Goal: Task Accomplishment & Management: Use online tool/utility

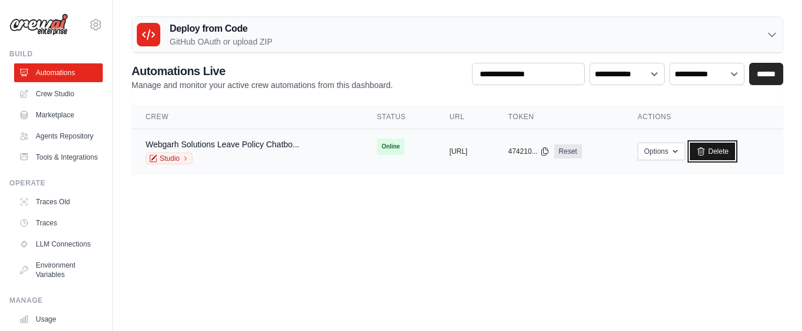
click at [735, 150] on link "Delete" at bounding box center [712, 152] width 45 height 18
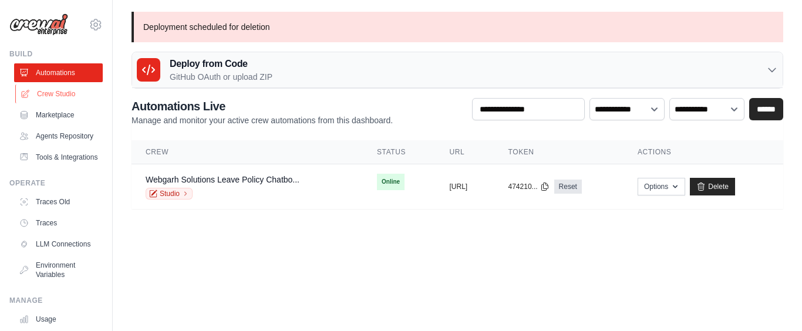
click at [36, 95] on link "Crew Studio" at bounding box center [59, 94] width 89 height 19
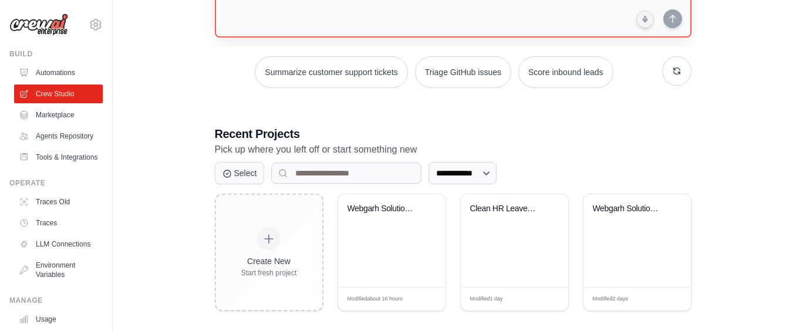
scroll to position [141, 0]
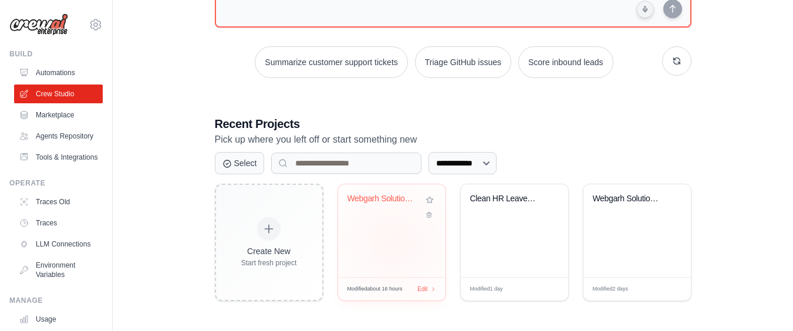
click at [396, 239] on div "Webgarh Solutions Leave Policy RAG ..." at bounding box center [391, 230] width 107 height 93
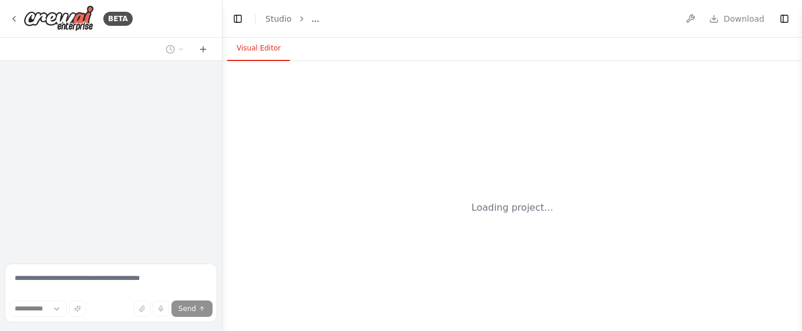
select select "****"
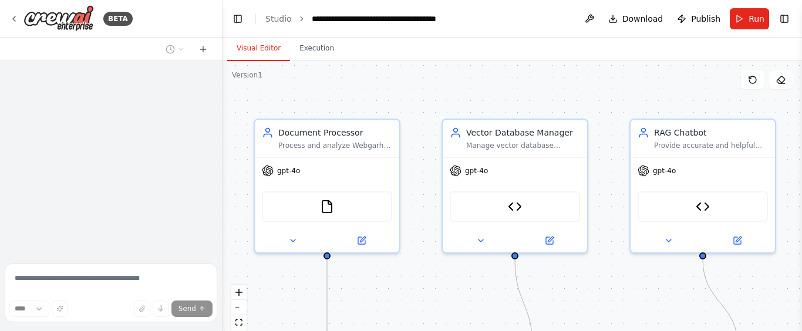
drag, startPoint x: 567, startPoint y: 91, endPoint x: 539, endPoint y: 90, distance: 27.6
click at [539, 90] on div ".deletable-edge-delete-btn { width: 20px; height: 20px; border: 0px solid #ffff…" at bounding box center [511, 207] width 579 height 293
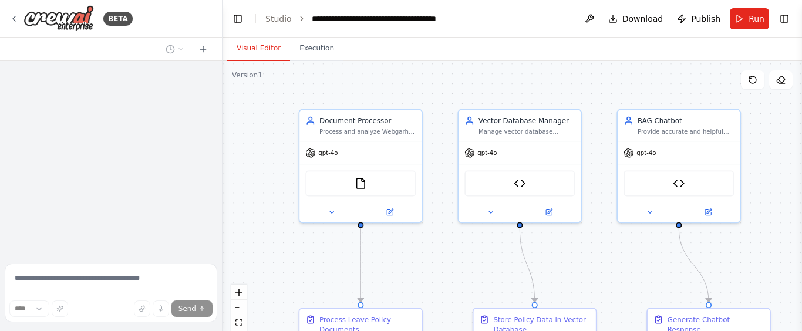
drag, startPoint x: 539, startPoint y: 90, endPoint x: 541, endPoint y: 84, distance: 6.1
click at [541, 84] on div ".deletable-edge-delete-btn { width: 20px; height: 20px; border: 0px solid #ffff…" at bounding box center [511, 207] width 579 height 293
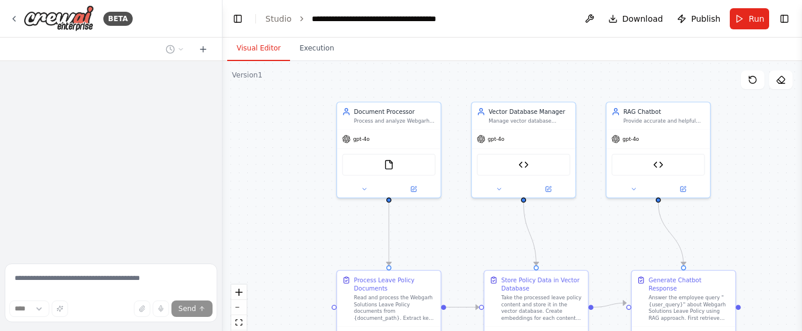
click at [556, 79] on div ".deletable-edge-delete-btn { width: 20px; height: 20px; border: 0px solid #ffff…" at bounding box center [511, 207] width 579 height 293
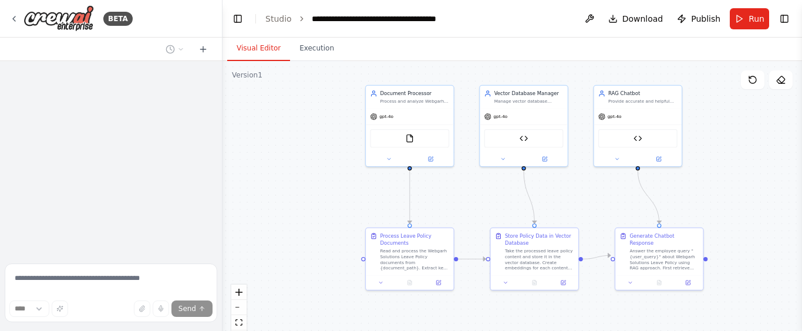
drag, startPoint x: 556, startPoint y: 79, endPoint x: 550, endPoint y: 67, distance: 12.3
click at [550, 67] on div ".deletable-edge-delete-btn { width: 20px; height: 20px; border: 0px solid #ffff…" at bounding box center [511, 207] width 579 height 293
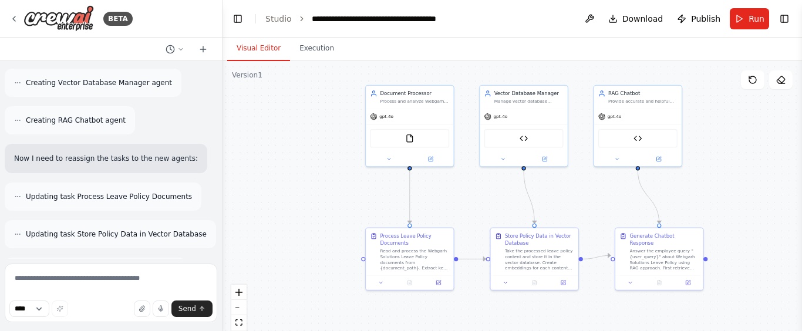
scroll to position [17646, 0]
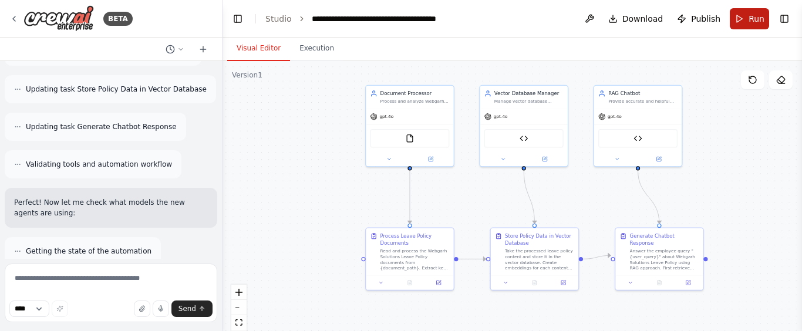
click at [735, 22] on button "Run" at bounding box center [748, 18] width 39 height 21
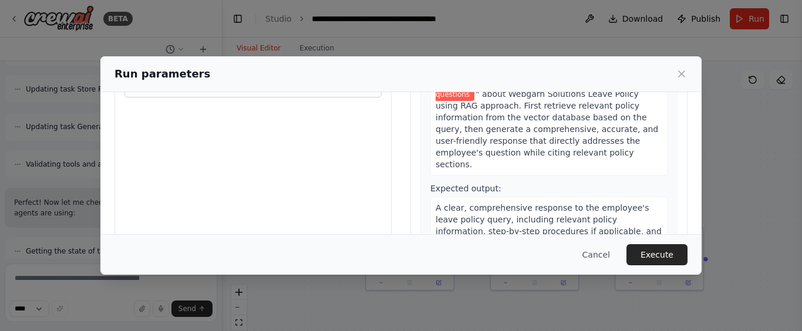
scroll to position [164, 0]
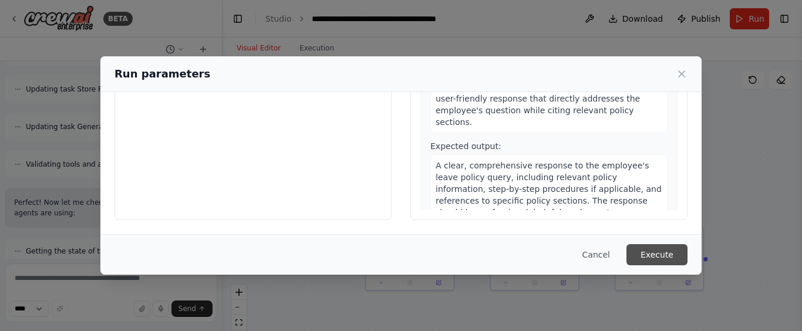
click at [647, 258] on button "Execute" at bounding box center [656, 254] width 61 height 21
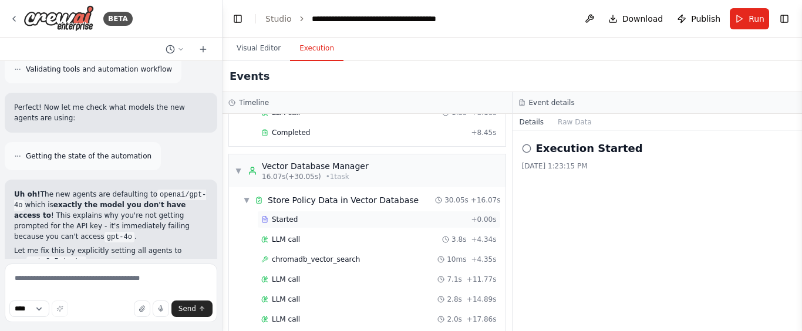
scroll to position [0, 0]
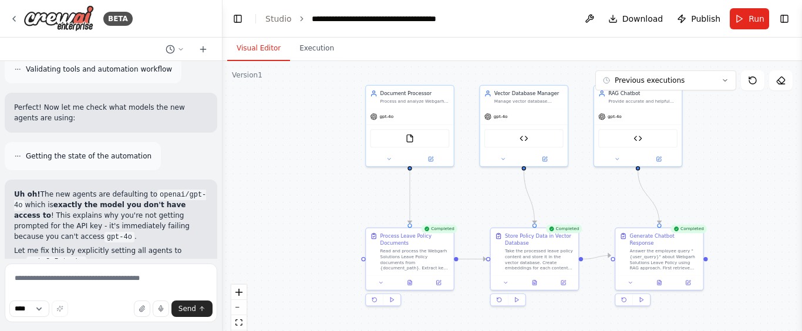
click at [262, 53] on button "Visual Editor" at bounding box center [258, 48] width 63 height 25
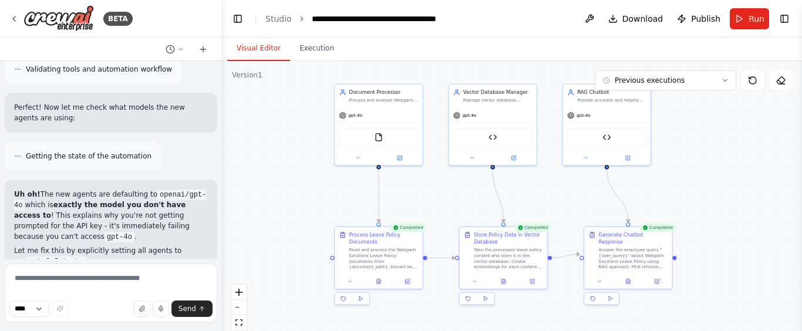
drag, startPoint x: 480, startPoint y: 202, endPoint x: 303, endPoint y: 124, distance: 193.1
click at [448, 200] on div ".deletable-edge-delete-btn { width: 20px; height: 20px; border: 0px solid #ffff…" at bounding box center [511, 207] width 579 height 293
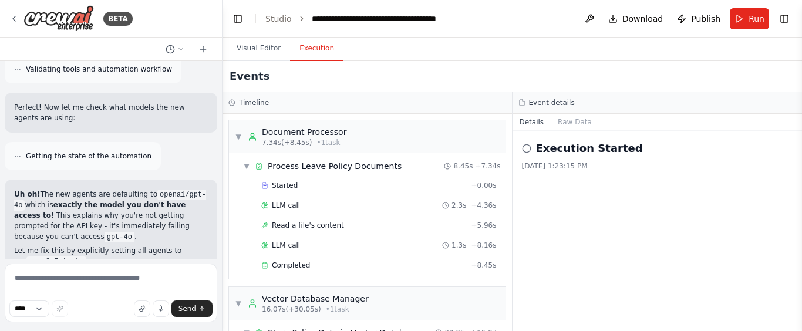
click at [312, 50] on button "Execution" at bounding box center [316, 48] width 53 height 25
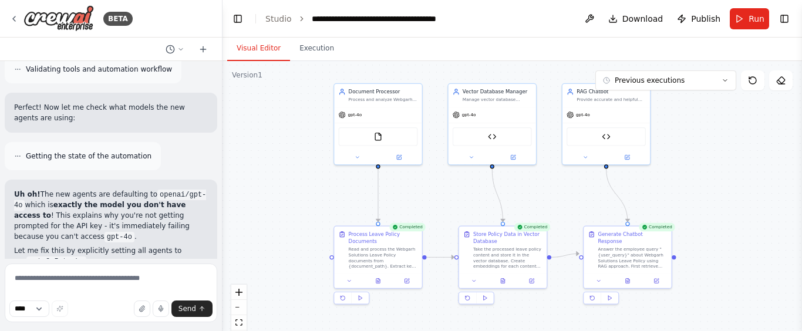
click at [260, 52] on button "Visual Editor" at bounding box center [258, 48] width 63 height 25
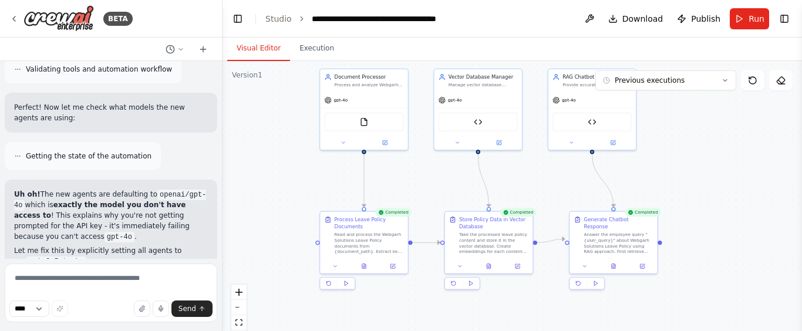
drag, startPoint x: 292, startPoint y: 167, endPoint x: 278, endPoint y: 152, distance: 20.3
click at [278, 152] on div ".deletable-edge-delete-btn { width: 20px; height: 20px; border: 0px solid #ffff…" at bounding box center [511, 207] width 579 height 293
click at [724, 80] on icon at bounding box center [725, 81] width 4 height 2
click at [622, 23] on button "Download" at bounding box center [635, 18] width 65 height 21
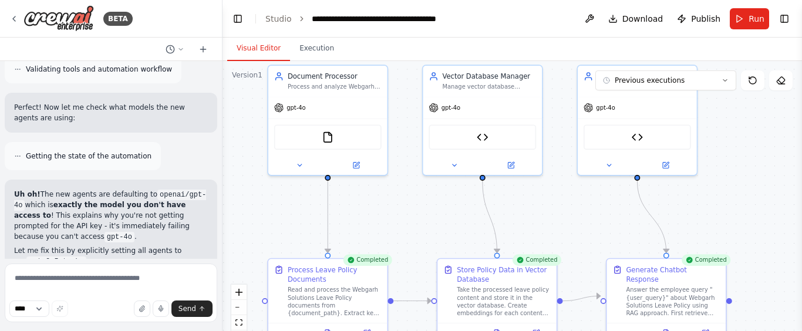
drag, startPoint x: 535, startPoint y: 133, endPoint x: 548, endPoint y: 201, distance: 68.7
click at [548, 201] on div ".deletable-edge-delete-btn { width: 20px; height: 20px; border: 0px solid #ffff…" at bounding box center [511, 207] width 579 height 293
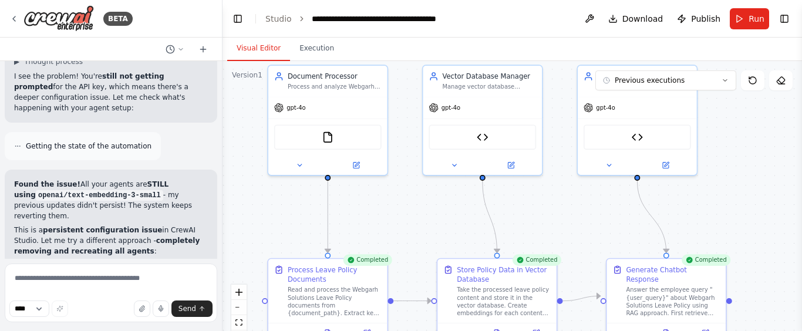
scroll to position [16967, 0]
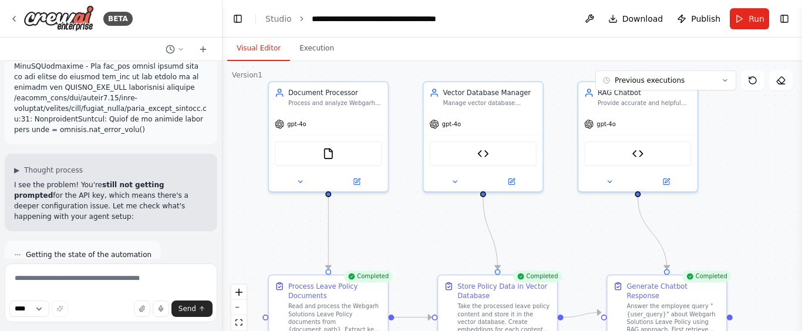
click at [559, 205] on div ".deletable-edge-delete-btn { width: 20px; height: 20px; border: 0px solid #ffff…" at bounding box center [511, 207] width 579 height 293
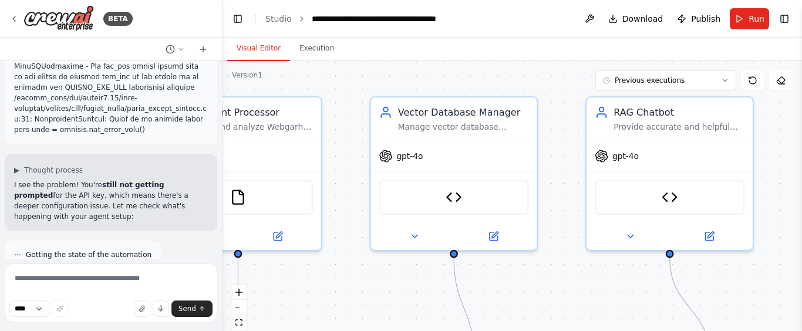
drag, startPoint x: 569, startPoint y: 93, endPoint x: 569, endPoint y: 150, distance: 56.9
click at [569, 150] on div ".deletable-edge-delete-btn { width: 20px; height: 20px; border: 0px solid #ffff…" at bounding box center [511, 207] width 579 height 293
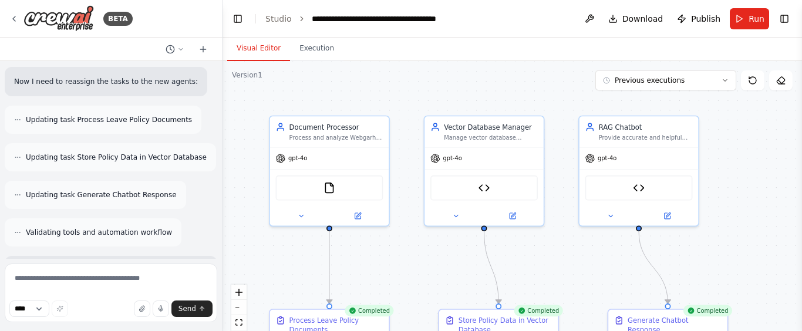
scroll to position [17671, 0]
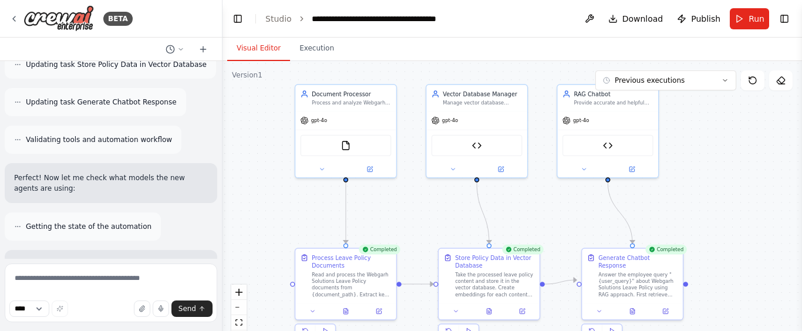
drag, startPoint x: 412, startPoint y: 273, endPoint x: 416, endPoint y: 227, distance: 47.1
click at [416, 227] on div ".deletable-edge-delete-btn { width: 20px; height: 20px; border: 0px solid #ffff…" at bounding box center [511, 207] width 579 height 293
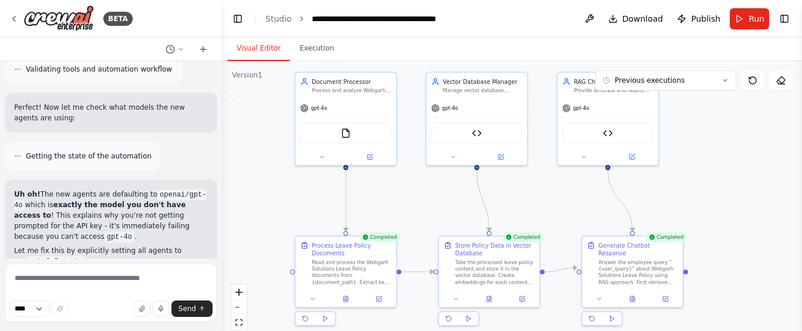
drag, startPoint x: 417, startPoint y: 224, endPoint x: 417, endPoint y: 211, distance: 12.3
click at [417, 211] on div ".deletable-edge-delete-btn { width: 20px; height: 20px; border: 0px solid #ffff…" at bounding box center [511, 207] width 579 height 293
click at [707, 22] on span "Publish" at bounding box center [705, 19] width 29 height 12
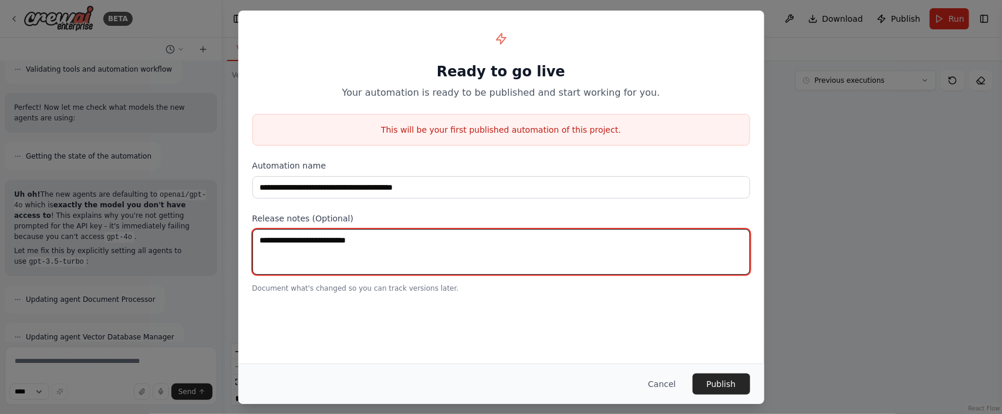
click at [371, 250] on textarea at bounding box center [501, 252] width 498 height 46
click at [369, 246] on textarea "**********" at bounding box center [501, 252] width 498 height 46
click at [400, 243] on textarea "**********" at bounding box center [501, 252] width 498 height 46
drag, startPoint x: 296, startPoint y: 242, endPoint x: 350, endPoint y: 236, distance: 54.3
click at [299, 238] on textarea "**********" at bounding box center [501, 252] width 498 height 46
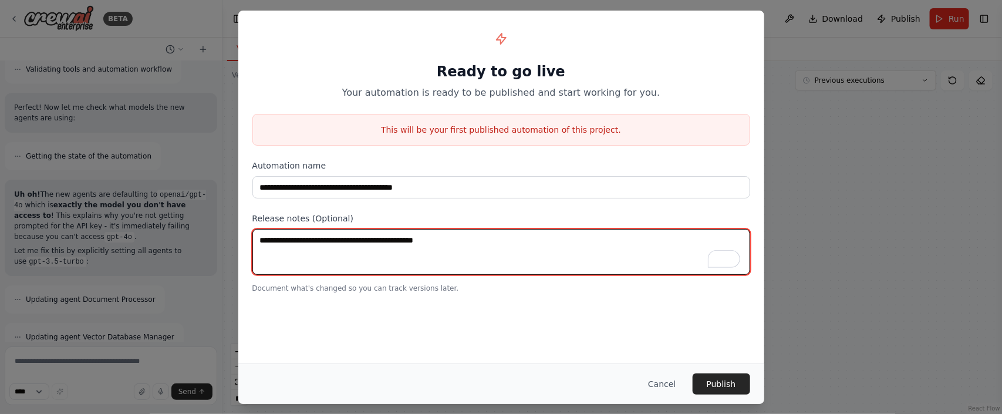
click at [298, 242] on textarea "**********" at bounding box center [501, 252] width 498 height 46
click at [479, 242] on textarea "**********" at bounding box center [501, 252] width 498 height 46
type textarea "**********"
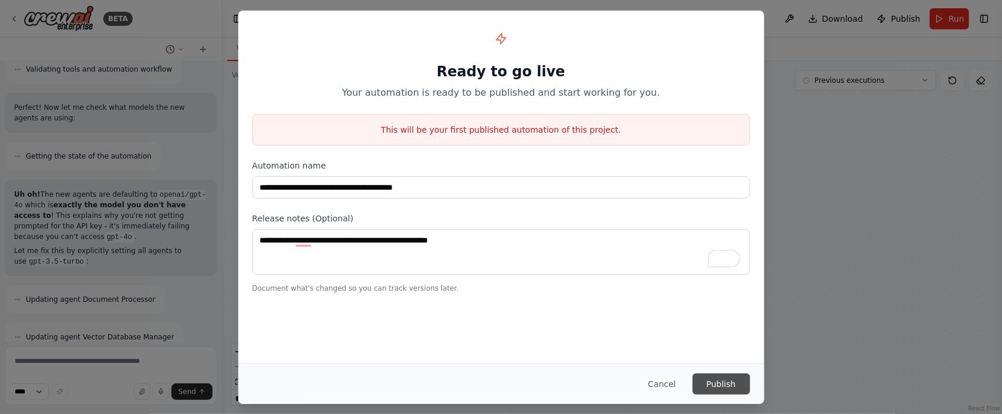
click at [721, 330] on button "Publish" at bounding box center [722, 383] width 58 height 21
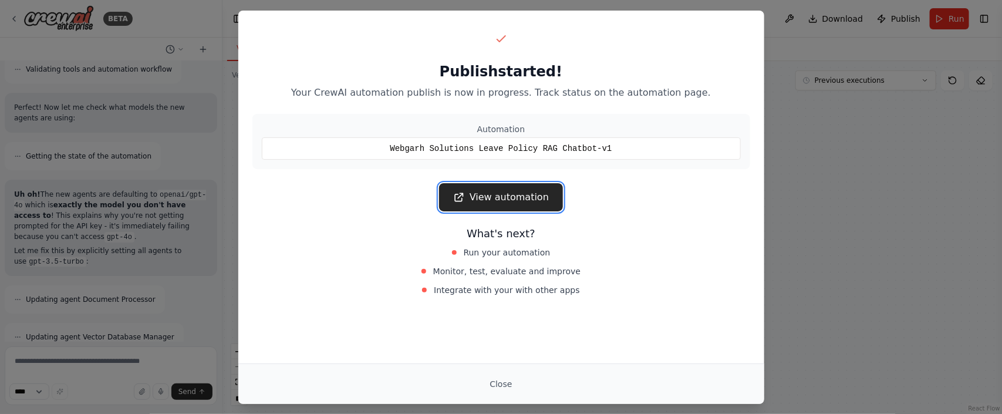
click at [497, 197] on link "View automation" at bounding box center [501, 197] width 124 height 28
click at [495, 330] on button "Close" at bounding box center [500, 383] width 41 height 21
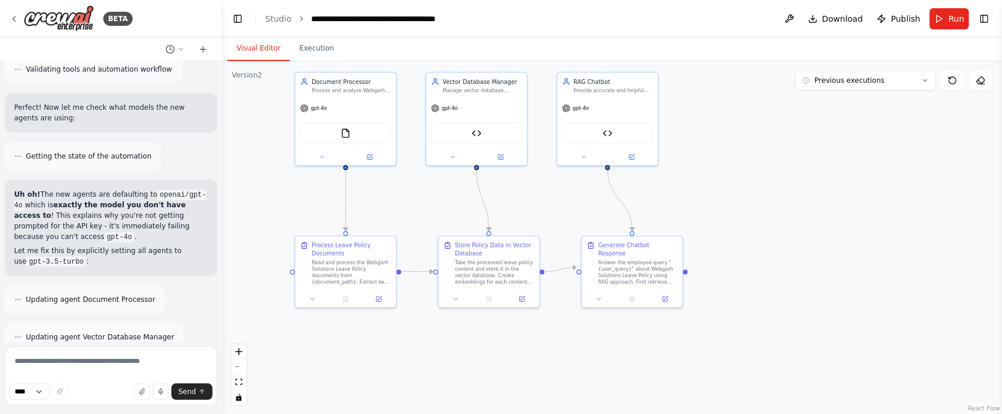
scroll to position [17828, 0]
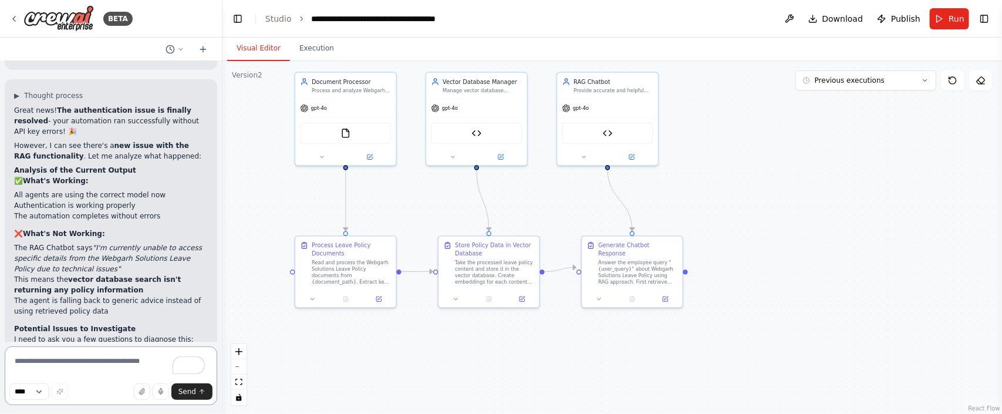
scroll to position [18483, 0]
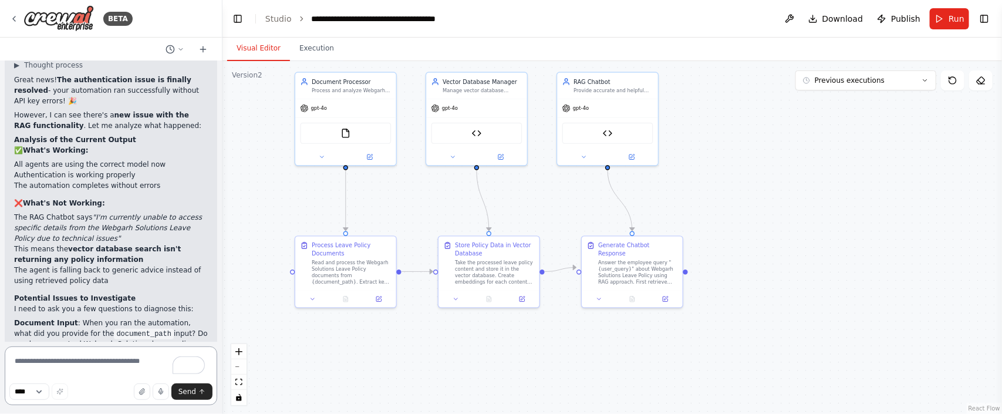
click at [63, 330] on textarea "To enrich screen reader interactions, please activate Accessibility in Grammarl…" at bounding box center [111, 375] width 212 height 59
type textarea "********"
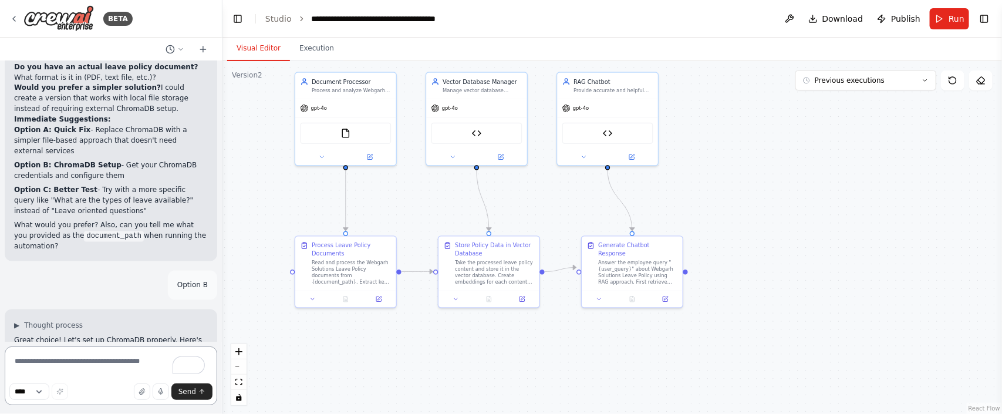
scroll to position [18990, 0]
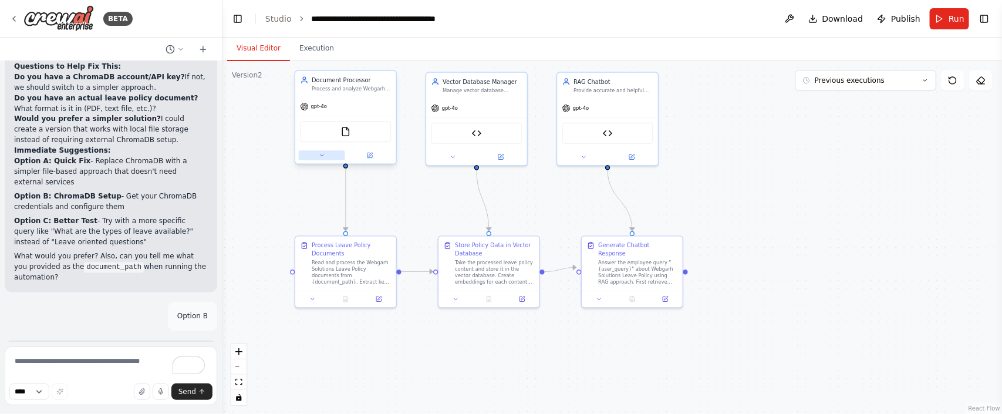
click at [319, 156] on icon at bounding box center [322, 155] width 6 height 6
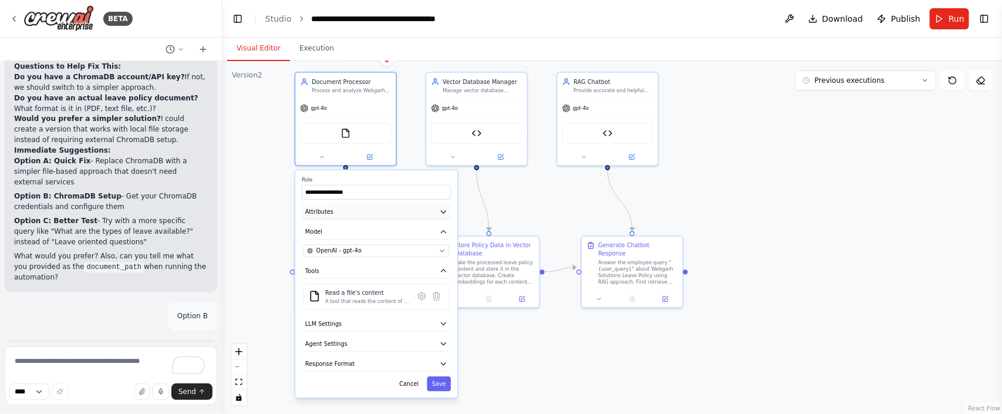
click at [444, 212] on icon "button" at bounding box center [444, 212] width 8 height 8
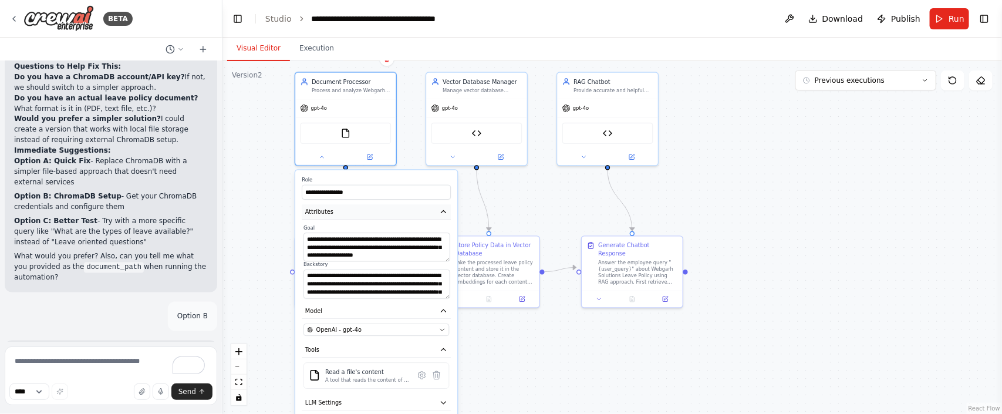
click at [444, 212] on icon "button" at bounding box center [444, 212] width 8 height 8
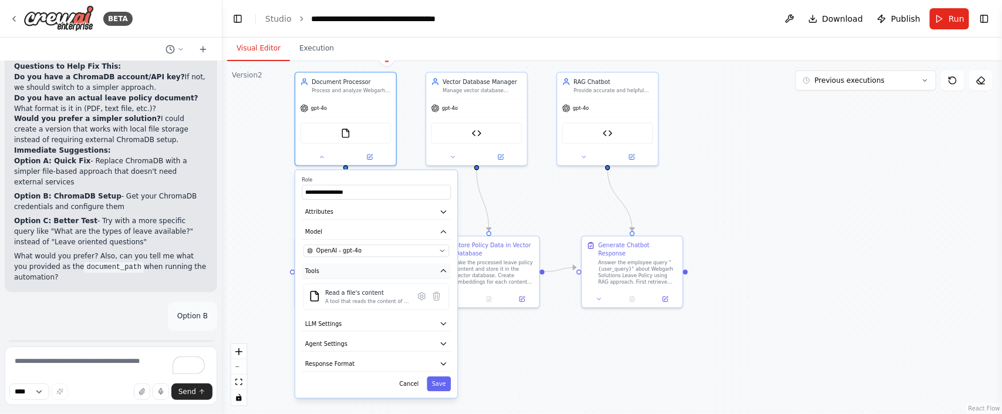
click at [445, 270] on icon "button" at bounding box center [444, 270] width 8 height 8
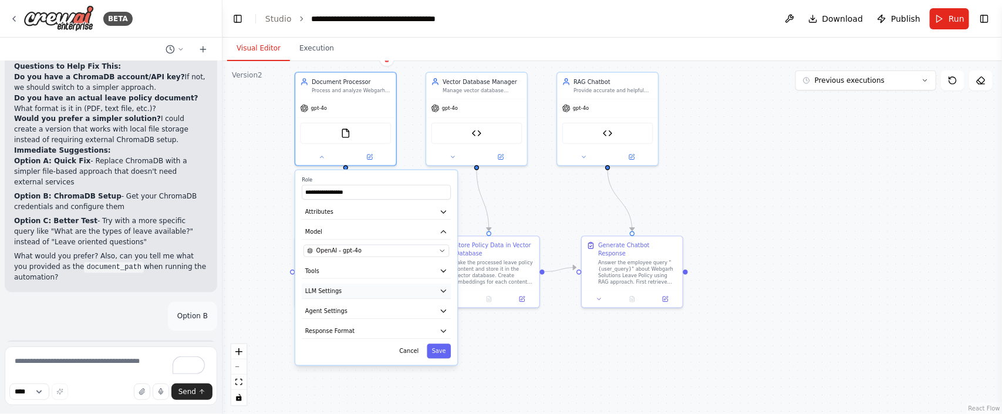
click at [443, 292] on icon "button" at bounding box center [444, 290] width 8 height 8
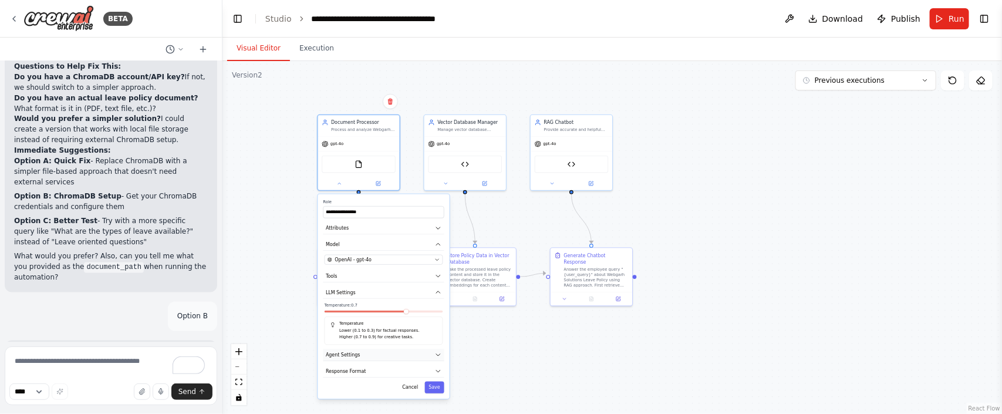
click at [434, 330] on button "Agent Settings" at bounding box center [383, 355] width 121 height 12
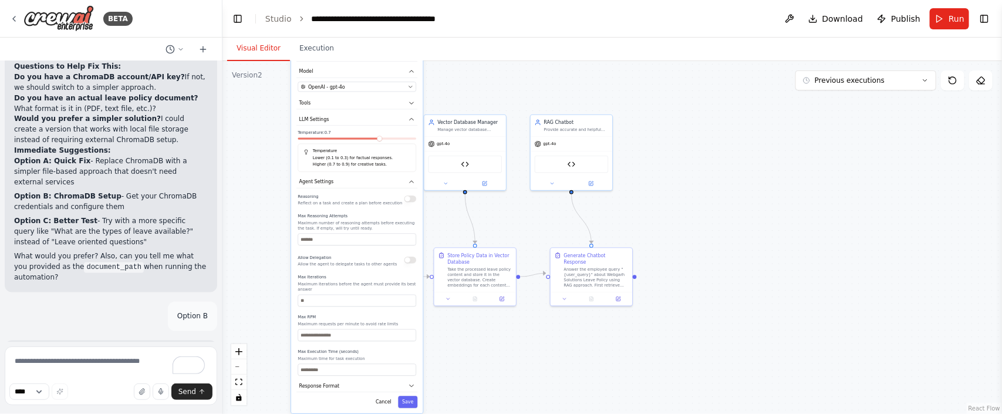
drag, startPoint x: 400, startPoint y: 348, endPoint x: 376, endPoint y: 173, distance: 177.2
click at [376, 173] on div "**********" at bounding box center [356, 217] width 131 height 392
click at [413, 182] on icon "button" at bounding box center [411, 181] width 6 height 6
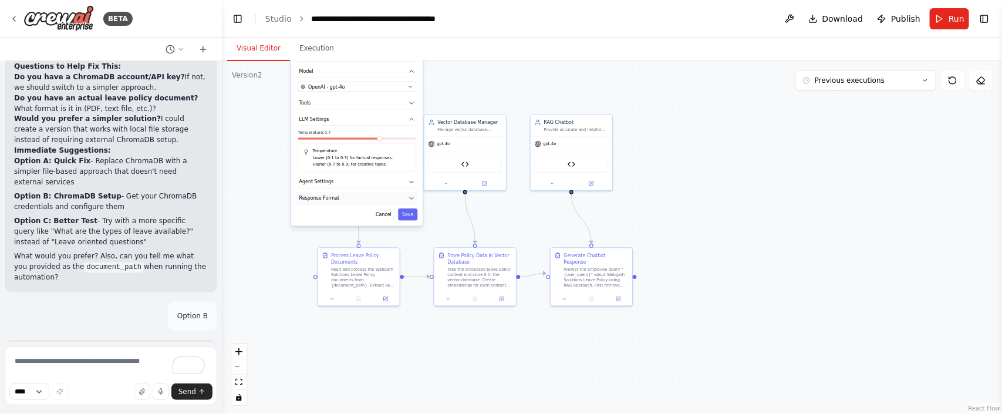
click at [407, 197] on button "Response Format" at bounding box center [356, 198] width 121 height 12
click at [411, 199] on icon "button" at bounding box center [411, 198] width 6 height 6
click at [410, 186] on button "Agent Settings" at bounding box center [356, 182] width 121 height 12
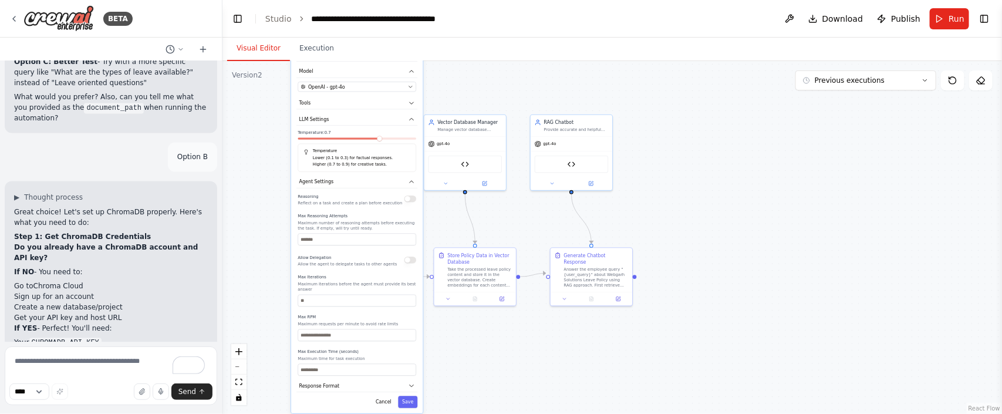
scroll to position [19167, 0]
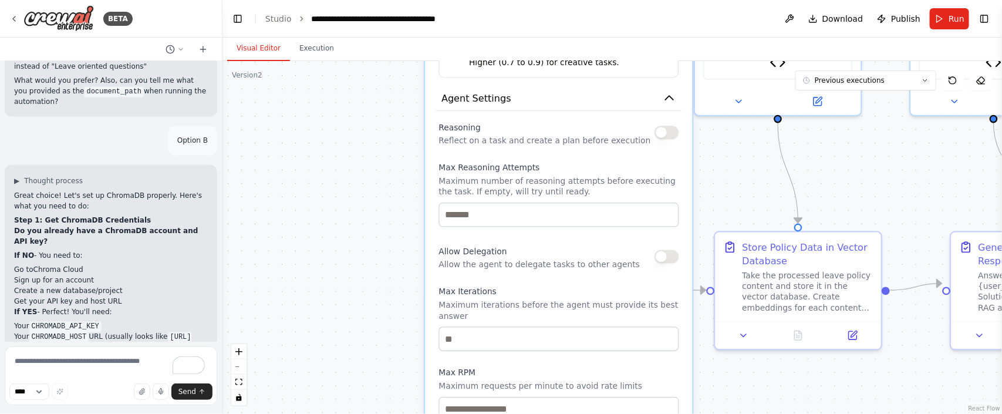
drag, startPoint x: 431, startPoint y: 205, endPoint x: 732, endPoint y: 219, distance: 301.4
click at [732, 219] on div ".deletable-edge-delete-btn { width: 20px; height: 20px; border: 0px solid #ffff…" at bounding box center [611, 237] width 779 height 353
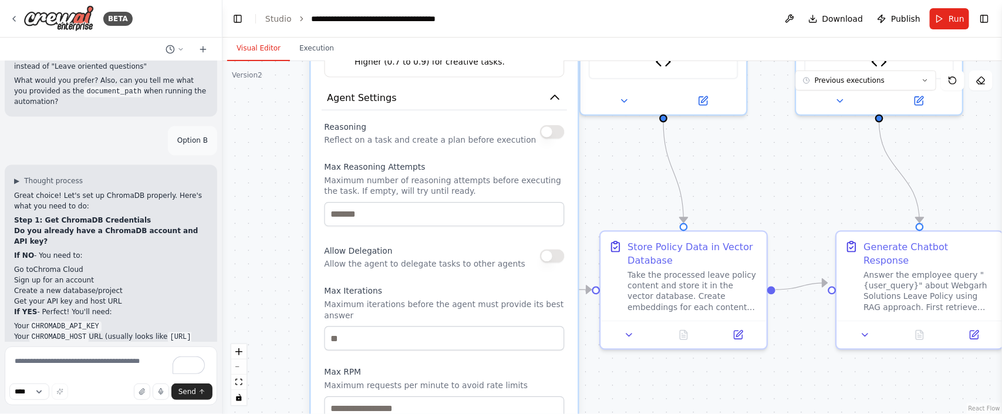
drag, startPoint x: 732, startPoint y: 219, endPoint x: 627, endPoint y: 212, distance: 105.3
click at [630, 212] on div ".deletable-edge-delete-btn { width: 20px; height: 20px; border: 0px solid #ffff…" at bounding box center [611, 237] width 779 height 353
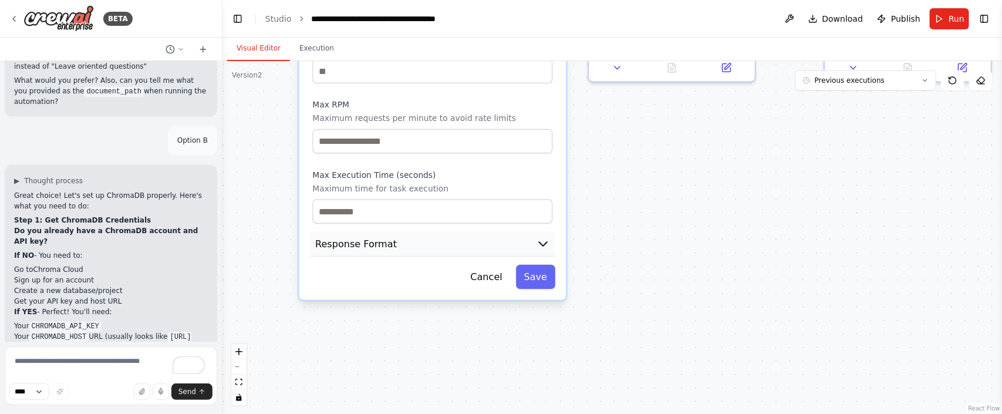
click at [542, 248] on icon "button" at bounding box center [542, 243] width 13 height 13
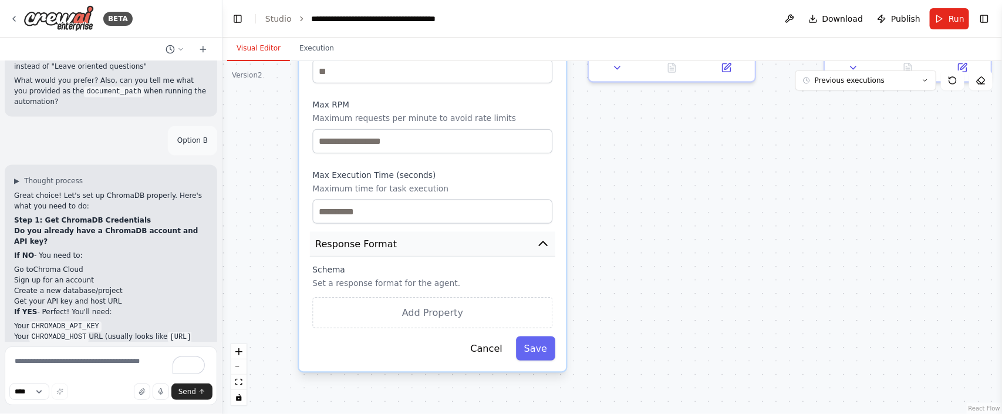
click at [310, 232] on button "Response Format" at bounding box center [432, 244] width 245 height 25
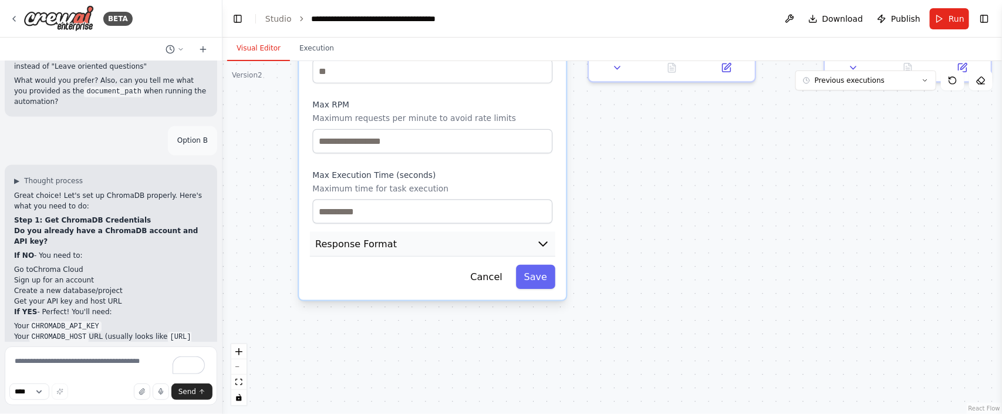
click at [541, 248] on icon "button" at bounding box center [542, 243] width 13 height 13
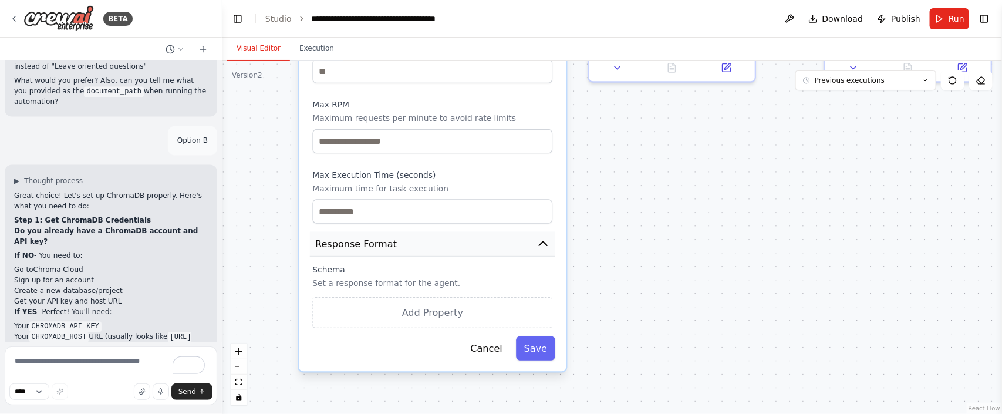
click at [310, 232] on button "Response Format" at bounding box center [432, 244] width 245 height 25
click at [541, 248] on icon "button" at bounding box center [542, 243] width 13 height 13
click at [310, 232] on button "Response Format" at bounding box center [432, 244] width 245 height 25
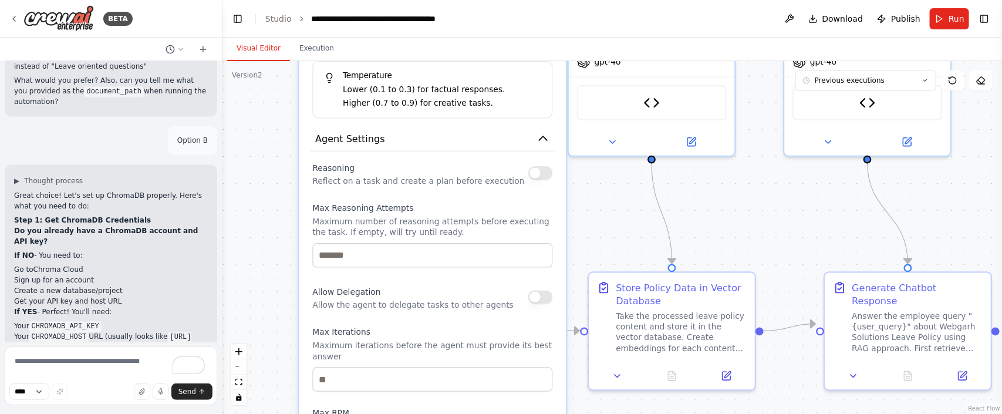
click at [548, 139] on icon "button" at bounding box center [542, 138] width 13 height 13
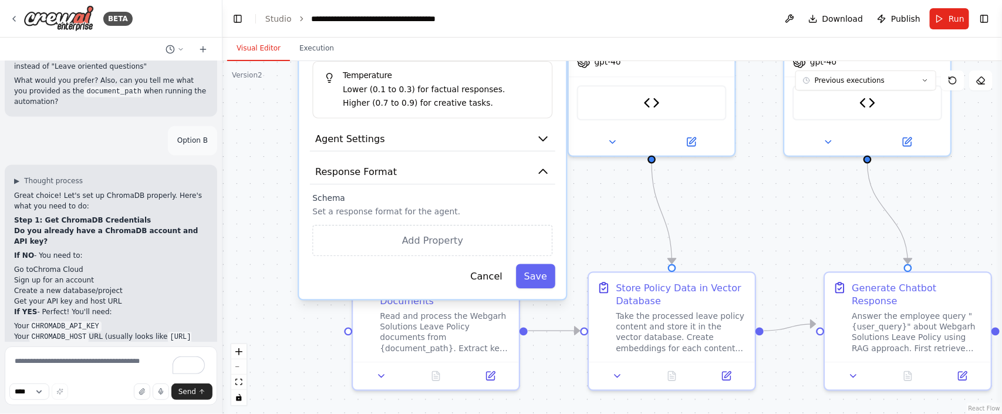
click at [310, 126] on button "Agent Settings" at bounding box center [432, 138] width 245 height 25
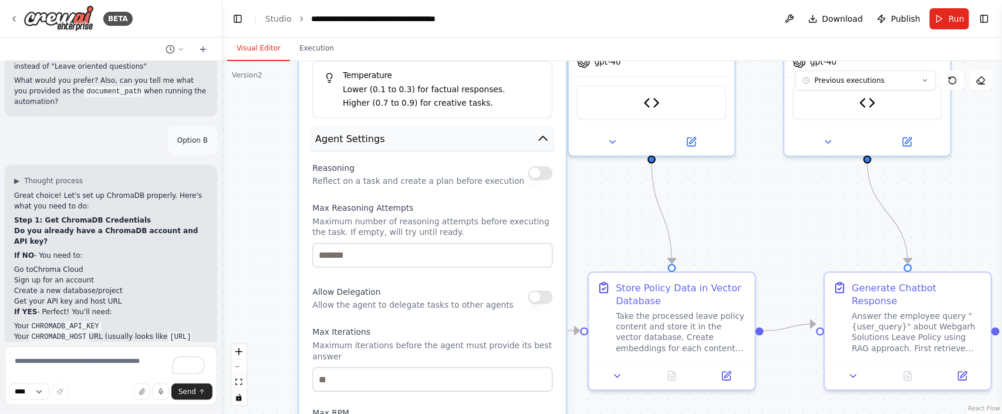
click at [310, 126] on button "Agent Settings" at bounding box center [432, 138] width 245 height 25
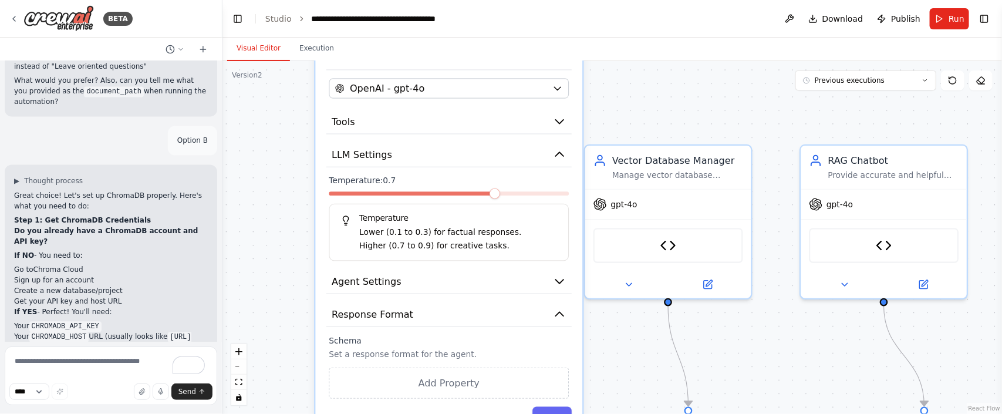
drag, startPoint x: 610, startPoint y: 251, endPoint x: 624, endPoint y: 347, distance: 96.7
click at [624, 330] on div ".deletable-edge-delete-btn { width: 20px; height: 20px; border: 0px solid #ffff…" at bounding box center [611, 237] width 779 height 353
click at [555, 155] on icon "button" at bounding box center [559, 154] width 13 height 13
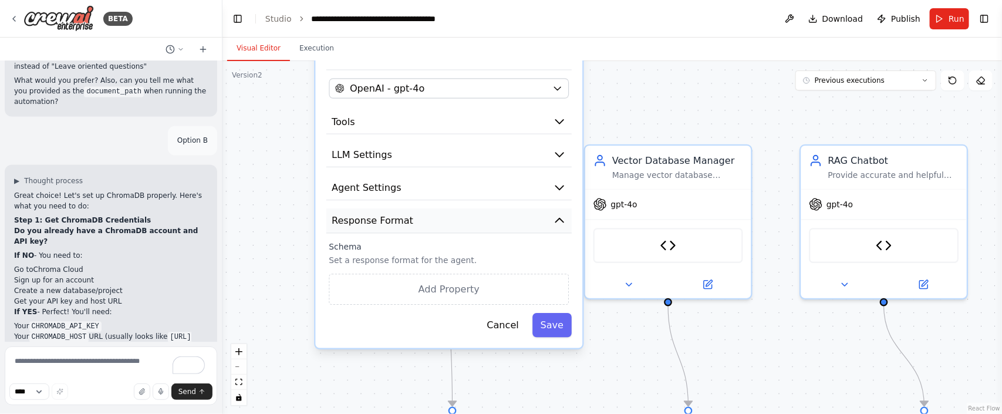
click at [560, 214] on icon "button" at bounding box center [559, 220] width 13 height 13
click at [561, 222] on icon "button" at bounding box center [559, 220] width 13 height 13
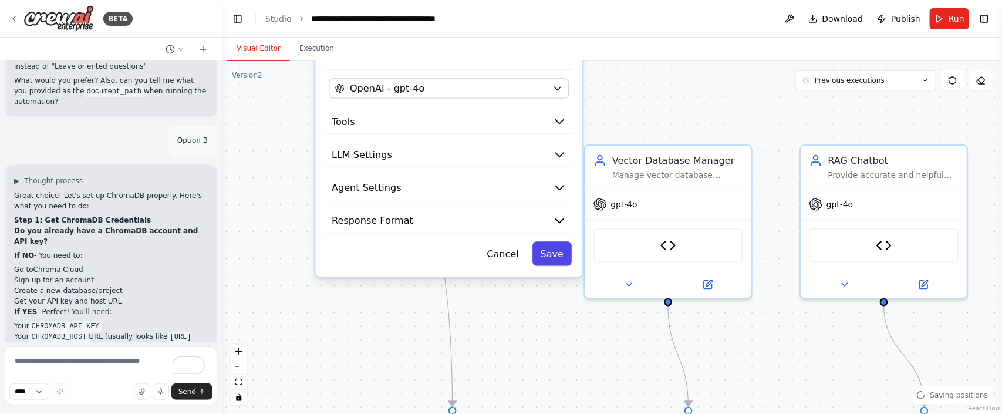
click at [556, 248] on button "Save" at bounding box center [551, 253] width 39 height 24
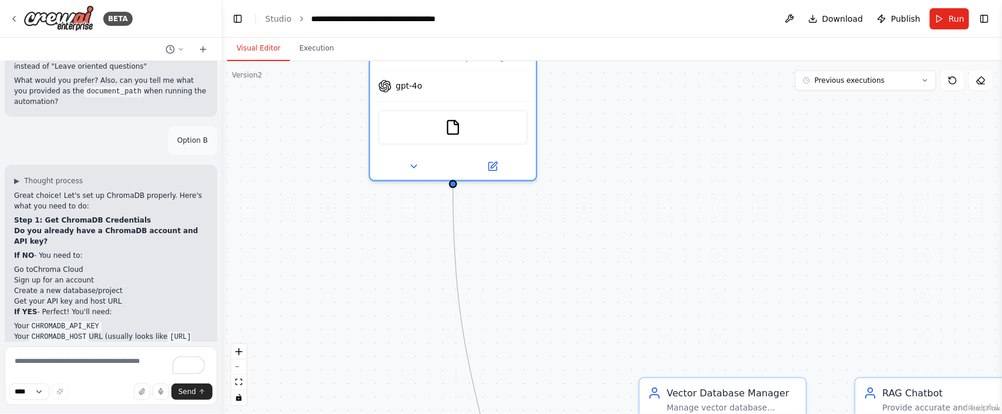
drag, startPoint x: 518, startPoint y: 197, endPoint x: 513, endPoint y: 242, distance: 46.1
click at [573, 330] on html "BETA I want to create a chatbot for Webgarh Solutions Leave Policy and that mus…" at bounding box center [501, 207] width 1002 height 414
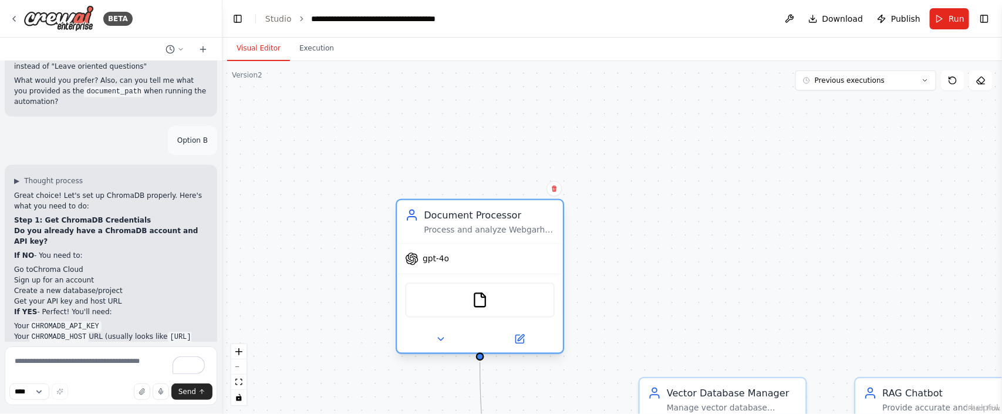
drag, startPoint x: 470, startPoint y: 136, endPoint x: 486, endPoint y: 281, distance: 146.4
click at [486, 281] on div "FileReadTool" at bounding box center [480, 299] width 166 height 52
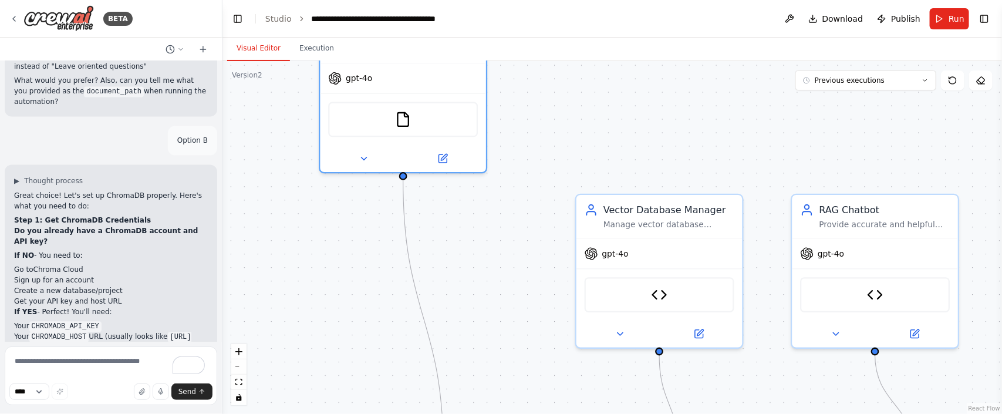
drag, startPoint x: 692, startPoint y: 258, endPoint x: 623, endPoint y: 63, distance: 207.1
click at [623, 63] on div ".deletable-edge-delete-btn { width: 20px; height: 20px; border: 0px solid #ffff…" at bounding box center [611, 237] width 779 height 353
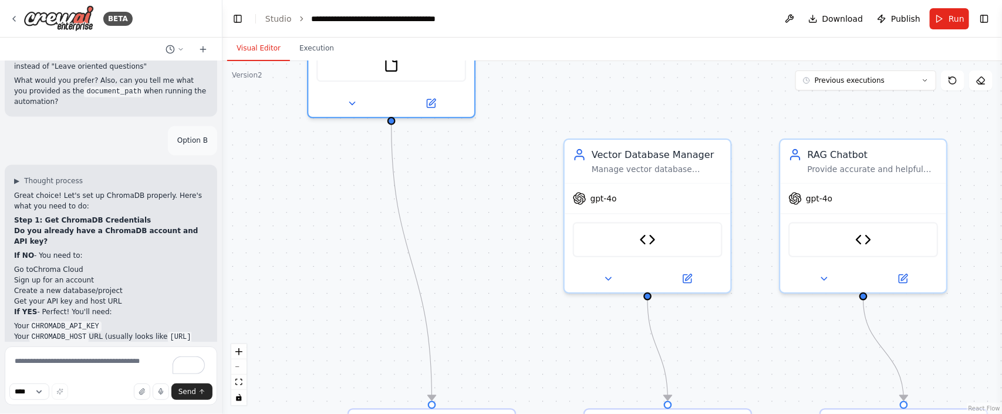
drag, startPoint x: 754, startPoint y: 248, endPoint x: 776, endPoint y: 304, distance: 59.8
click at [776, 304] on div ".deletable-edge-delete-btn { width: 20px; height: 20px; border: 0px solid #ffff…" at bounding box center [611, 237] width 779 height 353
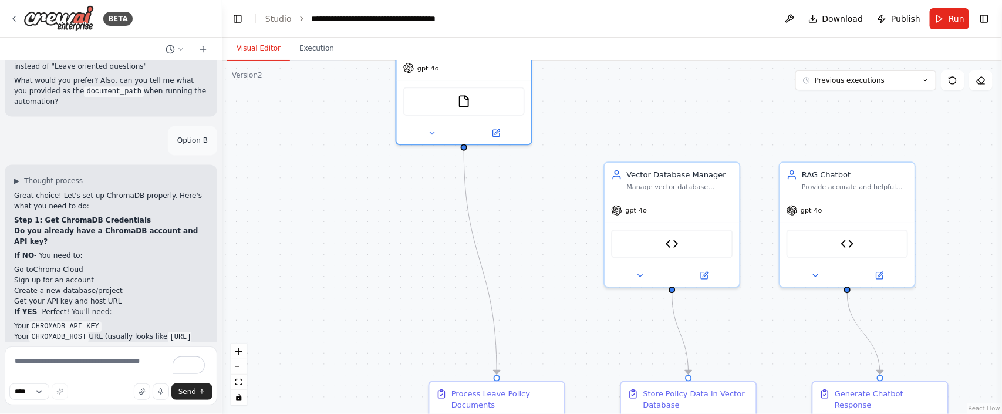
drag, startPoint x: 775, startPoint y: 338, endPoint x: 775, endPoint y: 324, distance: 14.1
click at [775, 324] on div ".deletable-edge-delete-btn { width: 20px; height: 20px; border: 0px solid #ffff…" at bounding box center [611, 237] width 779 height 353
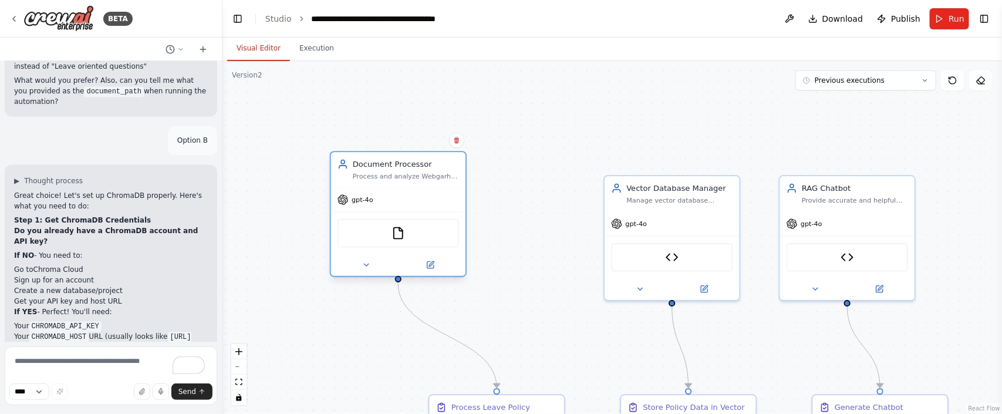
drag, startPoint x: 487, startPoint y: 72, endPoint x: 427, endPoint y: 208, distance: 148.4
click at [427, 208] on div "gpt-4o" at bounding box center [398, 200] width 135 height 24
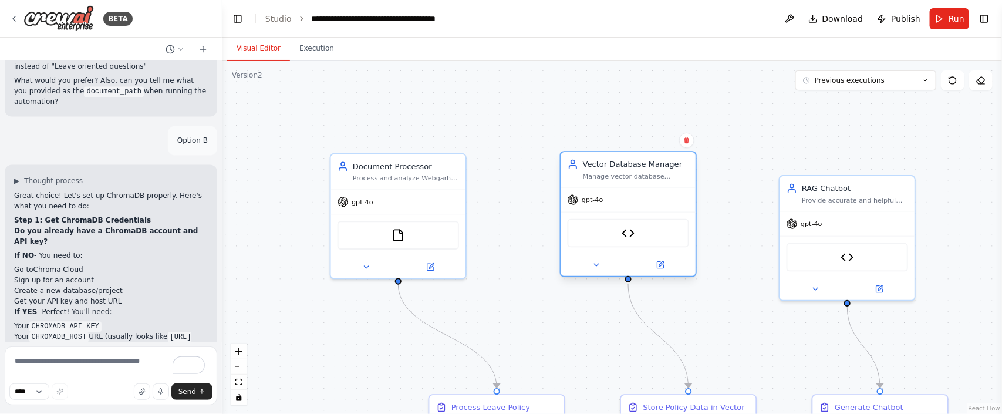
drag, startPoint x: 642, startPoint y: 211, endPoint x: 597, endPoint y: 188, distance: 50.1
click at [597, 188] on div "gpt-4o" at bounding box center [628, 200] width 135 height 24
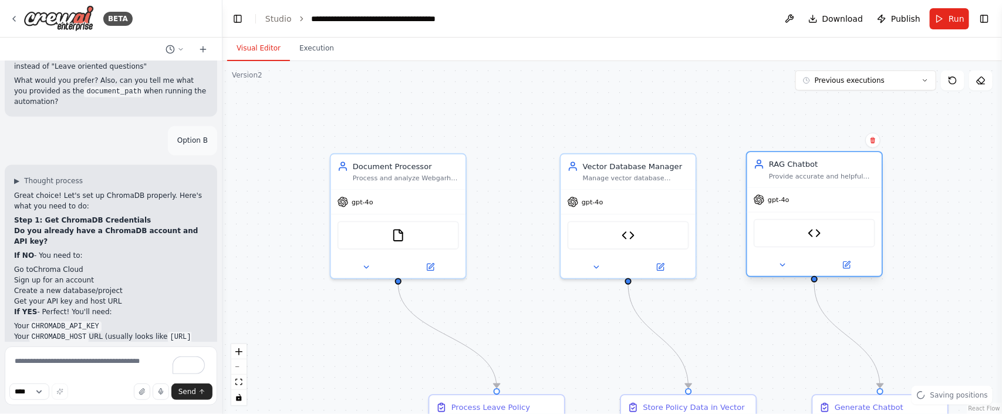
drag, startPoint x: 879, startPoint y: 212, endPoint x: 845, endPoint y: 194, distance: 38.3
click at [801, 194] on div "gpt-4o" at bounding box center [814, 200] width 135 height 24
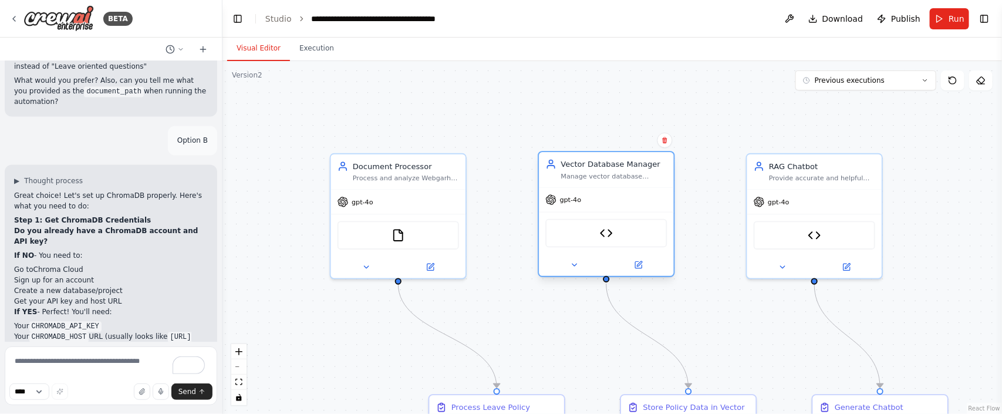
drag, startPoint x: 622, startPoint y: 182, endPoint x: 600, endPoint y: 182, distance: 22.3
click at [600, 182] on div "Vector Database Manager Manage vector database operations for Webgarh Solutions…" at bounding box center [606, 169] width 135 height 35
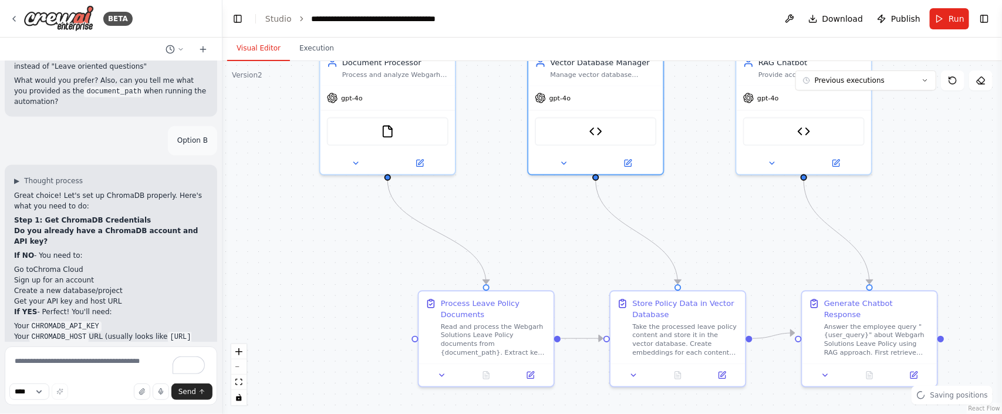
drag, startPoint x: 939, startPoint y: 309, endPoint x: 930, endPoint y: 210, distance: 100.2
click at [801, 210] on div ".deletable-edge-delete-btn { width: 20px; height: 20px; border: 0px solid #ffff…" at bounding box center [611, 237] width 779 height 353
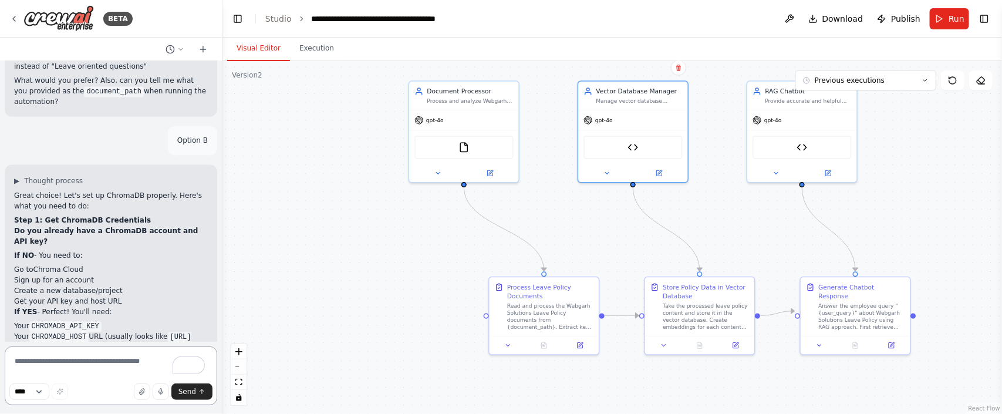
click at [60, 330] on textarea "To enrich screen reader interactions, please activate Accessibility in Grammarl…" at bounding box center [111, 375] width 212 height 59
type textarea "**********"
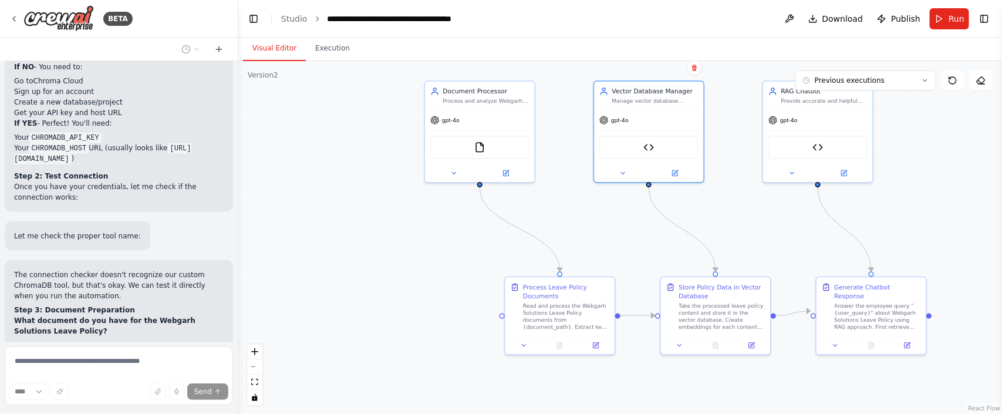
scroll to position [18315, 0]
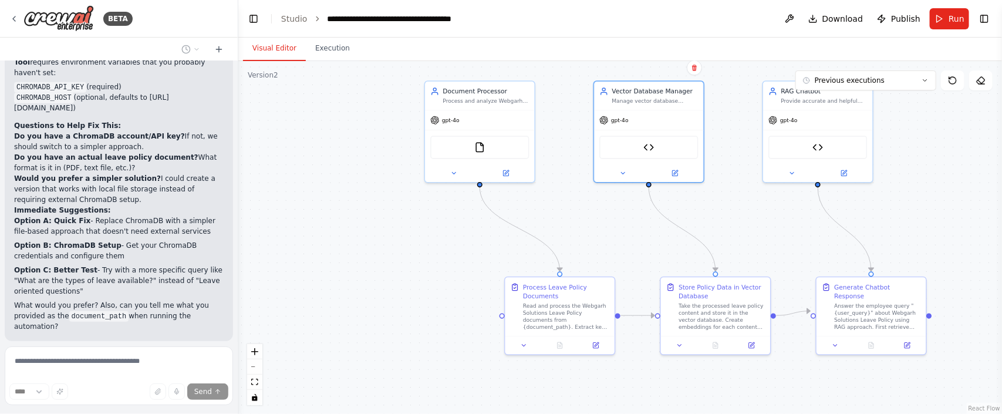
drag, startPoint x: 221, startPoint y: 176, endPoint x: 238, endPoint y: 177, distance: 17.6
click at [238, 177] on div "BETA I want to create a chatbot for Webgarh Solutions Leave Policy and that mus…" at bounding box center [501, 207] width 1002 height 414
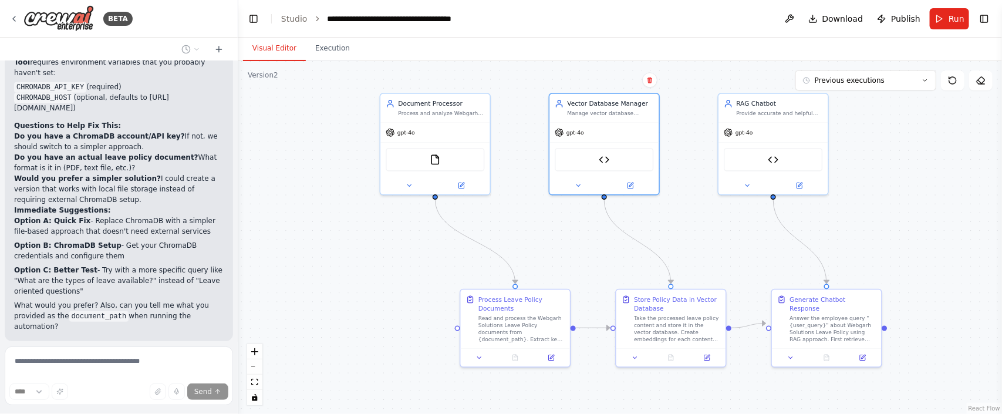
drag, startPoint x: 411, startPoint y: 270, endPoint x: 366, endPoint y: 282, distance: 46.3
click at [366, 282] on div ".deletable-edge-delete-btn { width: 20px; height: 20px; border: 0px solid #ffff…" at bounding box center [620, 237] width 764 height 353
click at [508, 244] on div ".deletable-edge-delete-btn { width: 20px; height: 20px; border: 0px solid #ffff…" at bounding box center [620, 237] width 764 height 353
click at [670, 213] on div ".deletable-edge-delete-btn { width: 20px; height: 20px; border: 0px solid #ffff…" at bounding box center [620, 237] width 764 height 353
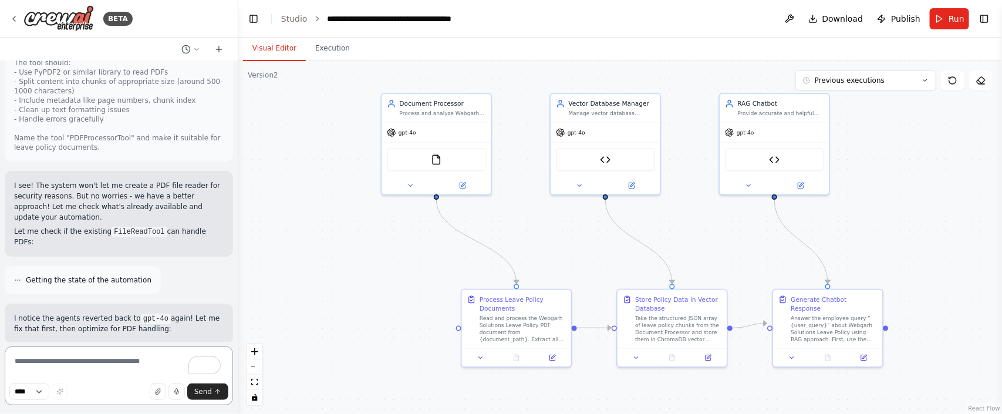
scroll to position [19743, 0]
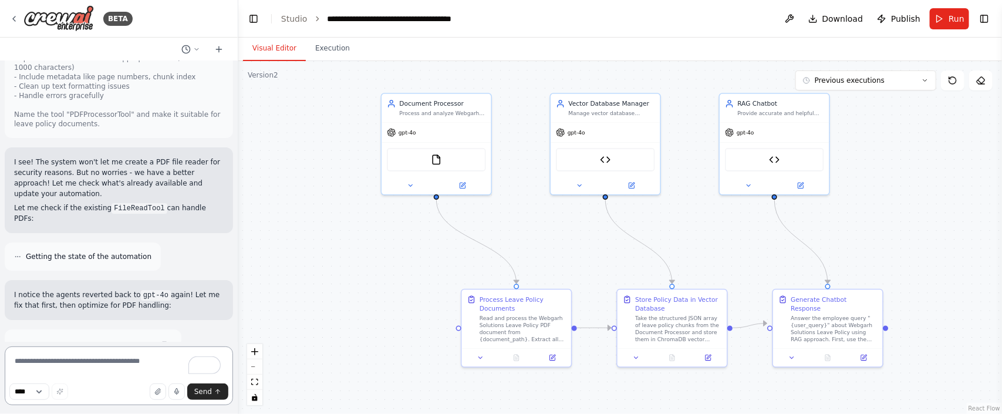
click at [75, 330] on textarea "To enrich screen reader interactions, please activate Accessibility in Grammarl…" at bounding box center [119, 375] width 228 height 59
paste textarea "**********"
click at [29, 330] on textarea "**********" at bounding box center [119, 375] width 228 height 59
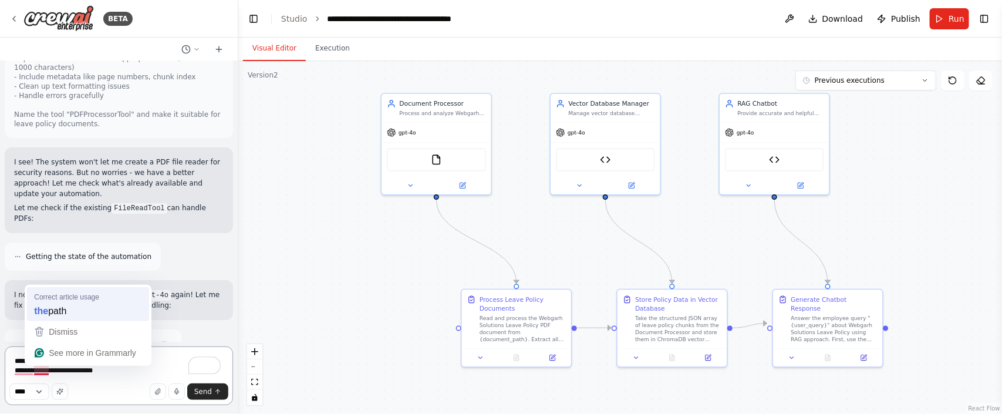
type textarea "**********"
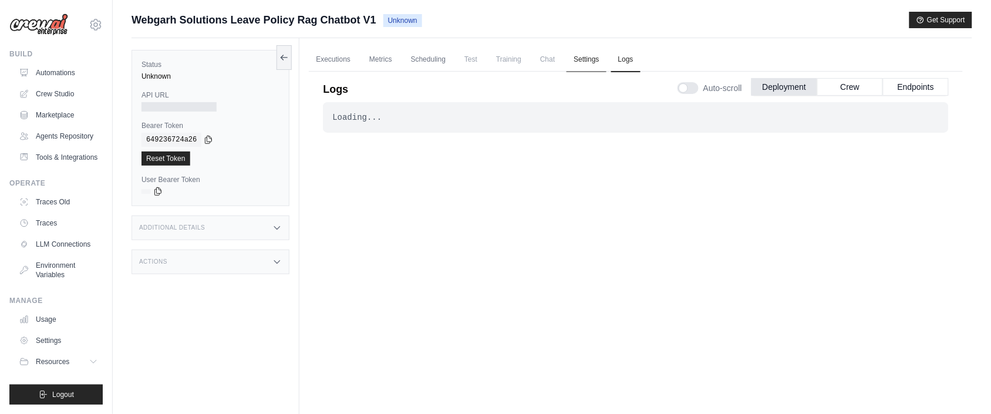
click at [600, 59] on link "Settings" at bounding box center [585, 60] width 39 height 25
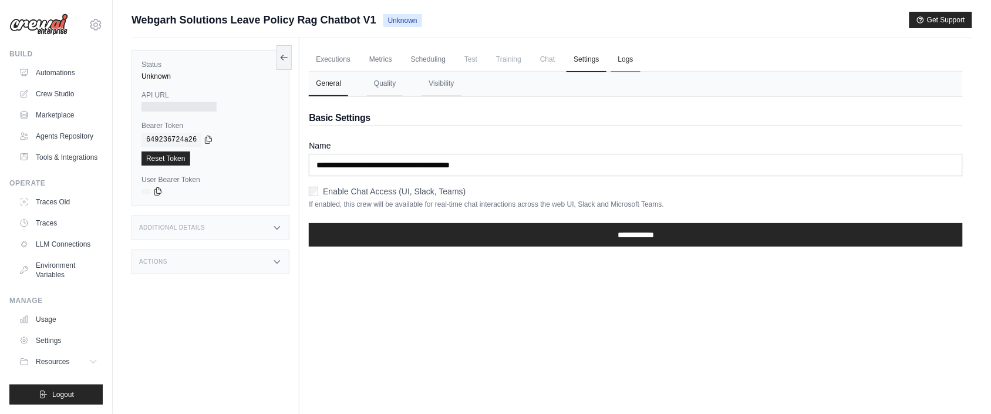
click at [636, 63] on link "Logs" at bounding box center [625, 60] width 29 height 25
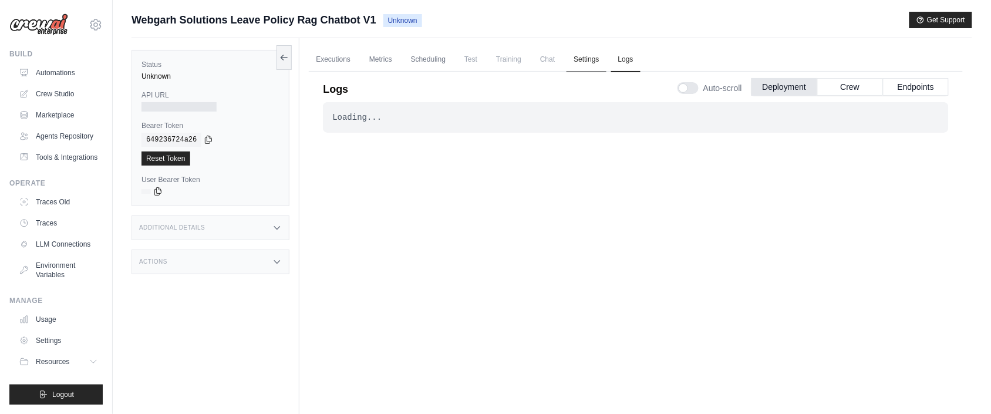
click at [582, 62] on link "Settings" at bounding box center [585, 60] width 39 height 25
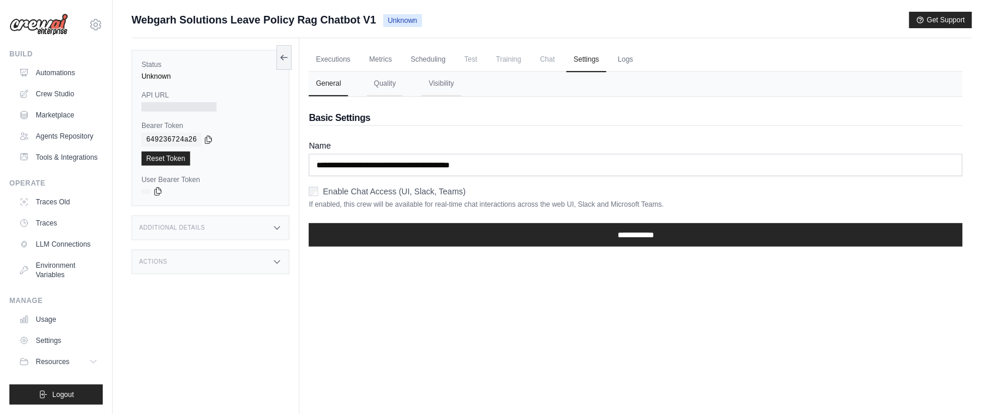
click at [557, 60] on span "Chat" at bounding box center [547, 59] width 29 height 23
click at [436, 58] on link "Scheduling" at bounding box center [428, 60] width 49 height 25
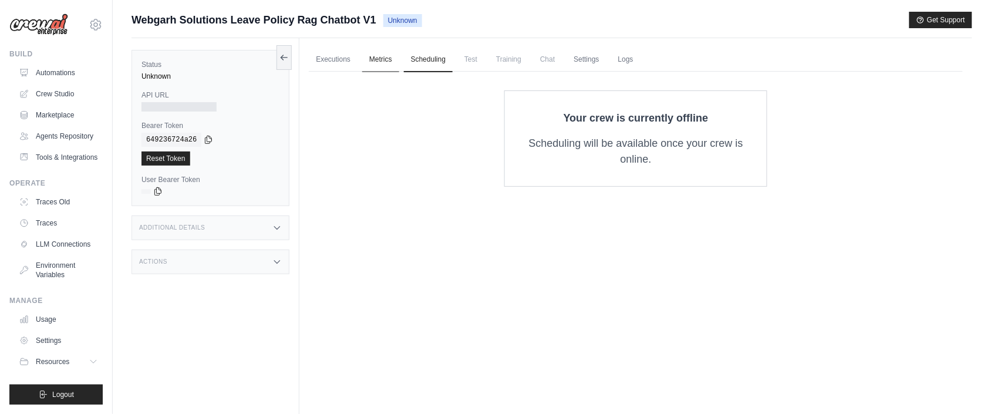
click at [381, 56] on link "Metrics" at bounding box center [380, 60] width 37 height 25
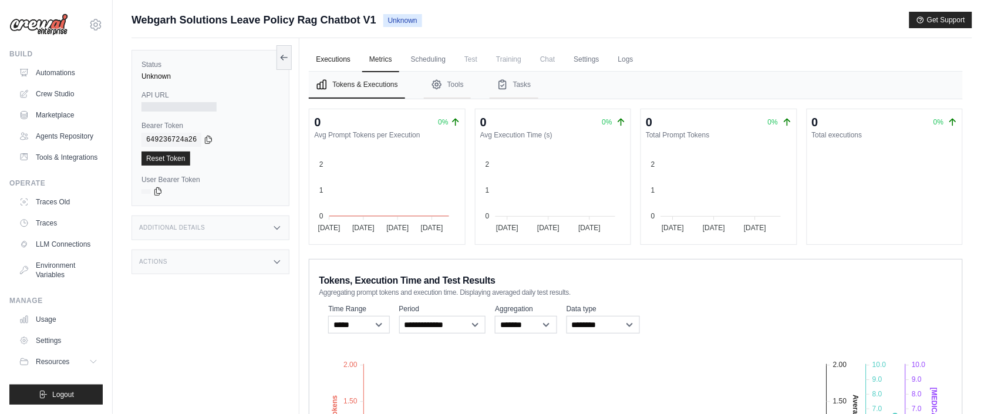
click at [338, 63] on link "Executions" at bounding box center [333, 60] width 49 height 25
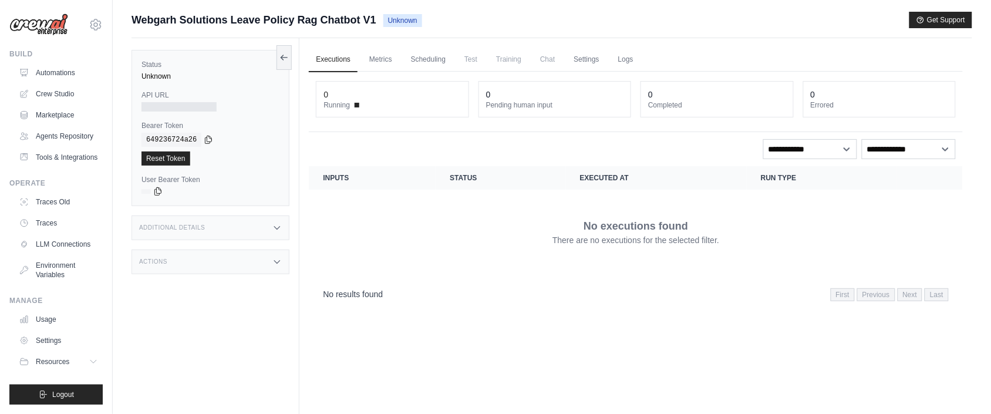
click at [418, 22] on span "Unknown" at bounding box center [402, 20] width 39 height 13
click at [404, 21] on span "Unknown" at bounding box center [402, 20] width 39 height 13
click at [384, 21] on span "Unknown" at bounding box center [402, 20] width 39 height 13
click at [640, 59] on link "Logs" at bounding box center [625, 60] width 29 height 25
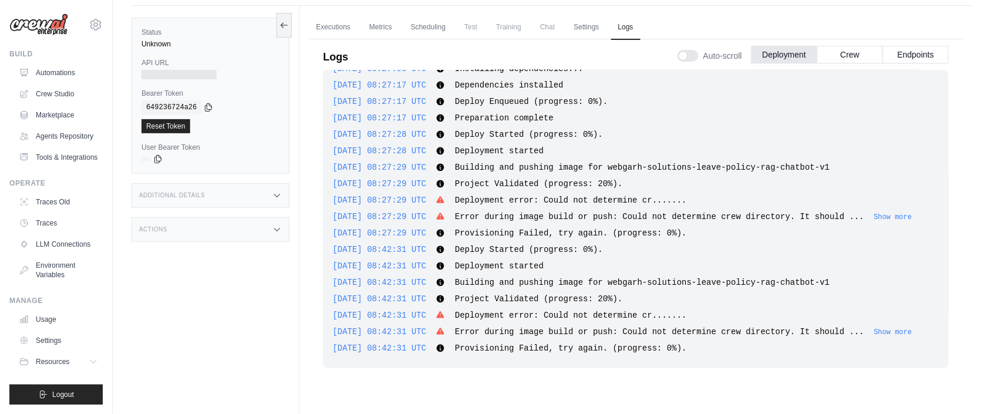
scroll to position [50, 0]
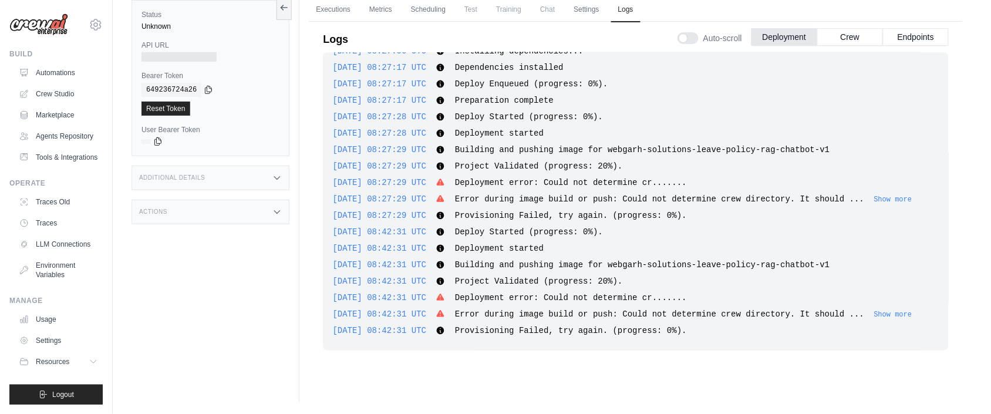
click at [667, 178] on span "Deployment error: Could not determine cr......." at bounding box center [571, 182] width 232 height 9
click at [676, 178] on span "Deployment error: Could not determine cr......." at bounding box center [571, 182] width 232 height 9
click at [680, 178] on span "Deployment error: Could not determine cr......." at bounding box center [571, 182] width 232 height 9
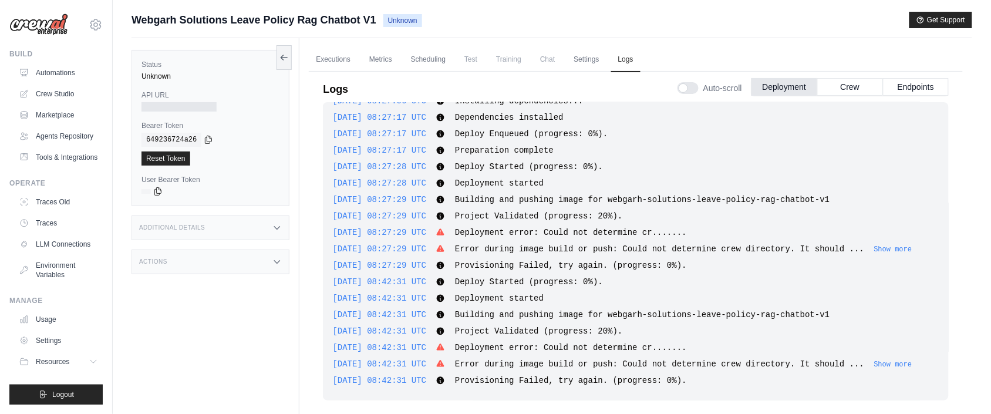
scroll to position [0, 0]
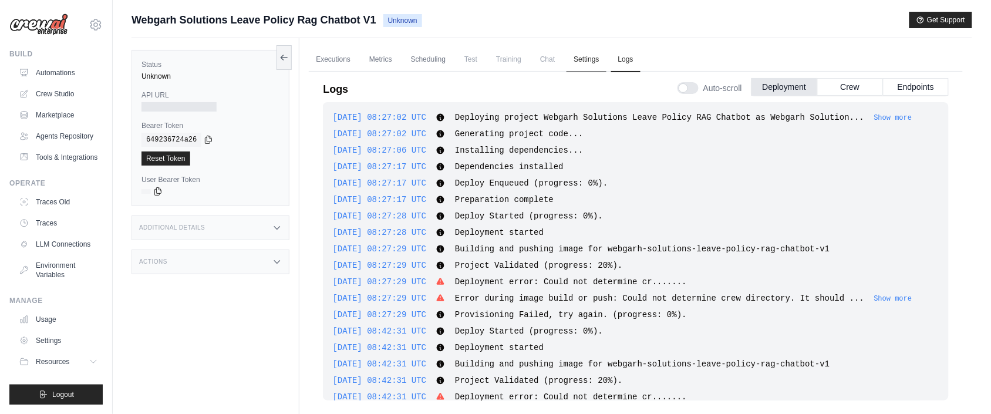
click at [592, 54] on link "Settings" at bounding box center [585, 60] width 39 height 25
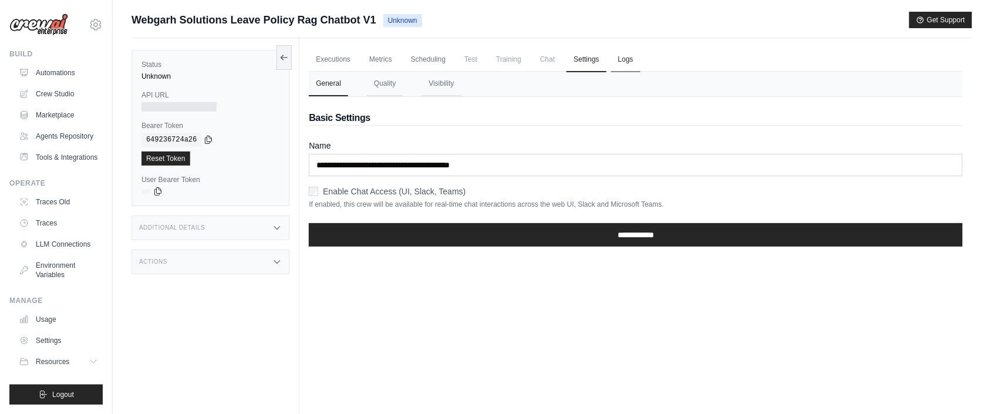
click at [634, 63] on link "Logs" at bounding box center [625, 60] width 29 height 25
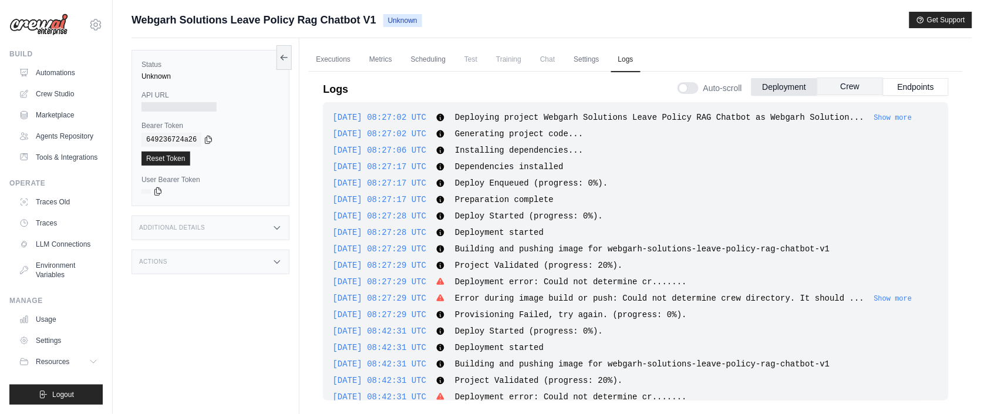
click at [856, 90] on button "Crew" at bounding box center [850, 86] width 66 height 18
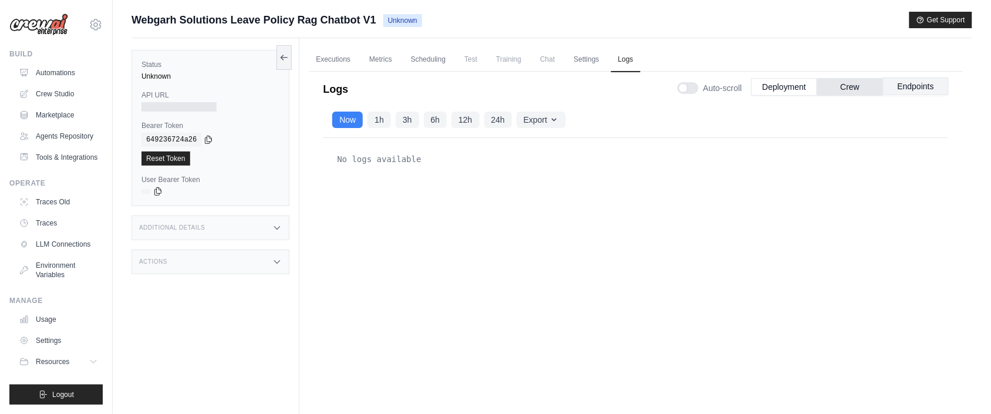
click at [893, 86] on button "Endpoints" at bounding box center [916, 86] width 66 height 18
click at [772, 87] on button "Deployment" at bounding box center [784, 86] width 66 height 18
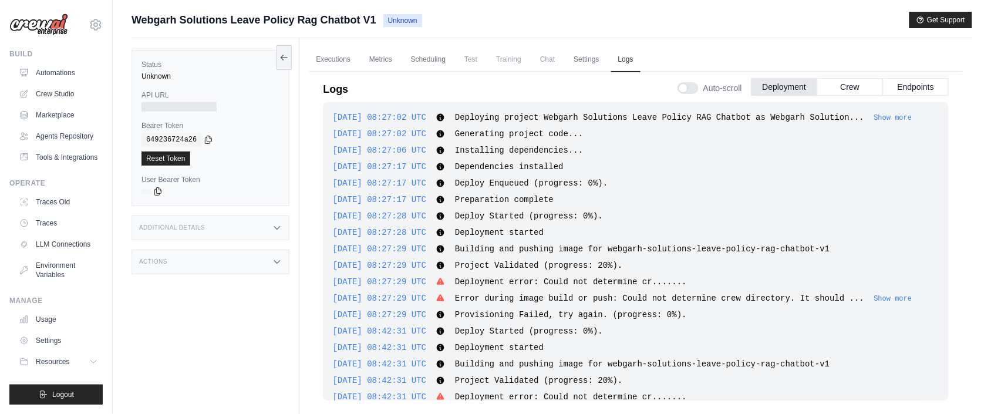
click at [689, 88] on div at bounding box center [687, 88] width 21 height 12
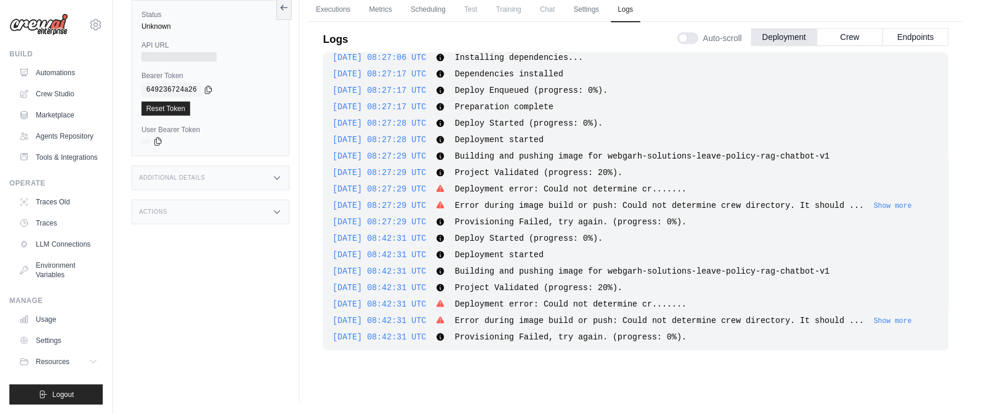
scroll to position [84, 0]
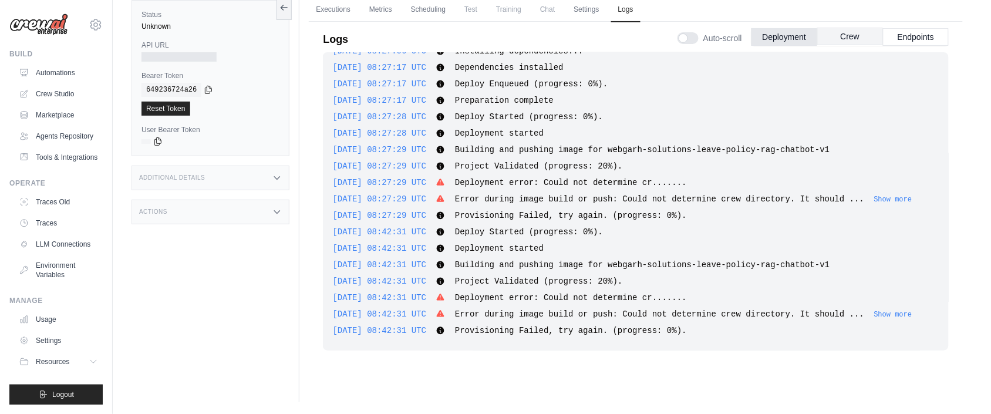
click at [835, 33] on button "Crew" at bounding box center [850, 37] width 66 height 18
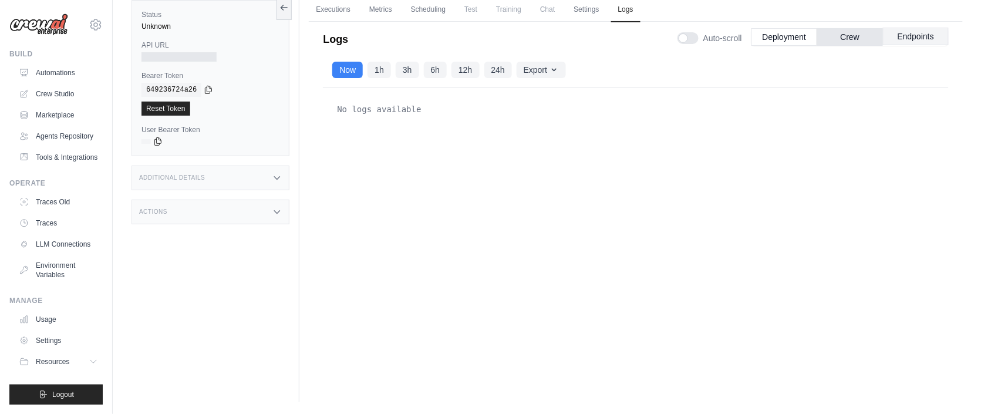
click at [901, 32] on button "Endpoints" at bounding box center [916, 37] width 66 height 18
click at [858, 39] on button "Crew" at bounding box center [850, 37] width 66 height 18
click at [777, 37] on button "Deployment" at bounding box center [784, 37] width 66 height 18
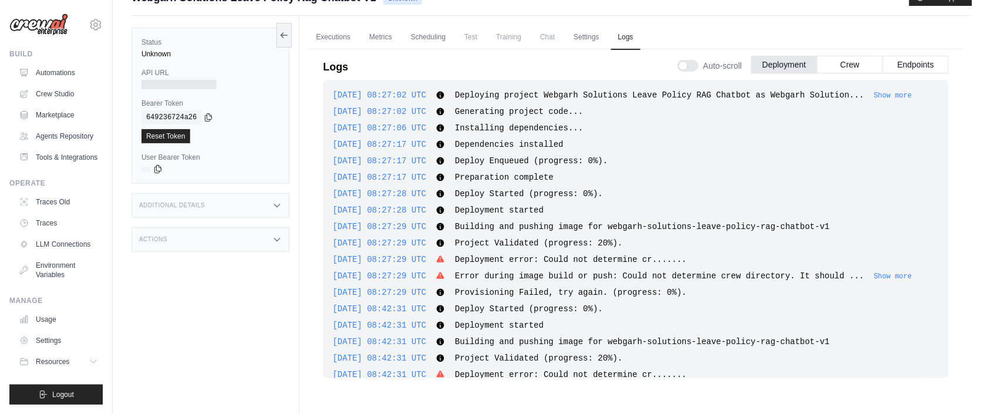
scroll to position [0, 0]
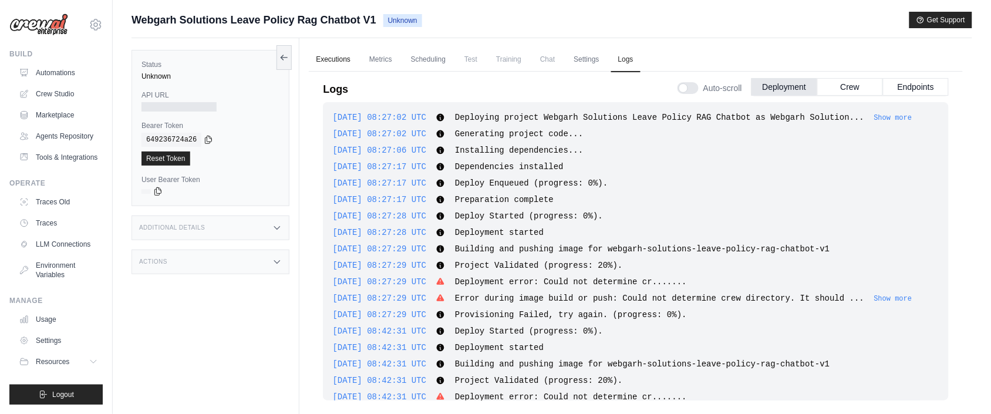
click at [339, 55] on link "Executions" at bounding box center [333, 60] width 49 height 25
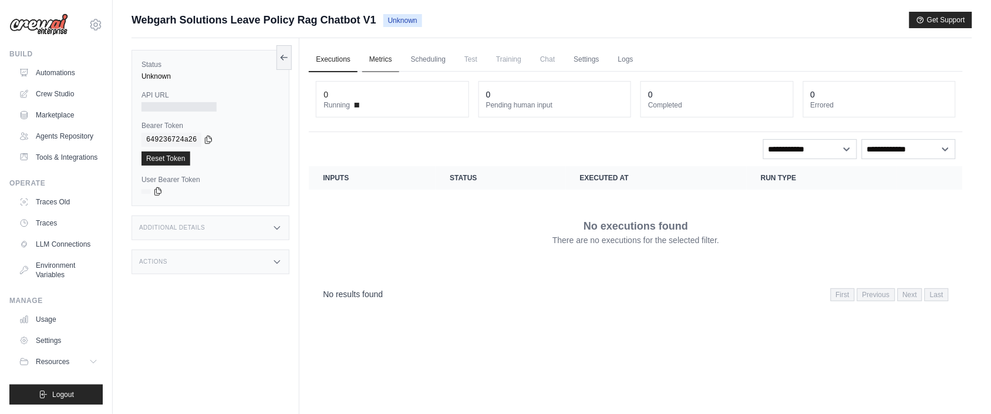
click at [388, 60] on link "Metrics" at bounding box center [380, 60] width 37 height 25
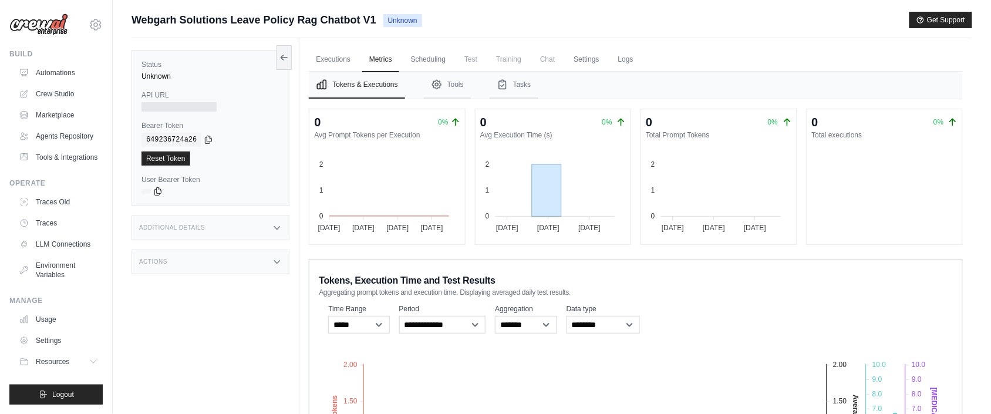
drag, startPoint x: 521, startPoint y: 160, endPoint x: 550, endPoint y: 169, distance: 30.8
click at [574, 171] on foreignobject at bounding box center [548, 191] width 146 height 88
drag, startPoint x: 707, startPoint y: 163, endPoint x: 735, endPoint y: 168, distance: 28.1
drag, startPoint x: 886, startPoint y: 173, endPoint x: 899, endPoint y: 174, distance: 13.5
click at [899, 174] on foreignobject at bounding box center [880, 191] width 146 height 88
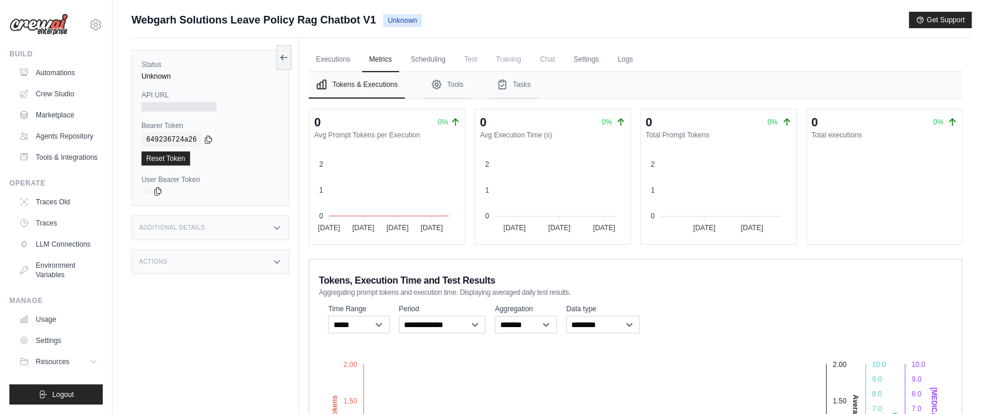
scroll to position [179, 0]
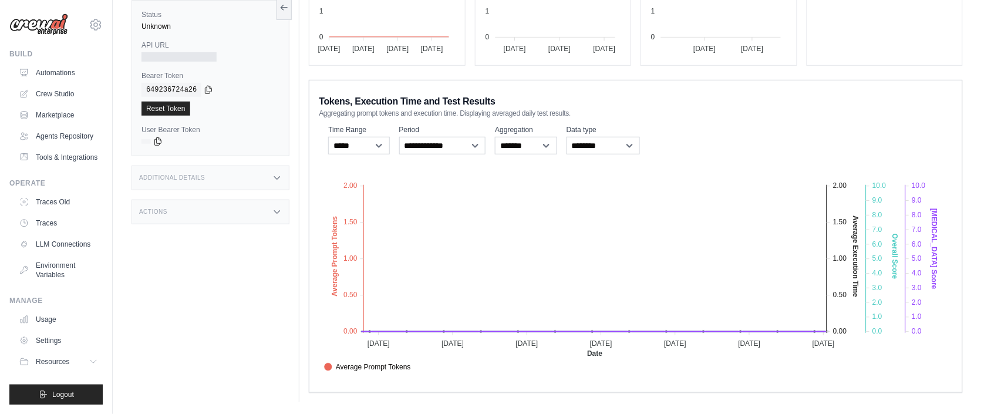
click at [273, 212] on icon at bounding box center [276, 211] width 9 height 9
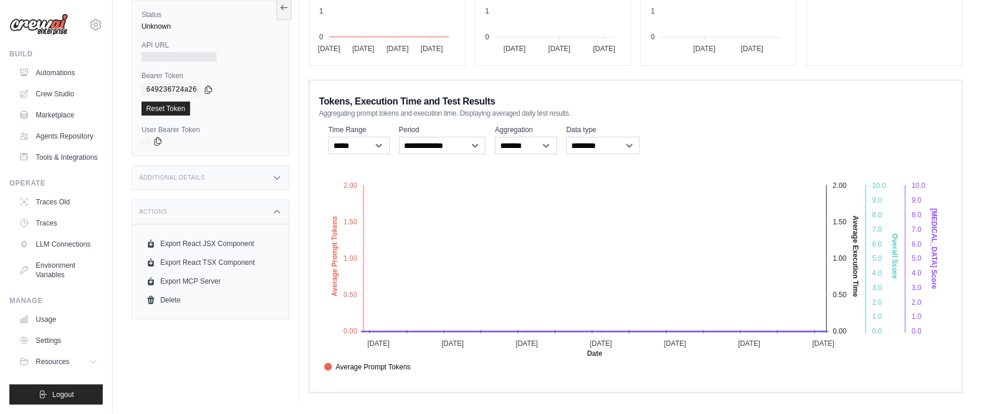
click at [273, 212] on icon at bounding box center [276, 211] width 9 height 9
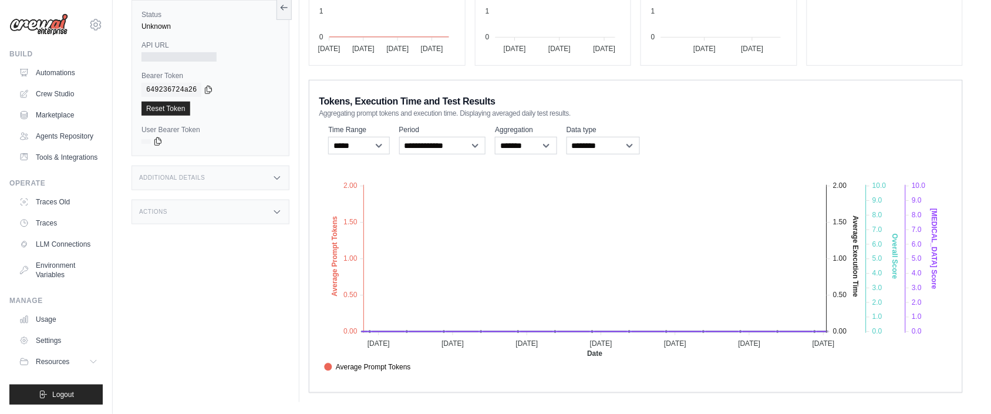
click at [282, 181] on div "Additional Details" at bounding box center [210, 178] width 158 height 25
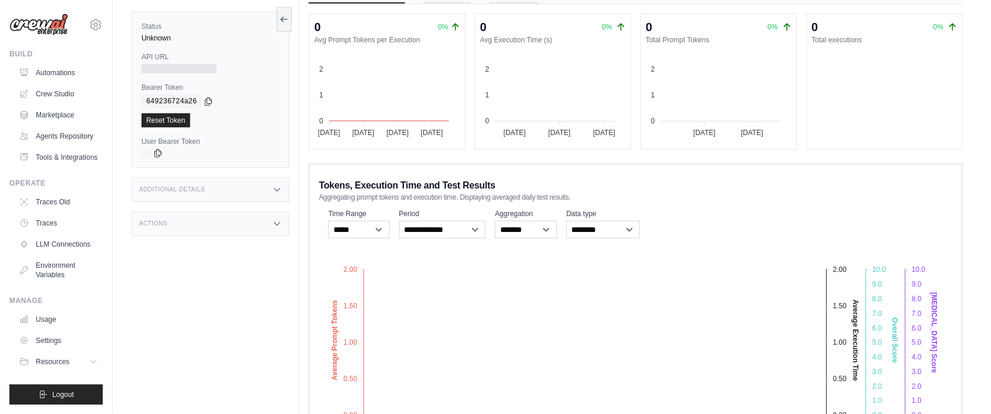
scroll to position [0, 0]
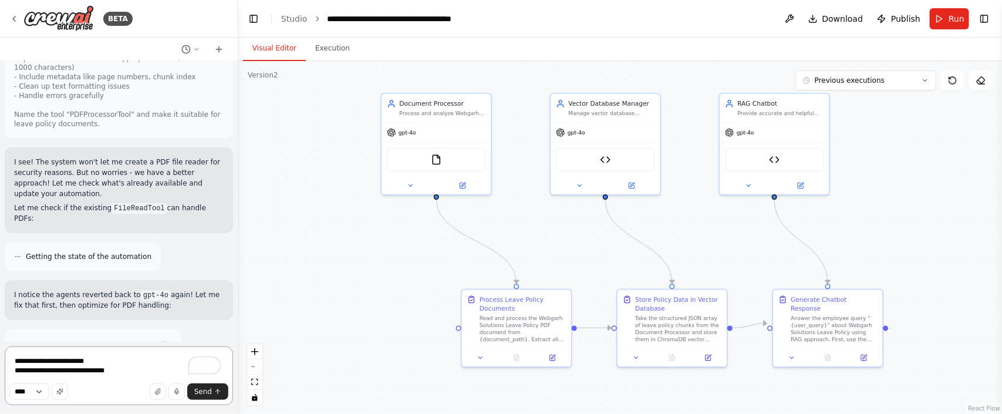
click at [114, 373] on textarea "**********" at bounding box center [119, 375] width 228 height 59
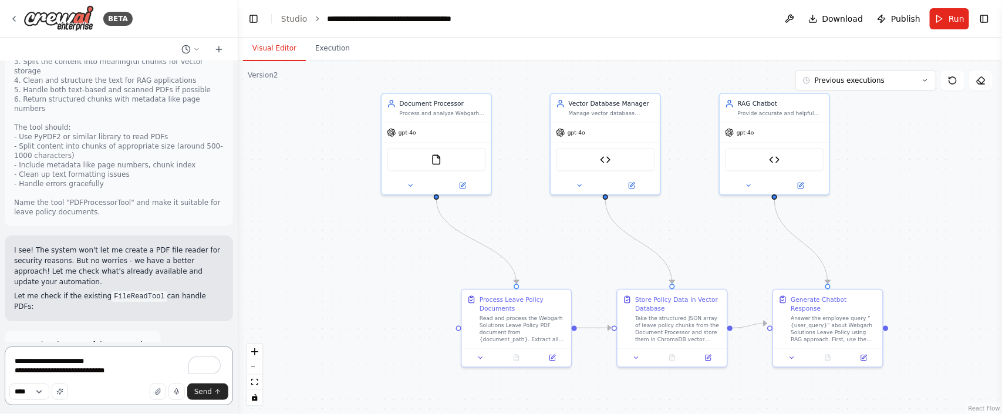
scroll to position [19743, 0]
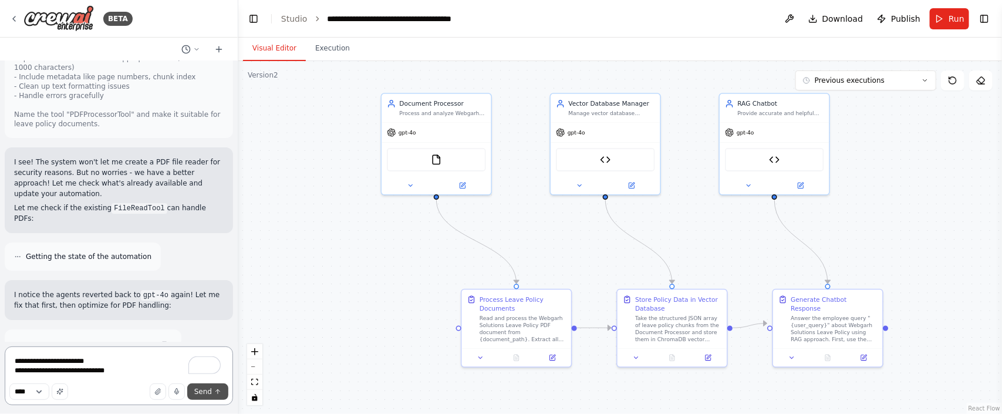
type textarea "**********"
click at [201, 393] on span "Send" at bounding box center [203, 391] width 18 height 9
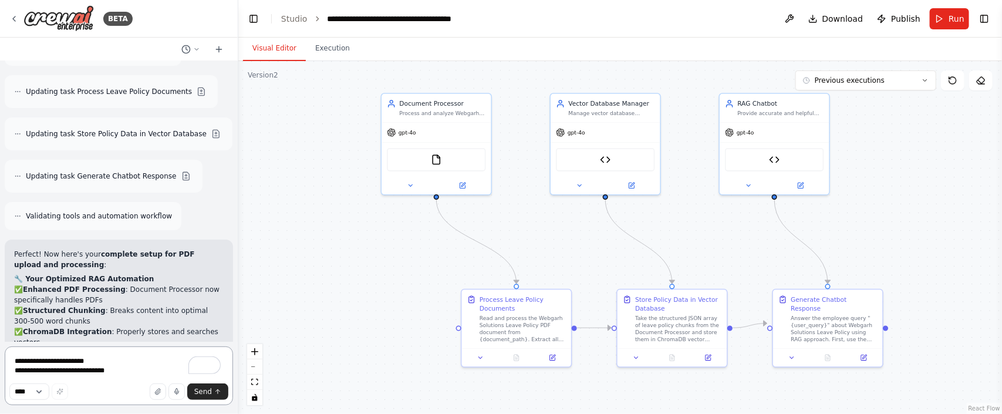
scroll to position [20051, 0]
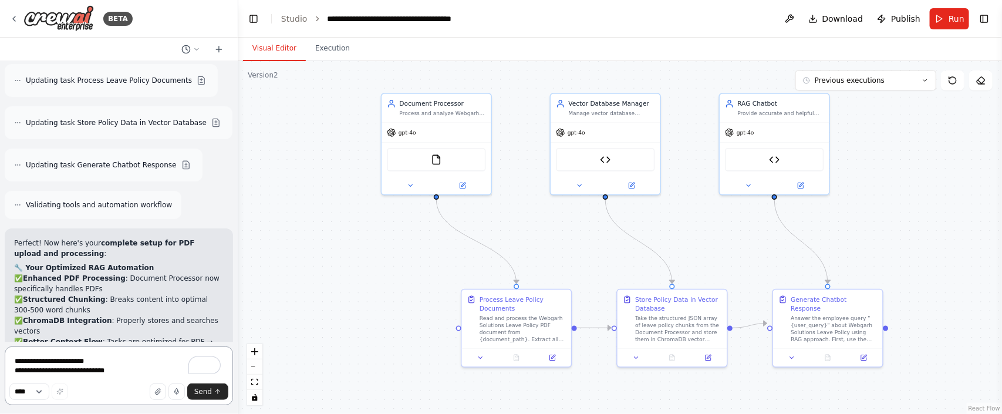
click at [44, 354] on textarea "**********" at bounding box center [119, 375] width 228 height 59
paste textarea "**********"
type textarea "**********"
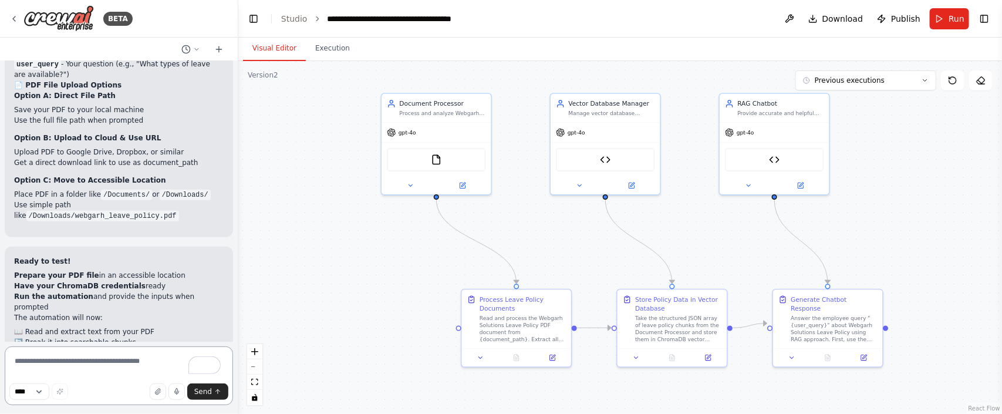
scroll to position [20617, 0]
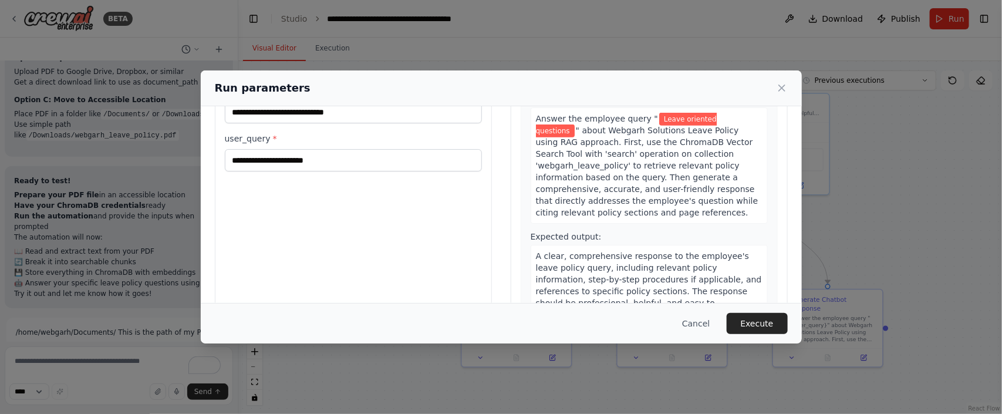
scroll to position [110, 0]
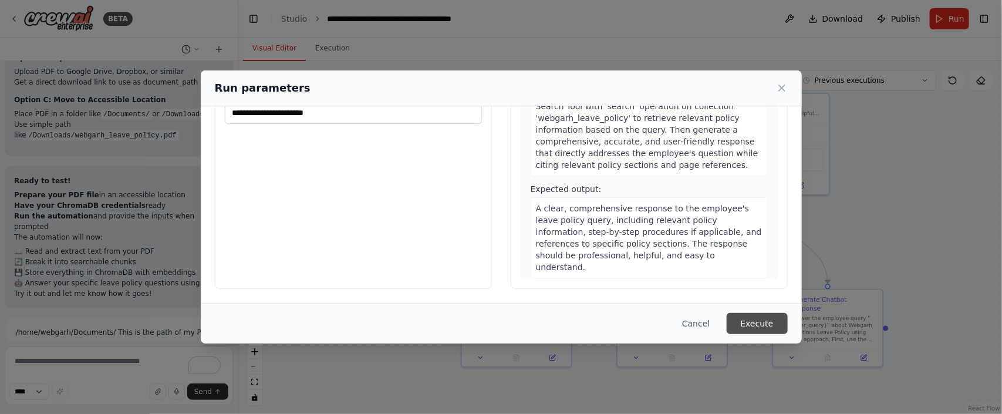
click at [776, 327] on button "Execute" at bounding box center [757, 323] width 61 height 21
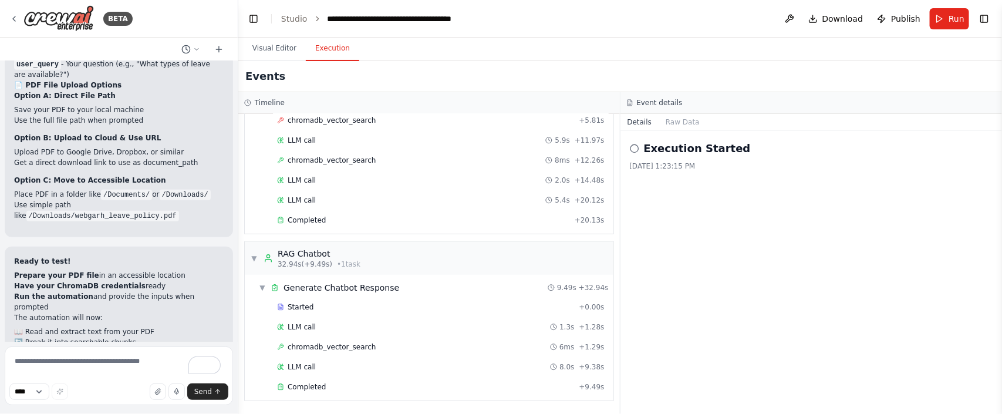
scroll to position [20617, 0]
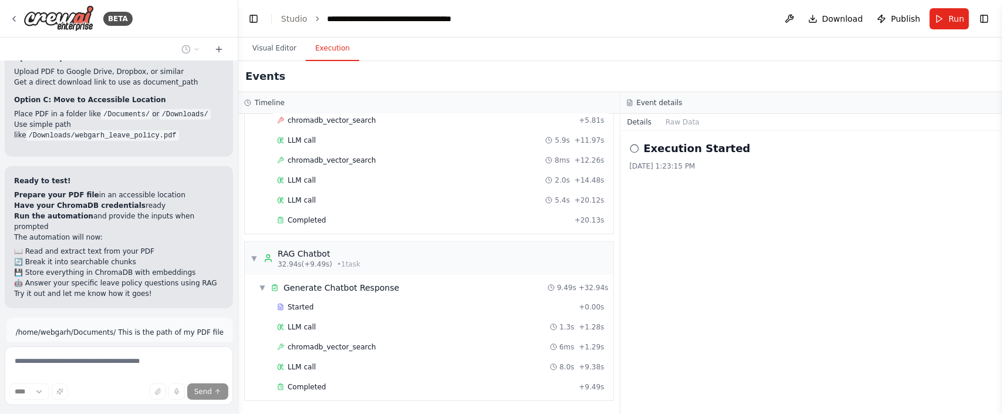
scroll to position [20562, 0]
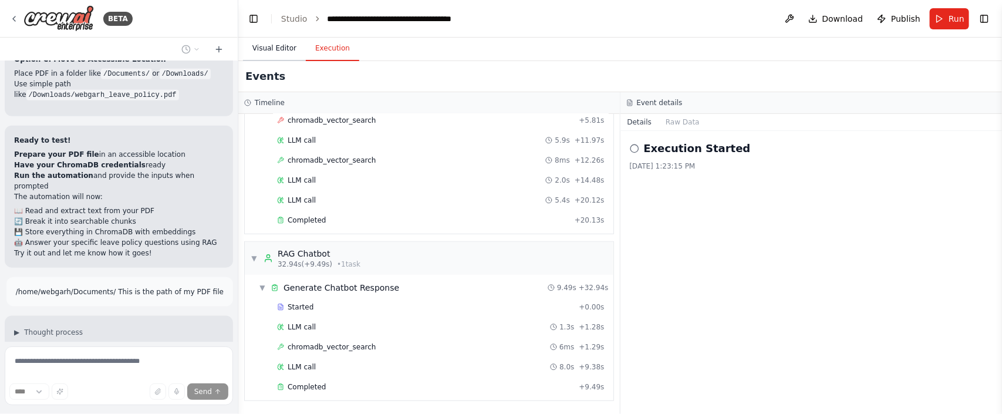
click at [289, 53] on button "Visual Editor" at bounding box center [274, 48] width 63 height 25
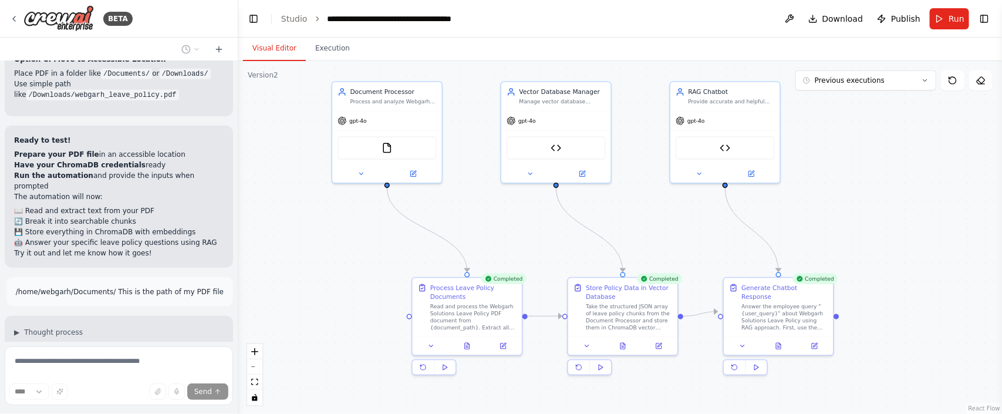
drag, startPoint x: 555, startPoint y: 224, endPoint x: 504, endPoint y: 211, distance: 52.5
click at [504, 211] on div ".deletable-edge-delete-btn { width: 20px; height: 20px; border: 0px solid #ffff…" at bounding box center [620, 237] width 764 height 353
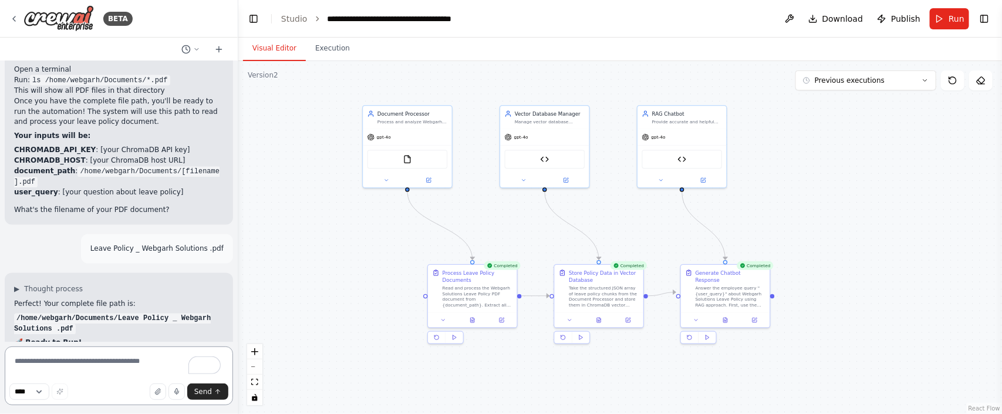
scroll to position [21072, 0]
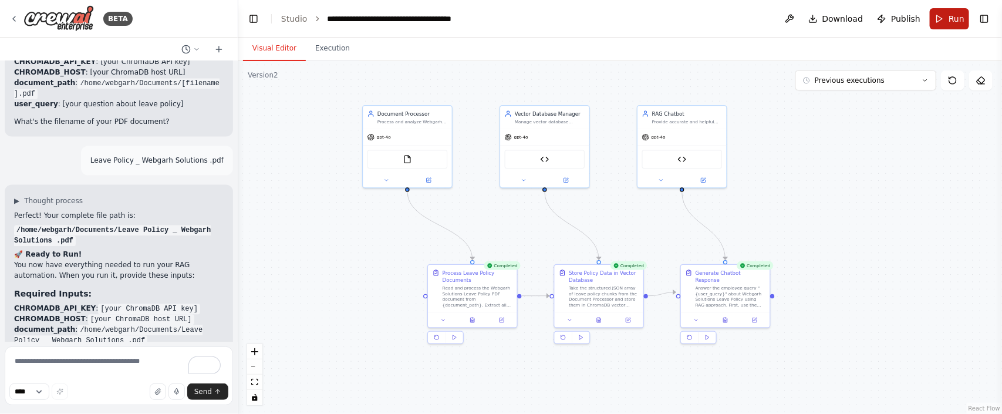
click at [937, 18] on button "Run" at bounding box center [949, 18] width 39 height 21
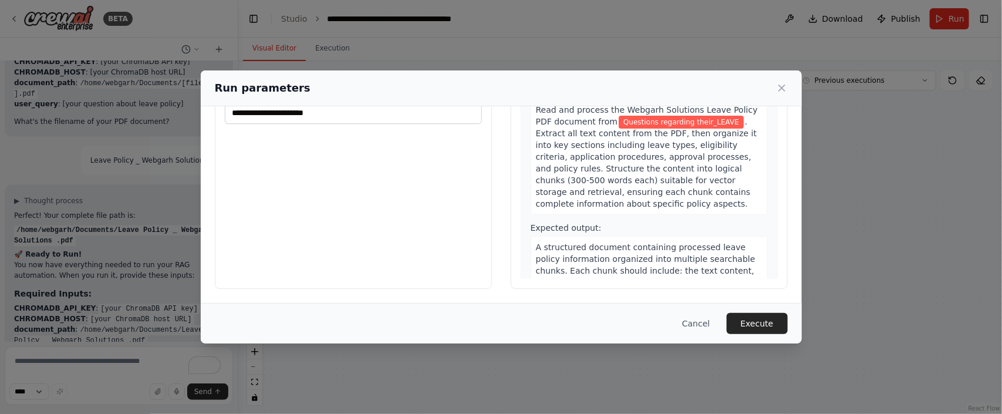
scroll to position [0, 0]
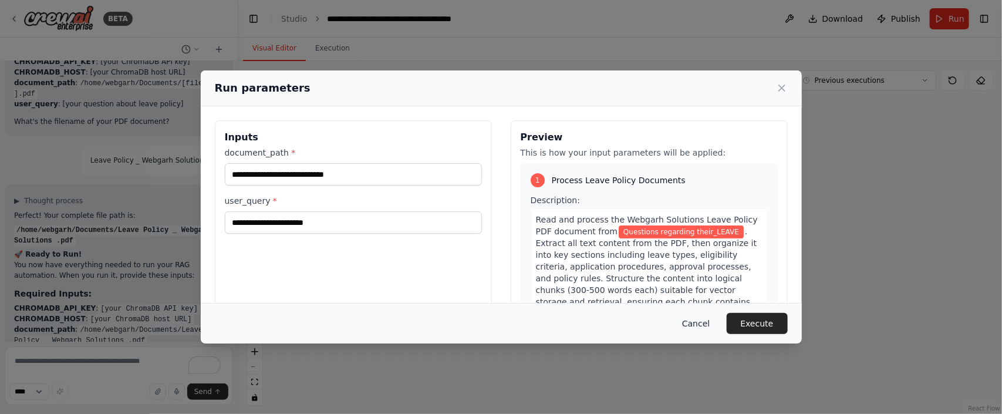
click at [708, 326] on button "Cancel" at bounding box center [696, 323] width 46 height 21
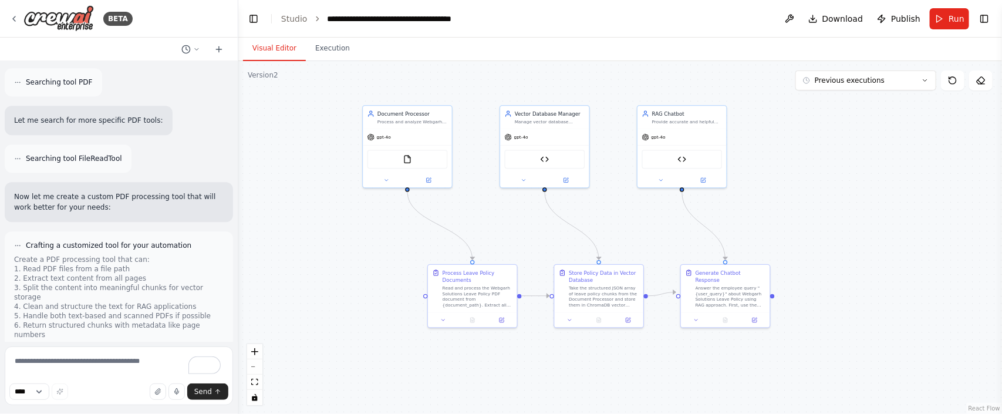
scroll to position [19399, 0]
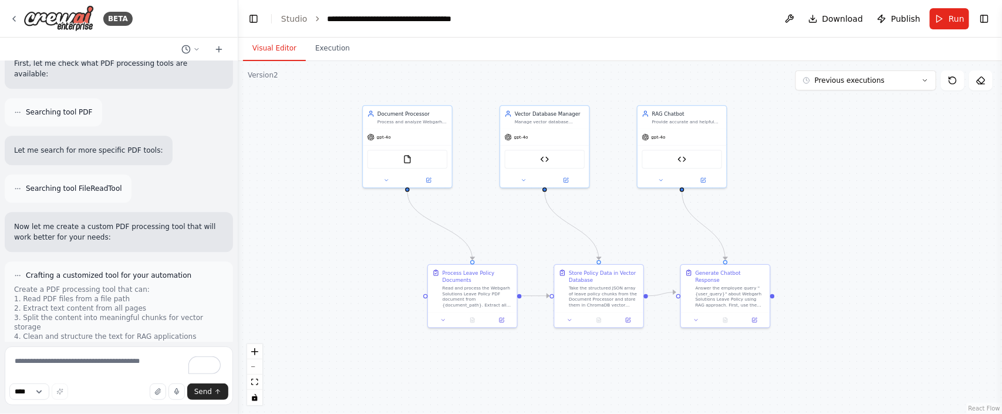
drag, startPoint x: 132, startPoint y: 266, endPoint x: 45, endPoint y: 274, distance: 87.2
copy li "What types of leave are available?"
click at [946, 22] on button "Run" at bounding box center [949, 18] width 39 height 21
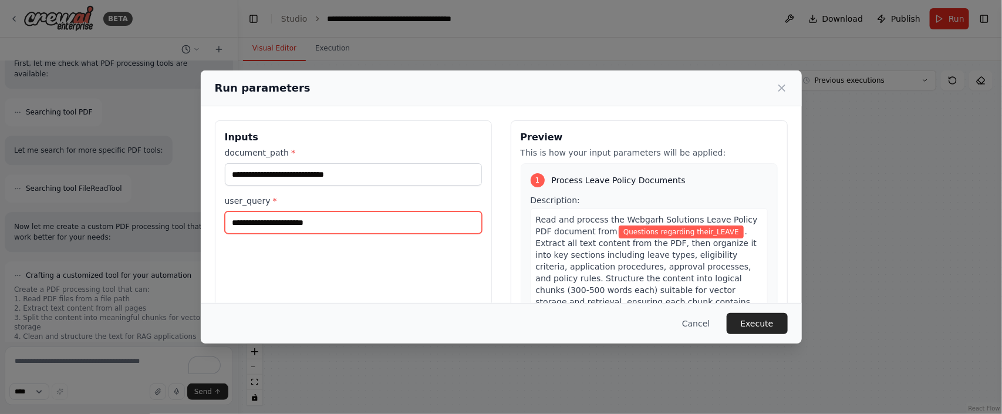
click at [333, 230] on input "**********" at bounding box center [353, 222] width 257 height 22
type input "*"
paste input "**********"
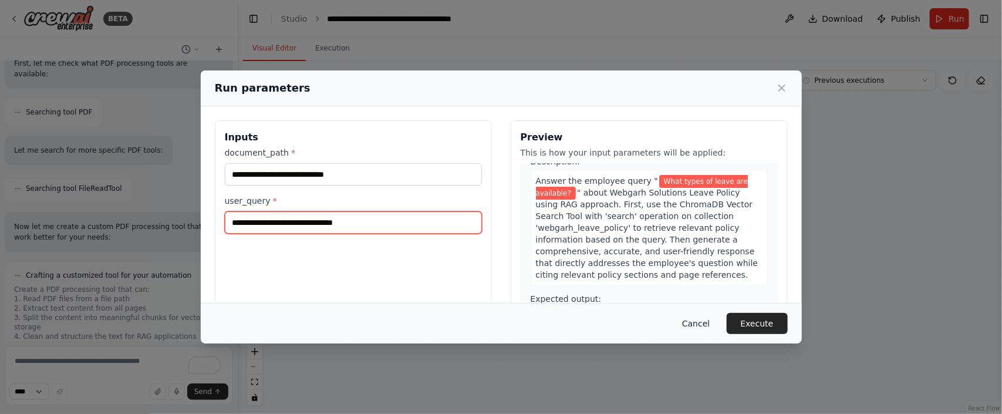
scroll to position [110, 0]
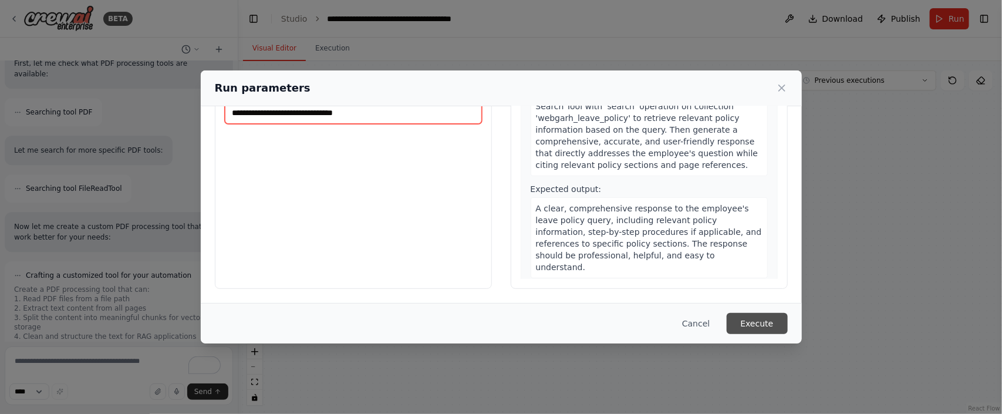
type input "**********"
click at [772, 329] on button "Execute" at bounding box center [757, 323] width 61 height 21
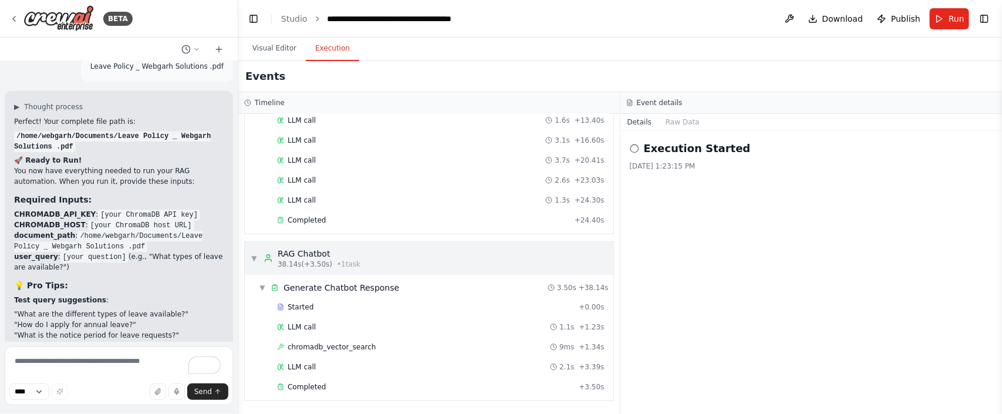
scroll to position [338, 0]
click at [883, 13] on button "Publish" at bounding box center [898, 18] width 53 height 21
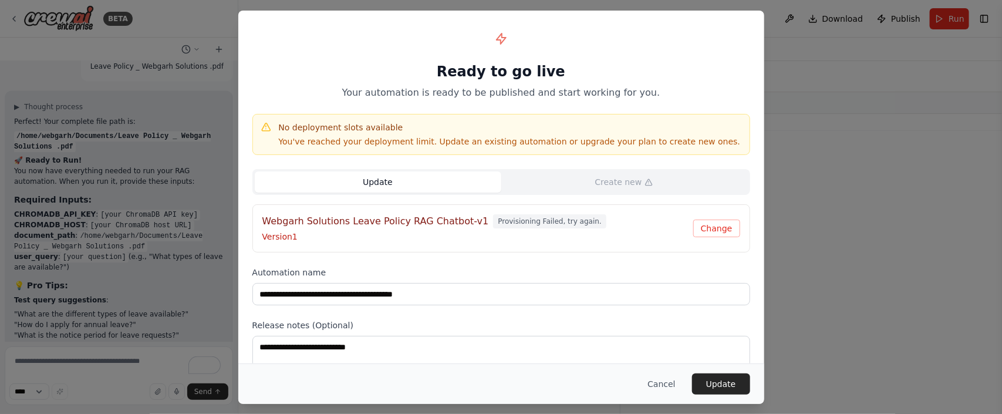
click at [412, 179] on button "Update" at bounding box center [378, 181] width 246 height 21
click at [334, 347] on textarea at bounding box center [501, 359] width 498 height 46
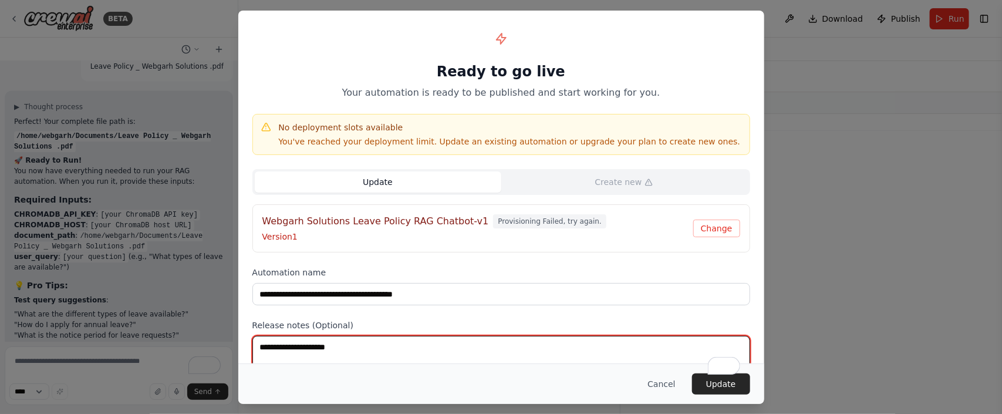
click at [345, 345] on textarea "**********" at bounding box center [501, 359] width 498 height 46
type textarea "**********"
click at [715, 228] on button "Change" at bounding box center [716, 228] width 47 height 18
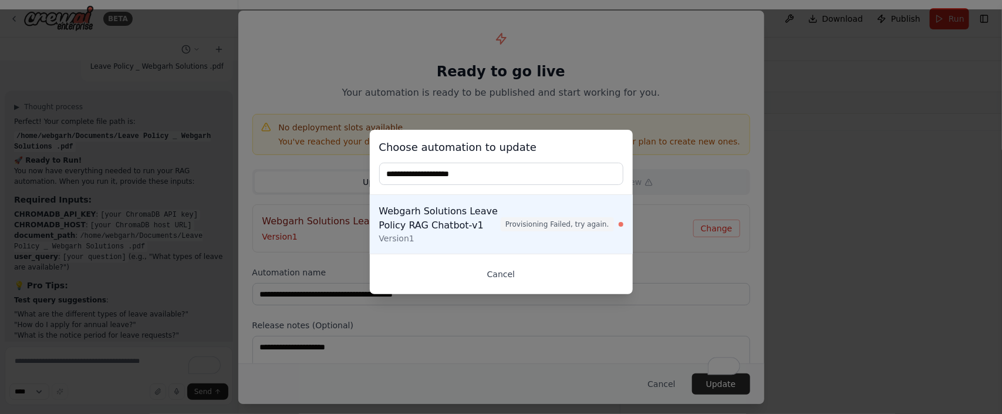
click at [529, 274] on button "Cancel" at bounding box center [501, 274] width 244 height 21
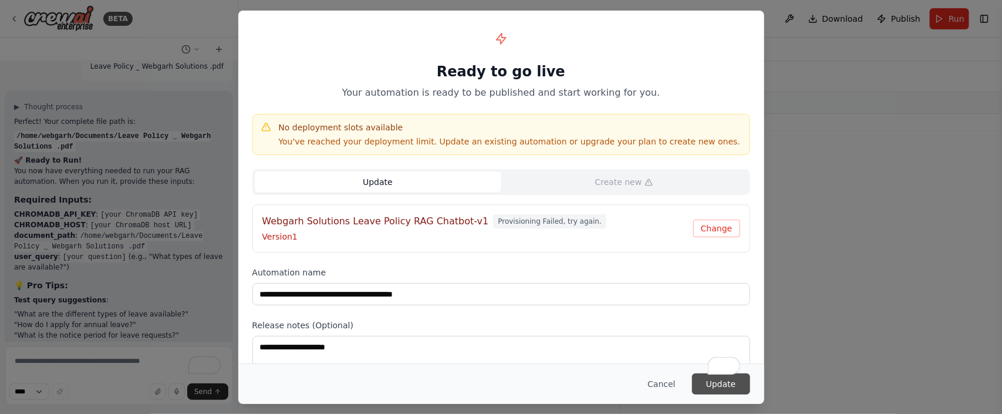
click at [727, 387] on button "Update" at bounding box center [721, 383] width 58 height 21
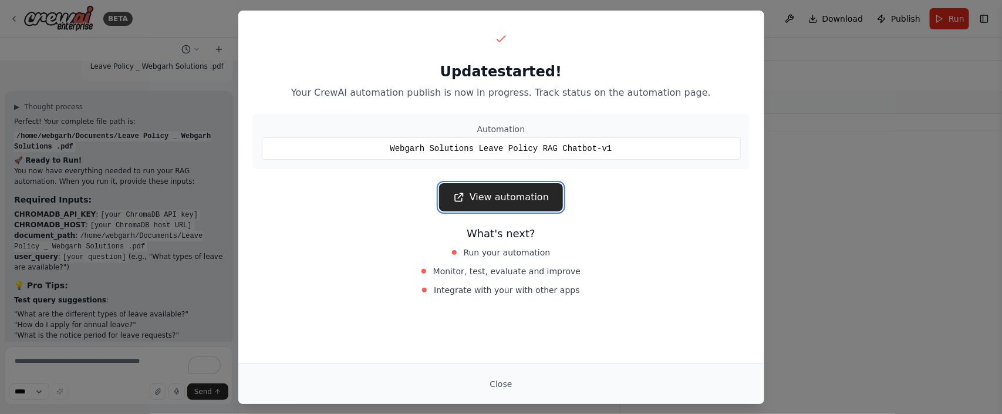
click at [513, 204] on link "View automation" at bounding box center [501, 197] width 124 height 28
click at [494, 383] on button "Close" at bounding box center [500, 383] width 41 height 21
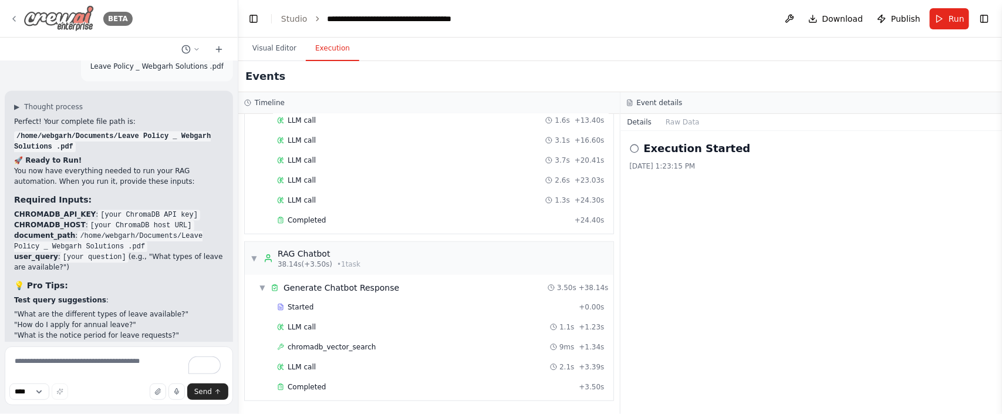
click at [11, 19] on icon at bounding box center [13, 18] width 9 height 9
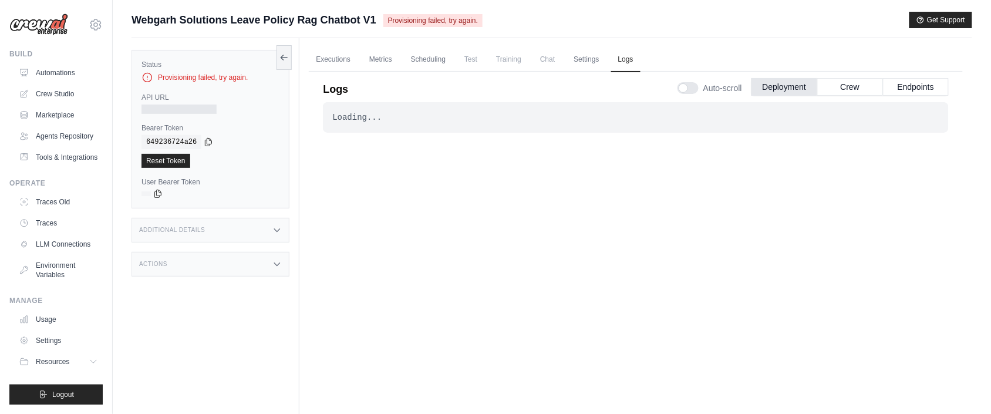
click at [445, 19] on span "Provisioning failed, try again." at bounding box center [432, 20] width 99 height 13
click at [837, 83] on button "Crew" at bounding box center [850, 86] width 66 height 18
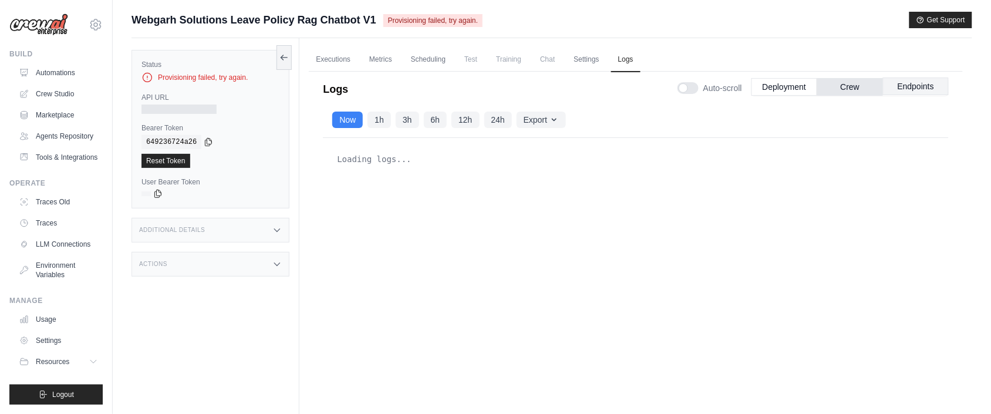
click at [897, 80] on button "Endpoints" at bounding box center [916, 86] width 66 height 18
click at [774, 86] on button "Deployment" at bounding box center [784, 86] width 66 height 18
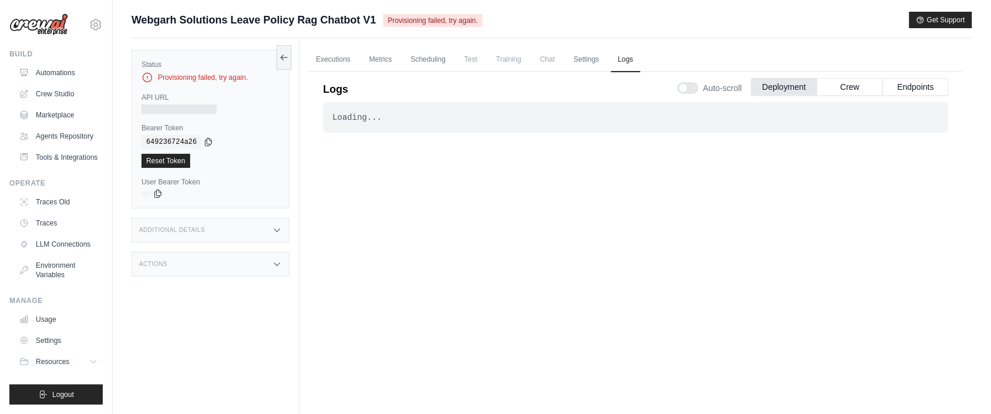
click at [421, 22] on span "Provisioning failed, try again." at bounding box center [432, 20] width 99 height 13
click at [283, 59] on icon at bounding box center [282, 57] width 2 height 5
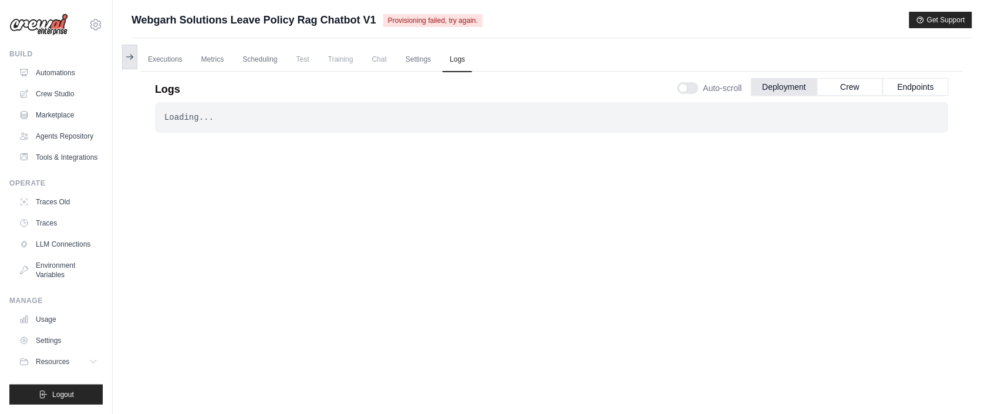
click at [133, 61] on icon at bounding box center [129, 56] width 9 height 9
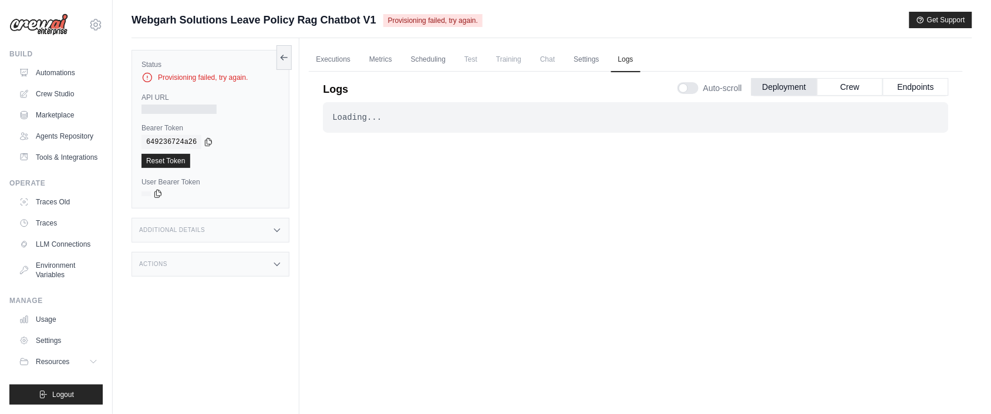
click at [168, 107] on div at bounding box center [178, 108] width 75 height 9
click at [446, 17] on span "Provisioning failed, try again." at bounding box center [432, 20] width 99 height 13
click at [45, 284] on link "Environment Variables" at bounding box center [59, 270] width 89 height 28
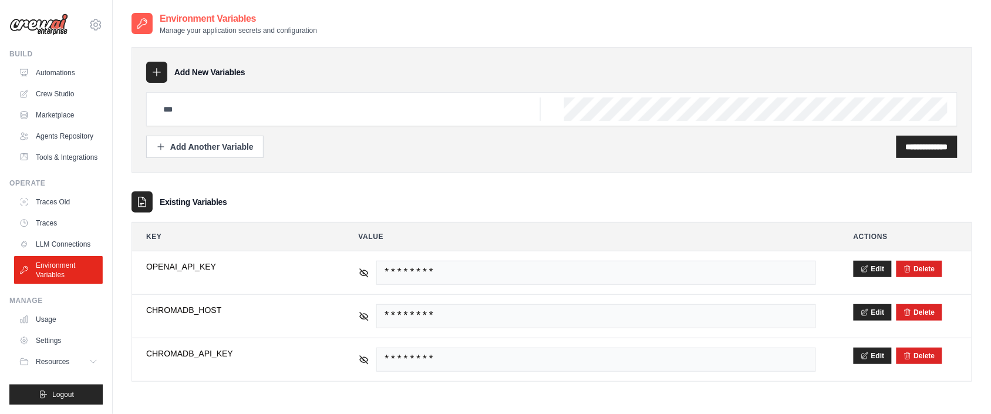
scroll to position [23, 0]
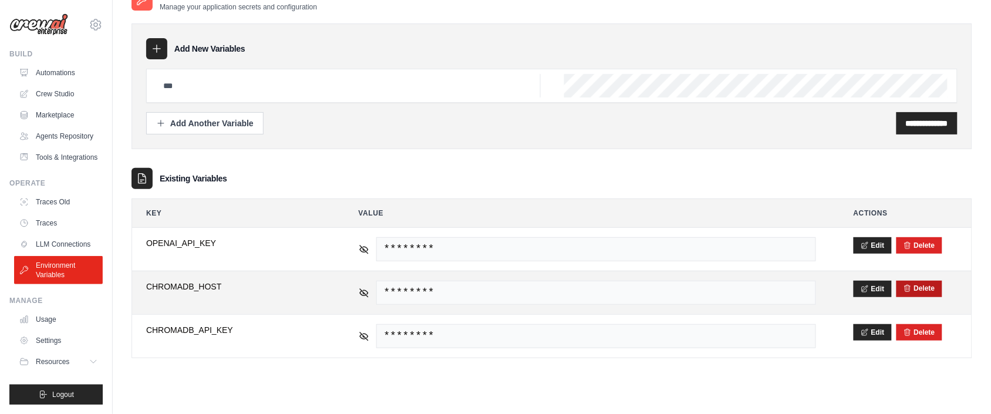
click at [929, 293] on button "Delete" at bounding box center [919, 287] width 32 height 9
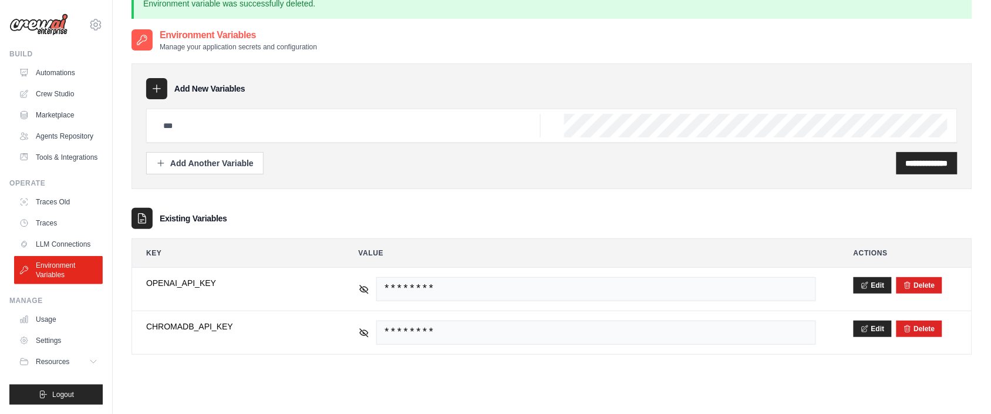
scroll to position [0, 0]
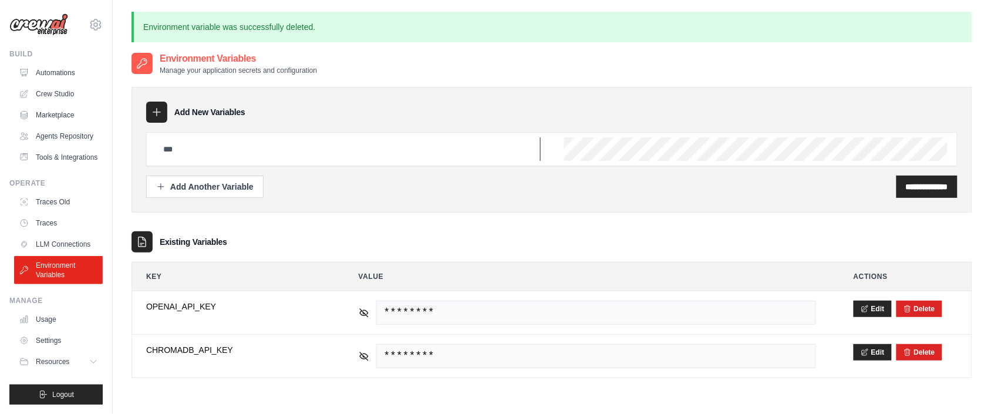
click at [242, 153] on input "text" at bounding box center [348, 148] width 384 height 23
click at [194, 148] on input "**********" at bounding box center [348, 148] width 384 height 23
click at [262, 147] on input "**********" at bounding box center [348, 148] width 384 height 23
type input "**********"
click at [924, 184] on input "**********" at bounding box center [927, 187] width 42 height 12
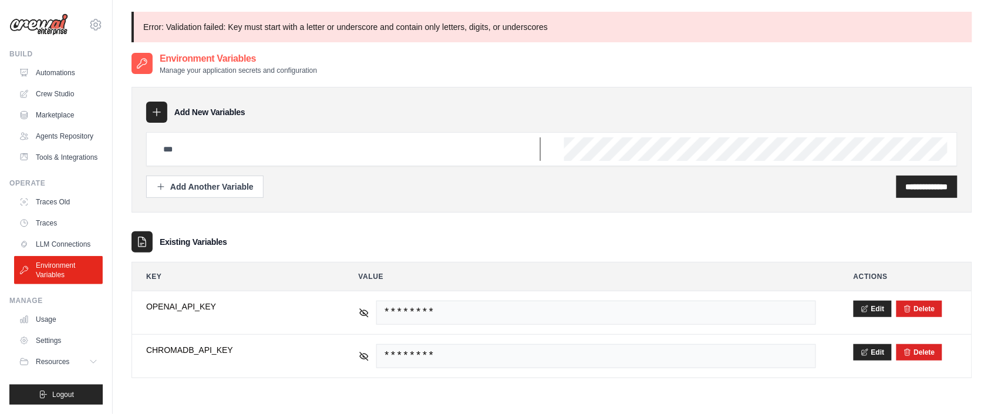
click at [221, 150] on input "text" at bounding box center [348, 148] width 384 height 23
click at [164, 148] on input "**********" at bounding box center [348, 148] width 384 height 23
click at [266, 153] on input "**********" at bounding box center [348, 148] width 384 height 23
click at [167, 145] on input "**********" at bounding box center [348, 148] width 384 height 23
type input "**********"
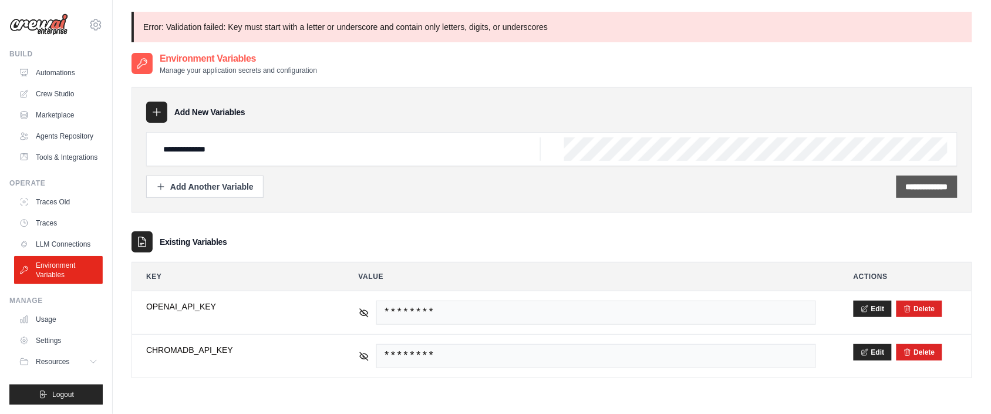
click at [928, 187] on input "**********" at bounding box center [927, 187] width 42 height 12
click at [223, 146] on input "text" at bounding box center [348, 148] width 384 height 23
type input "**********"
click at [946, 187] on input "**********" at bounding box center [927, 187] width 42 height 12
click at [942, 191] on input "**********" at bounding box center [927, 187] width 42 height 12
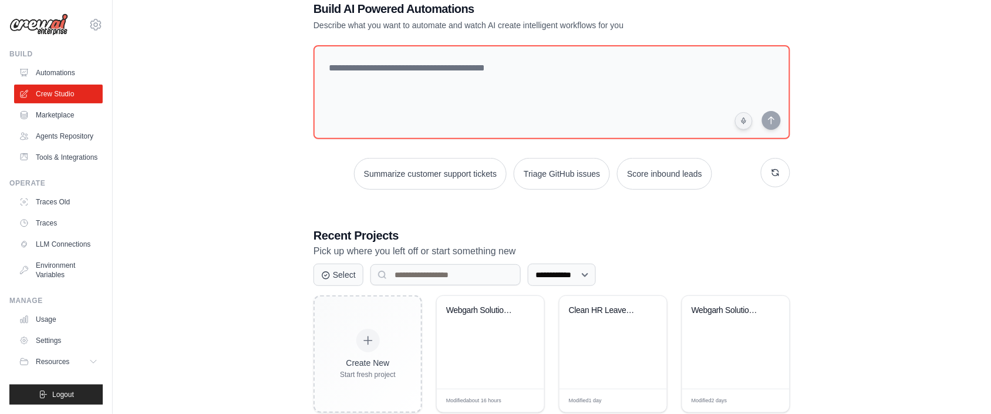
scroll to position [59, 0]
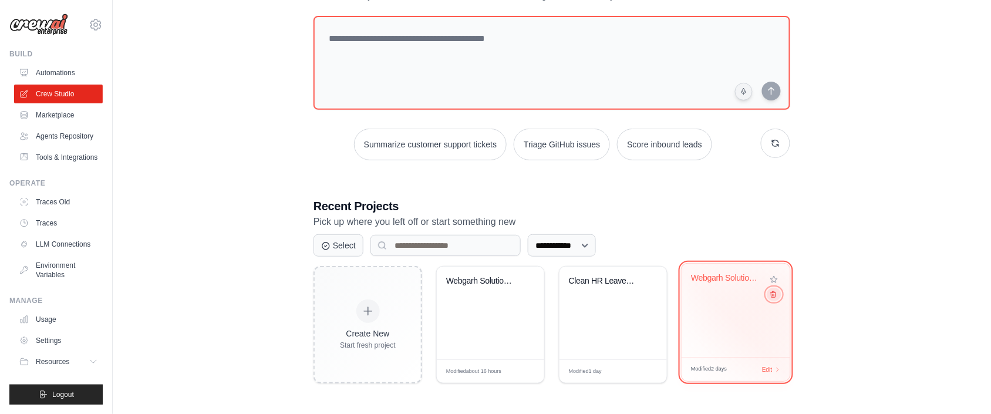
click at [773, 298] on icon at bounding box center [773, 295] width 8 height 8
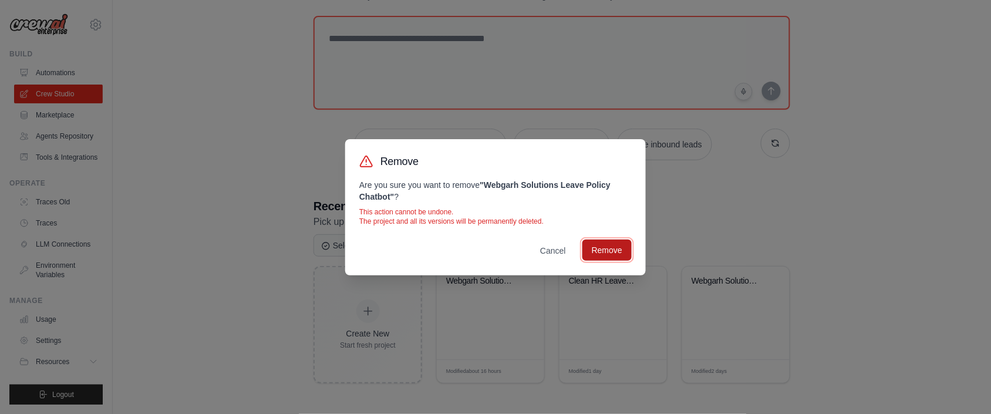
click at [611, 249] on button "Remove" at bounding box center [606, 249] width 49 height 21
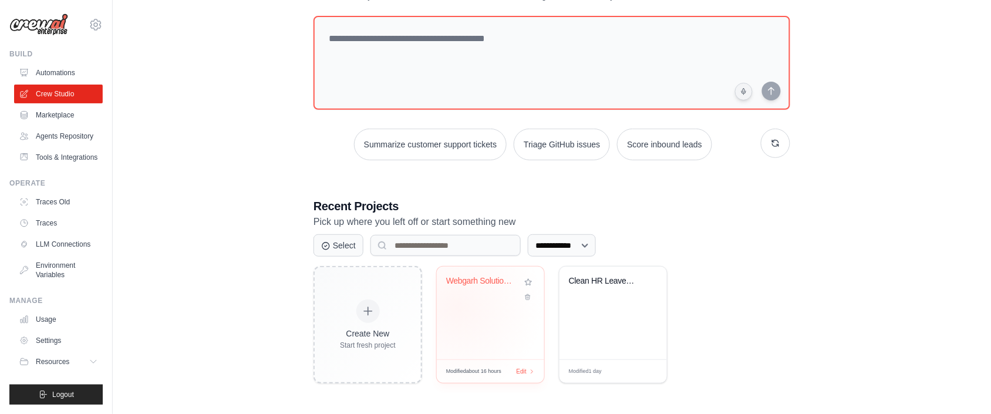
click at [459, 309] on div "Webgarh Solutions Leave Policy RAG ..." at bounding box center [490, 312] width 107 height 93
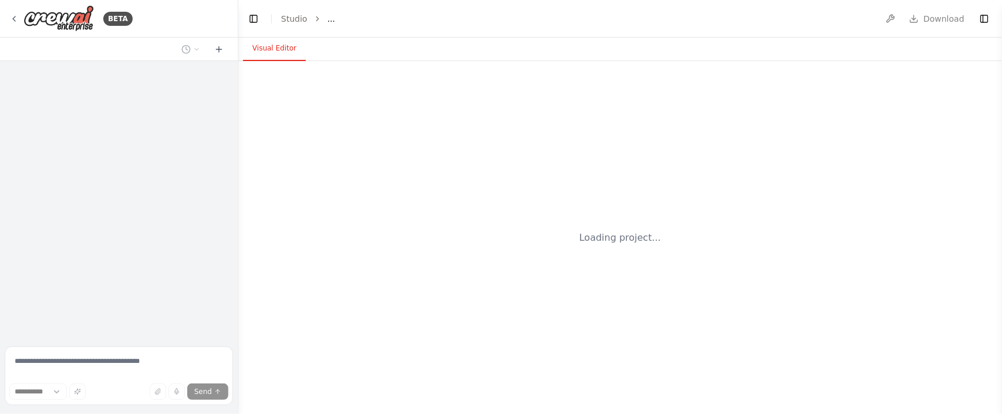
select select "****"
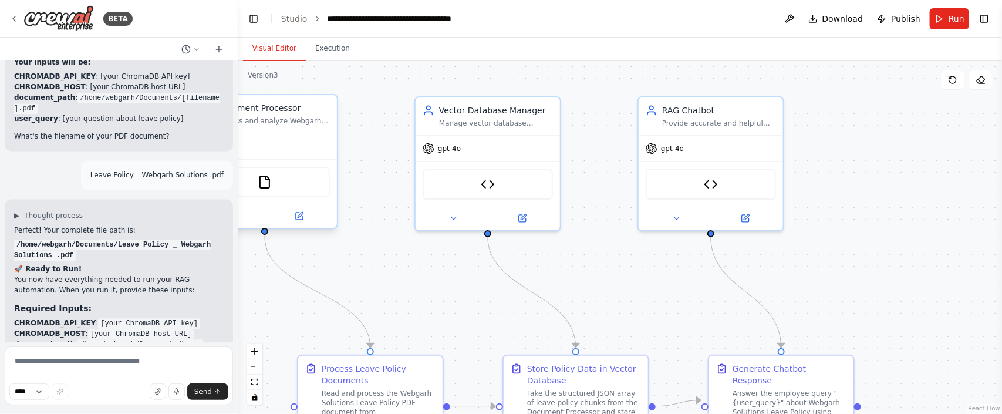
scroll to position [21071, 0]
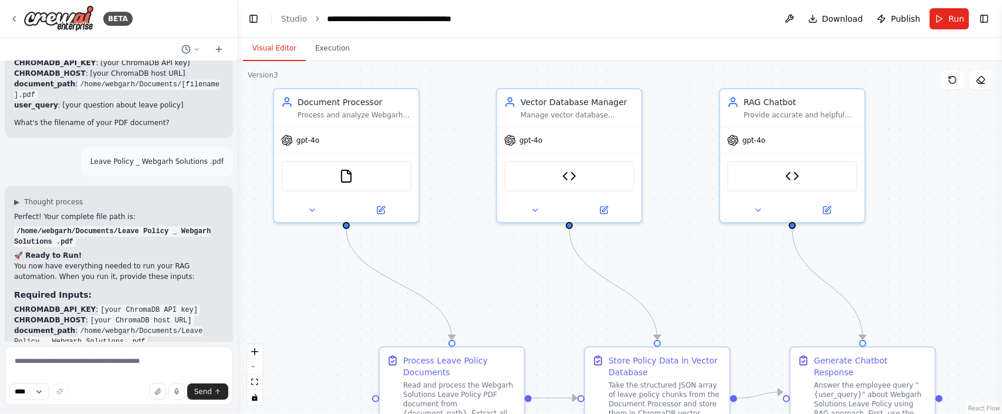
drag, startPoint x: 419, startPoint y: 256, endPoint x: 501, endPoint y: 248, distance: 82.0
click at [501, 248] on div ".deletable-edge-delete-btn { width: 20px; height: 20px; border: 0px solid #ffff…" at bounding box center [620, 237] width 764 height 353
drag, startPoint x: 32, startPoint y: 225, endPoint x: 93, endPoint y: 222, distance: 61.1
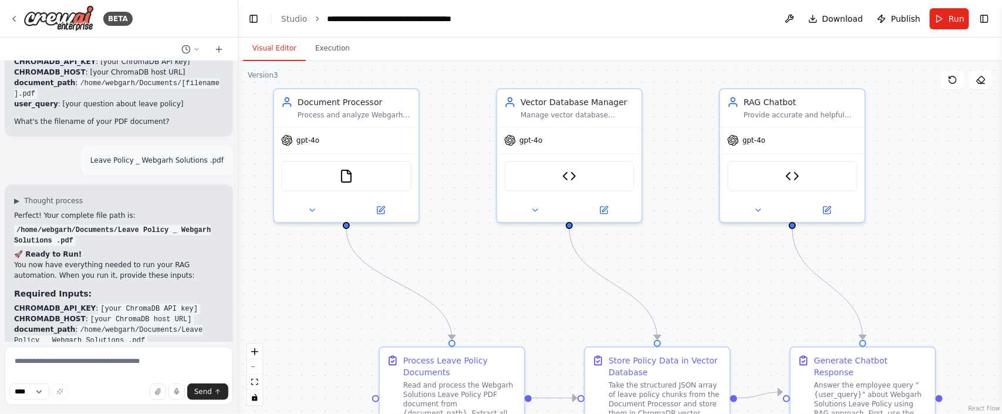
copy p "ChromaDB host URL"
click at [39, 357] on textarea at bounding box center [119, 375] width 228 height 59
paste textarea "**********"
type textarea "**********"
click at [218, 394] on icon "submit" at bounding box center [217, 391] width 7 height 7
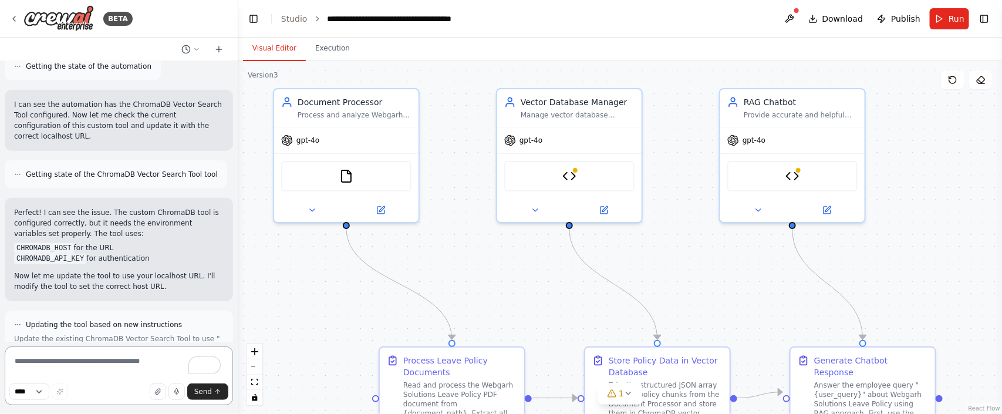
scroll to position [22362, 0]
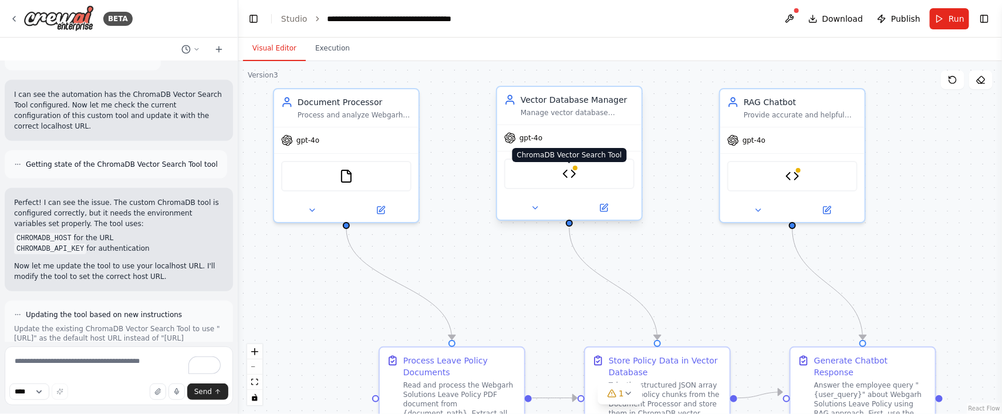
click at [573, 179] on img at bounding box center [569, 174] width 14 height 14
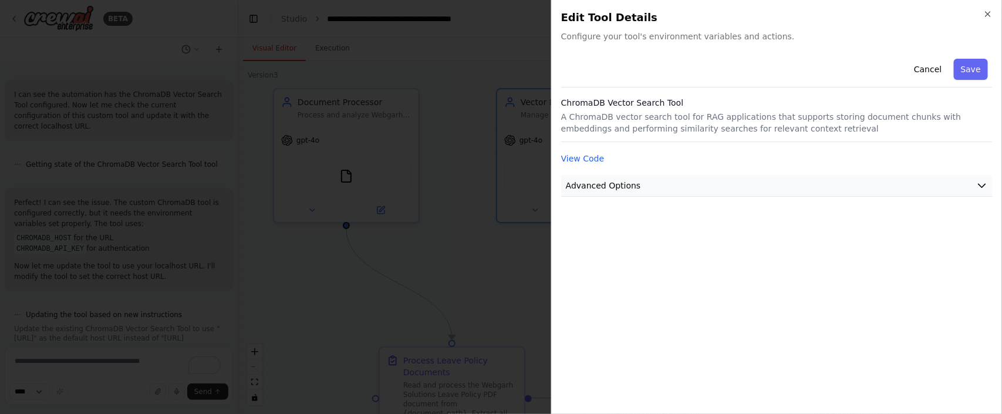
click at [696, 184] on button "Advanced Options" at bounding box center [776, 186] width 431 height 22
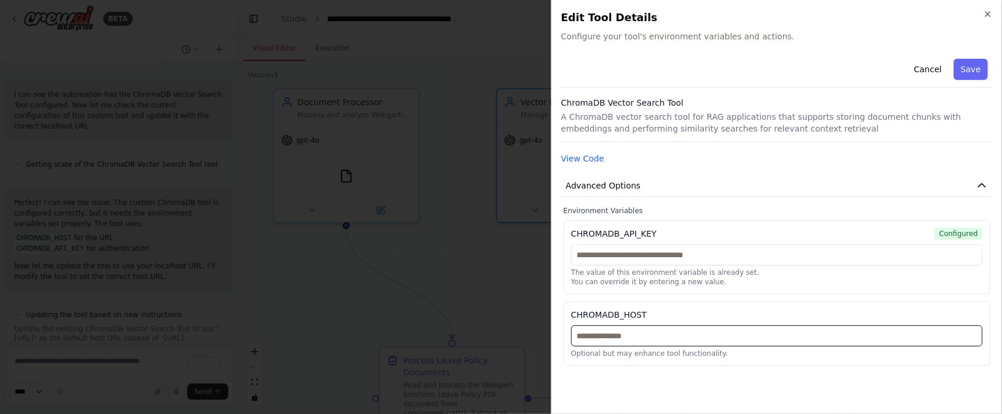
click at [650, 335] on input "text" at bounding box center [776, 335] width 411 height 21
paste input "**********"
type input "**********"
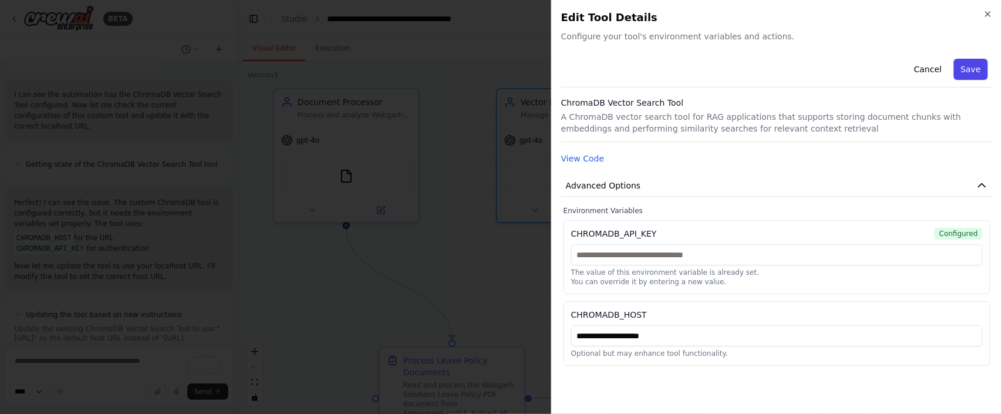
click at [972, 72] on button "Save" at bounding box center [971, 69] width 34 height 21
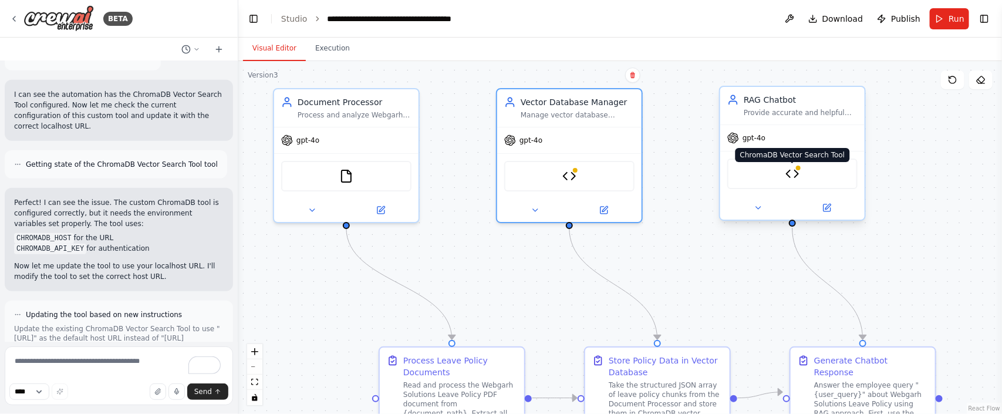
click at [793, 171] on img at bounding box center [792, 174] width 14 height 14
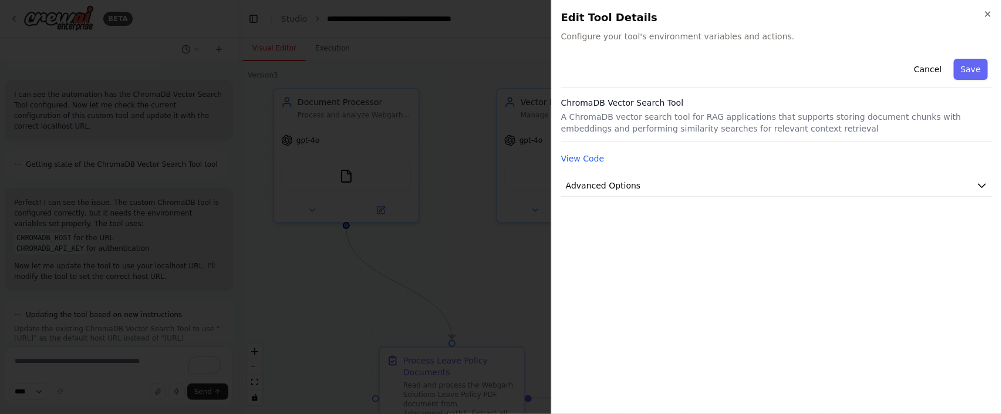
click at [789, 173] on div "Cancel Save ChromaDB Vector Search Tool A ChromaDB vector search tool for RAG a…" at bounding box center [776, 125] width 431 height 143
click at [788, 180] on button "Advanced Options" at bounding box center [776, 186] width 431 height 22
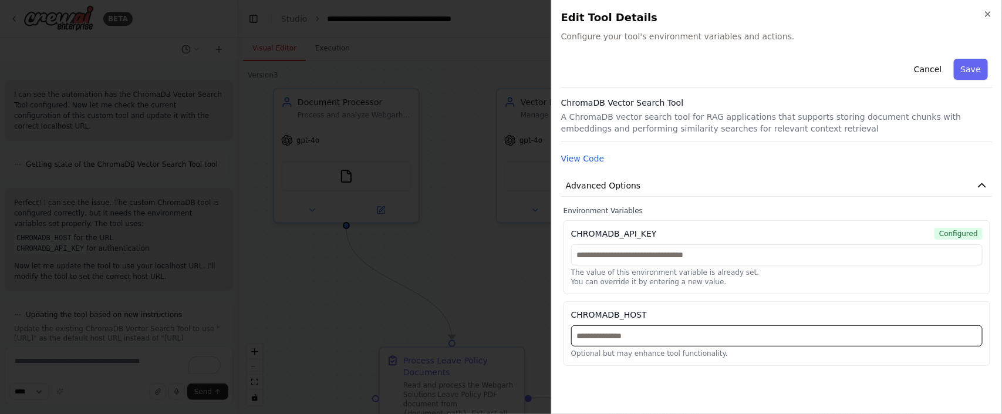
click at [683, 340] on input "text" at bounding box center [776, 335] width 411 height 21
paste input "**********"
type input "**********"
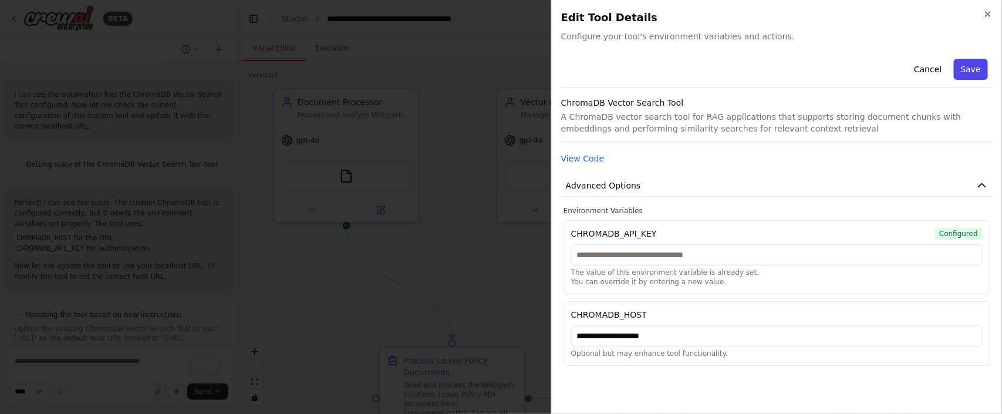
click at [979, 71] on button "Save" at bounding box center [971, 69] width 34 height 21
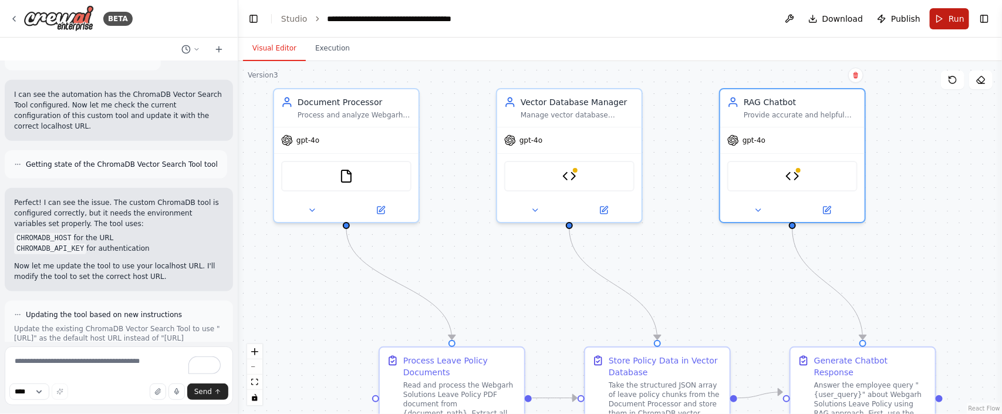
click at [938, 16] on button "Run" at bounding box center [949, 18] width 39 height 21
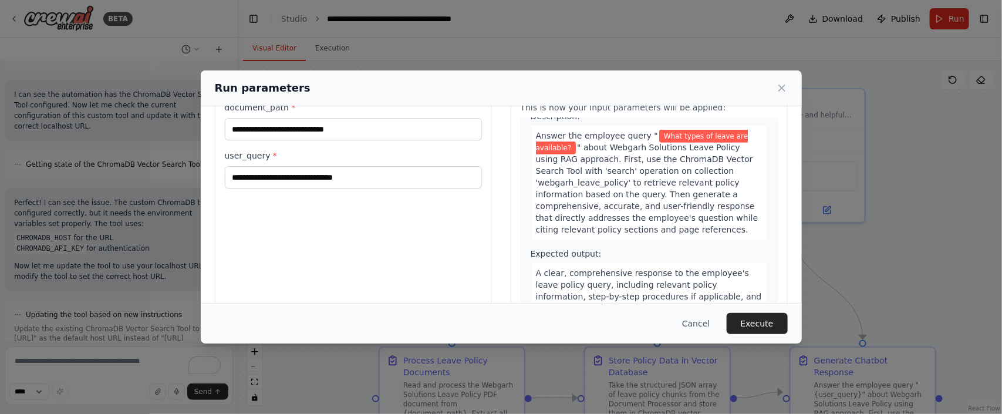
scroll to position [110, 0]
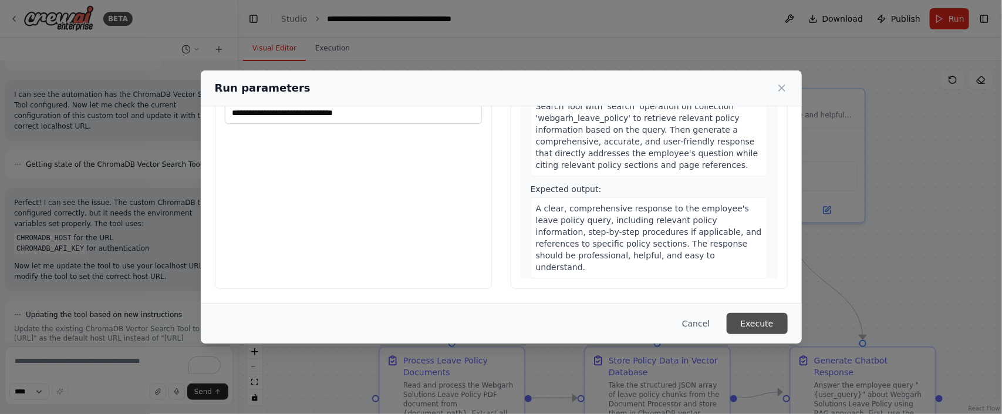
click at [753, 320] on button "Execute" at bounding box center [757, 323] width 61 height 21
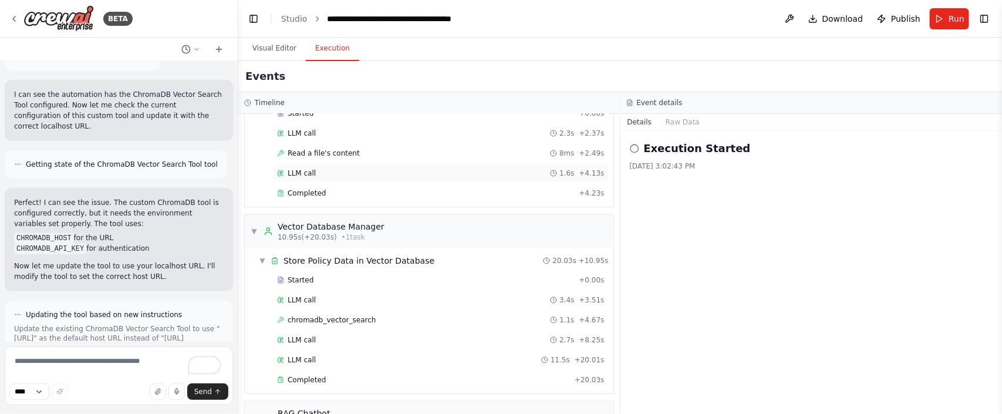
scroll to position [0, 0]
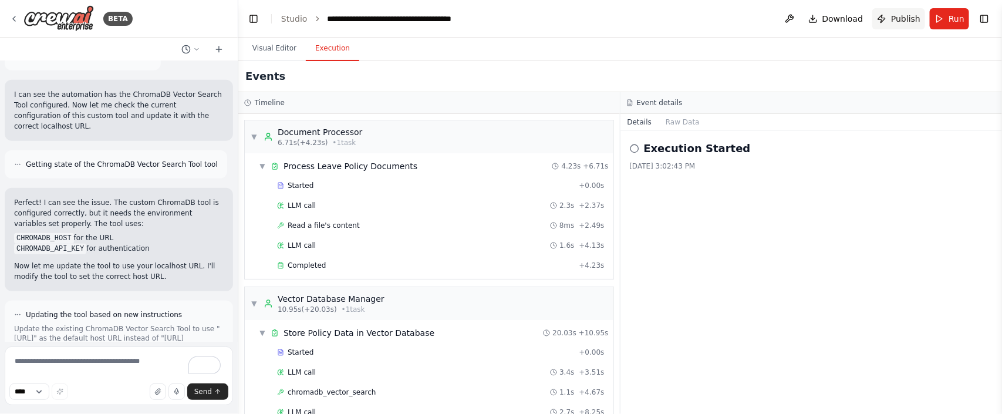
click at [907, 14] on span "Publish" at bounding box center [905, 19] width 29 height 12
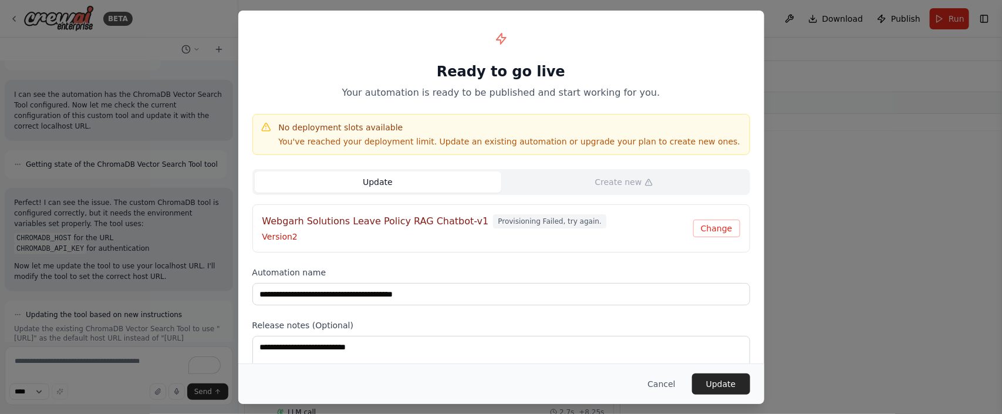
scroll to position [257, 0]
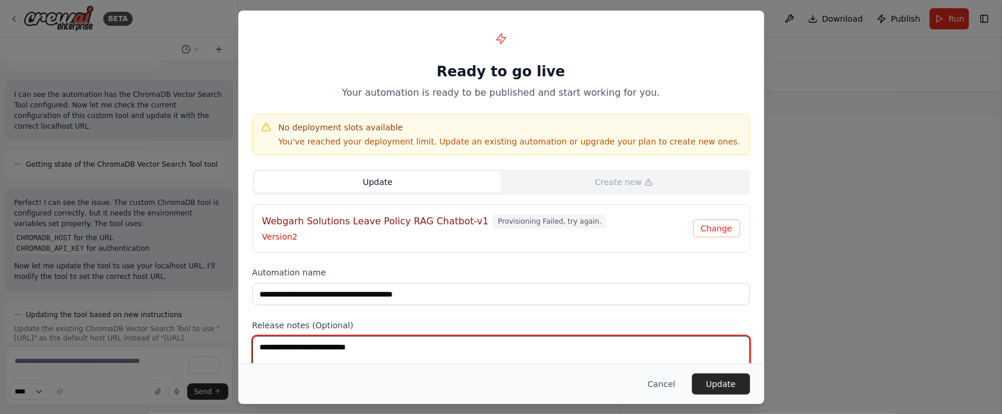
click at [303, 350] on textarea at bounding box center [501, 359] width 498 height 46
type textarea "*"
click at [369, 349] on textarea "**********" at bounding box center [501, 359] width 498 height 46
type textarea "**********"
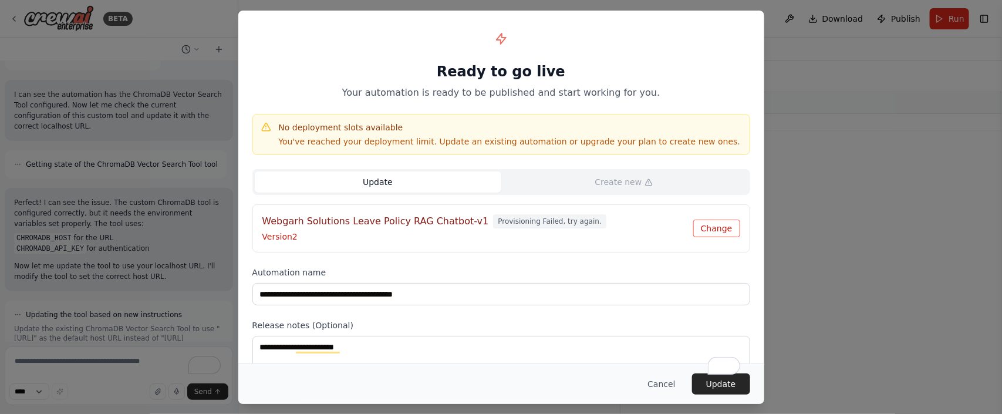
click at [717, 232] on button "Change" at bounding box center [716, 228] width 47 height 18
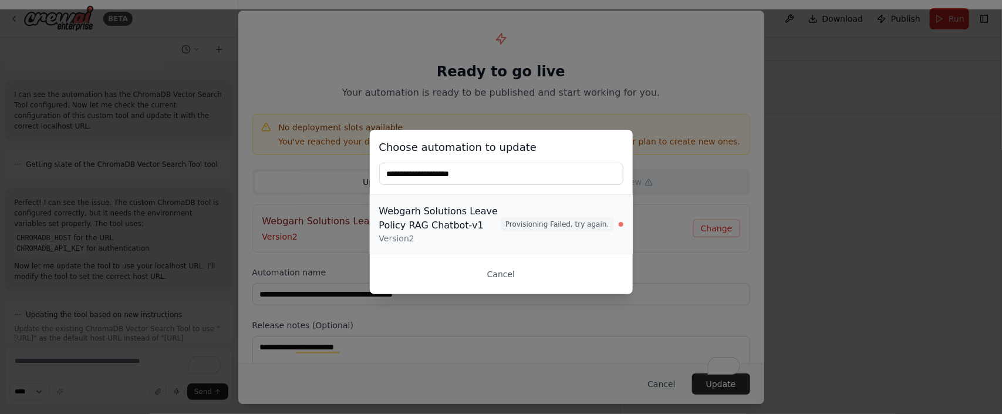
click at [553, 231] on div "Webgarh Solutions Leave Policy RAG Chatbot-v1 Version 2 Provisioning Failed, tr…" at bounding box center [501, 224] width 244 height 40
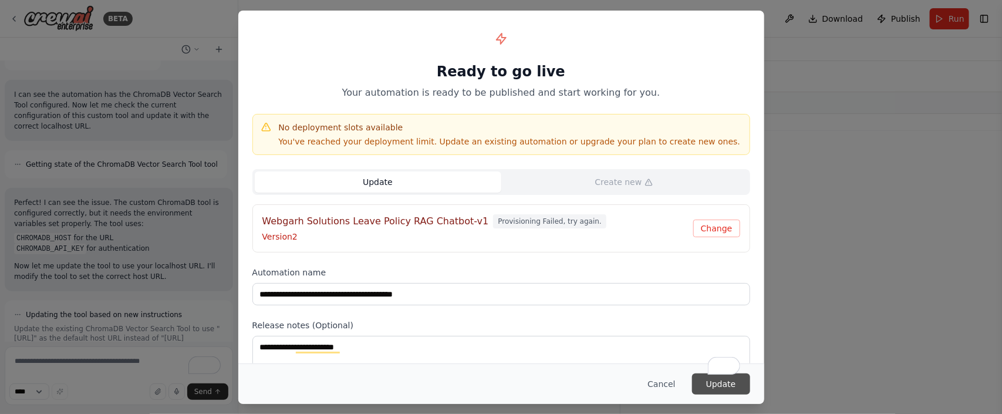
click at [724, 390] on button "Update" at bounding box center [721, 383] width 58 height 21
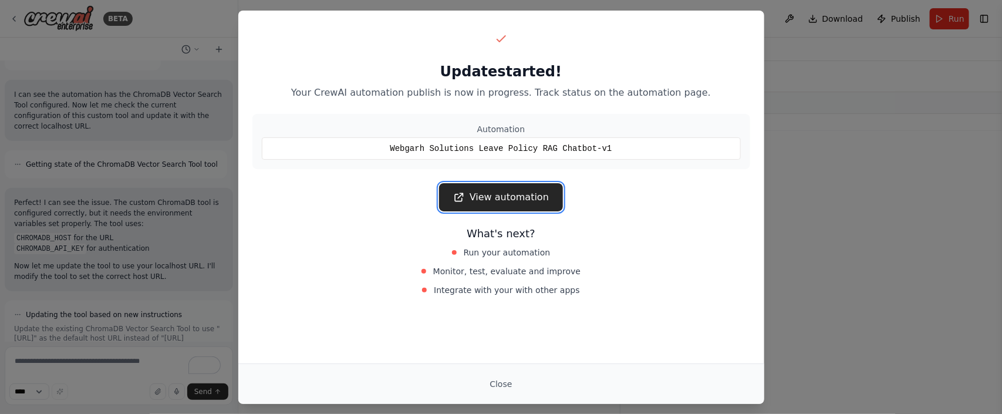
click at [515, 198] on link "View automation" at bounding box center [501, 197] width 124 height 28
click at [845, 285] on div "Update started! Your CrewAI automation publish is now in progress. Track status…" at bounding box center [501, 207] width 1002 height 414
click at [497, 389] on button "Close" at bounding box center [500, 383] width 41 height 21
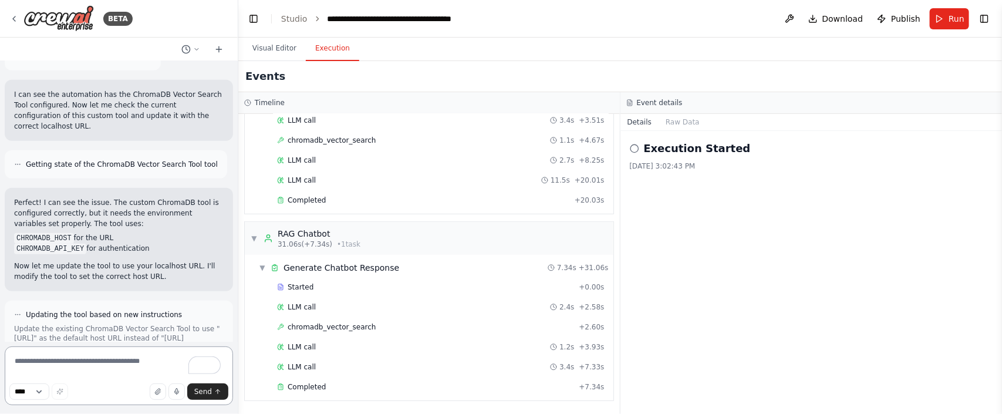
click at [75, 371] on textarea "To enrich screen reader interactions, please activate Accessibility in Grammarl…" at bounding box center [119, 375] width 228 height 59
type textarea "**********"
click at [212, 394] on button "Send" at bounding box center [207, 391] width 41 height 16
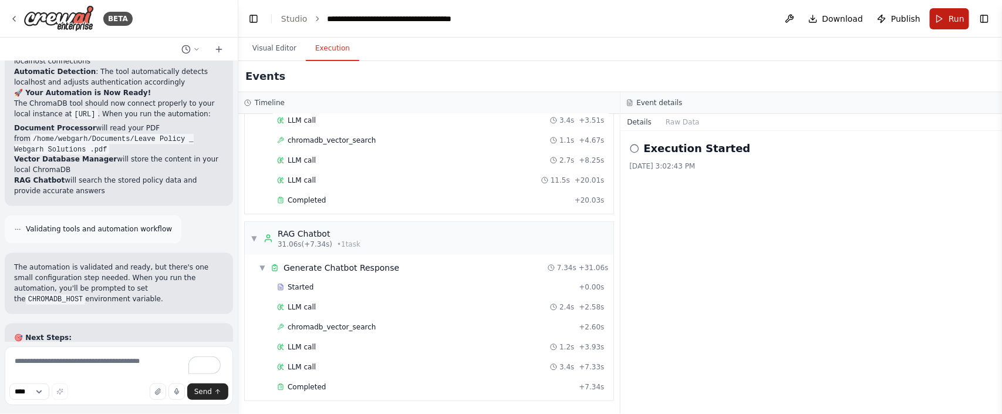
click at [935, 21] on button "Run" at bounding box center [949, 18] width 39 height 21
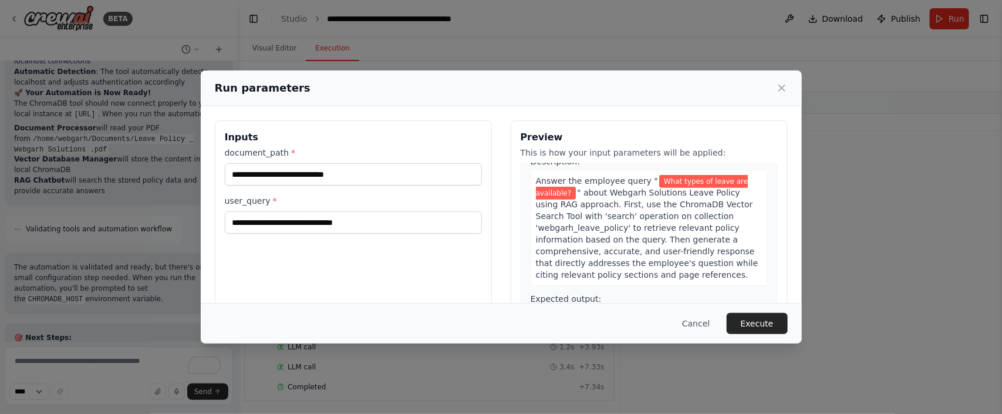
scroll to position [110, 0]
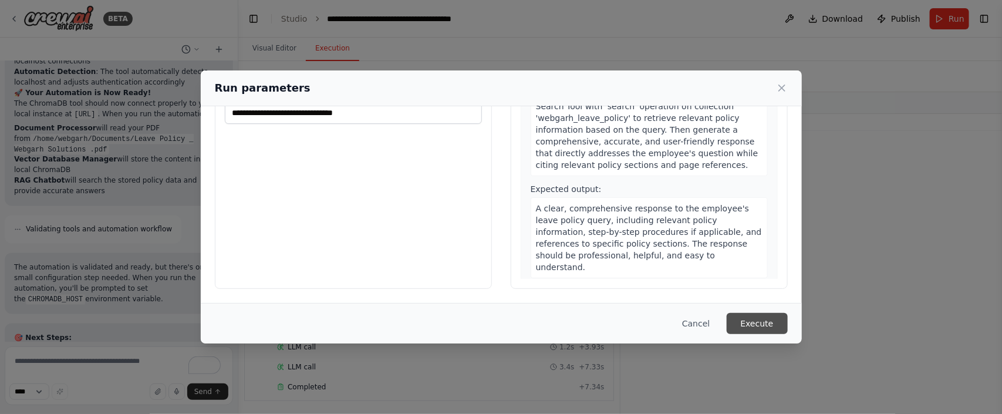
click at [763, 317] on button "Execute" at bounding box center [757, 323] width 61 height 21
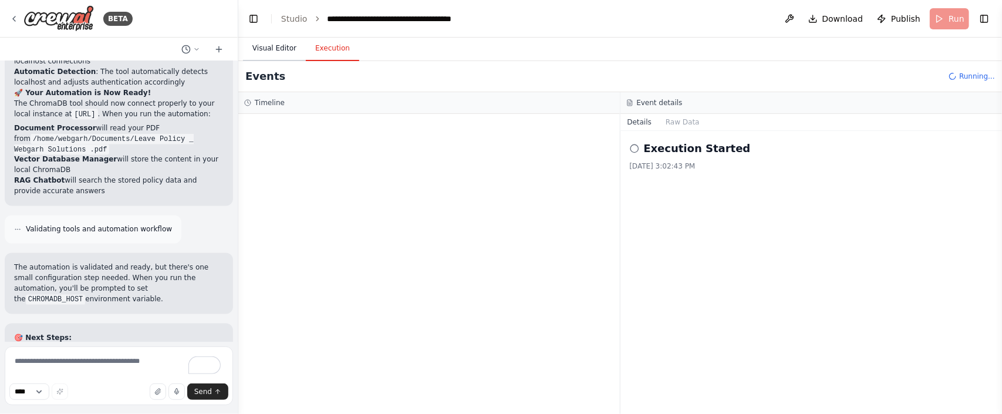
click at [273, 52] on button "Visual Editor" at bounding box center [274, 48] width 63 height 25
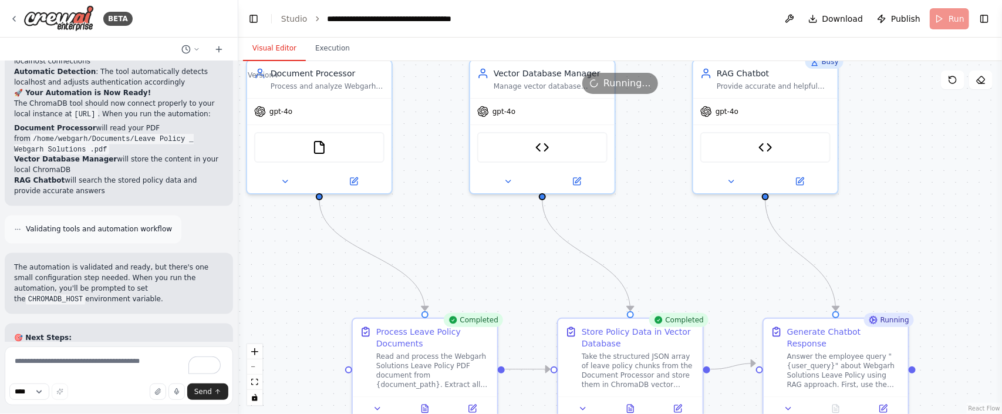
drag, startPoint x: 491, startPoint y: 257, endPoint x: 464, endPoint y: 231, distance: 37.8
click at [464, 231] on div ".deletable-edge-delete-btn { width: 20px; height: 20px; border: 0px solid #ffff…" at bounding box center [620, 237] width 764 height 353
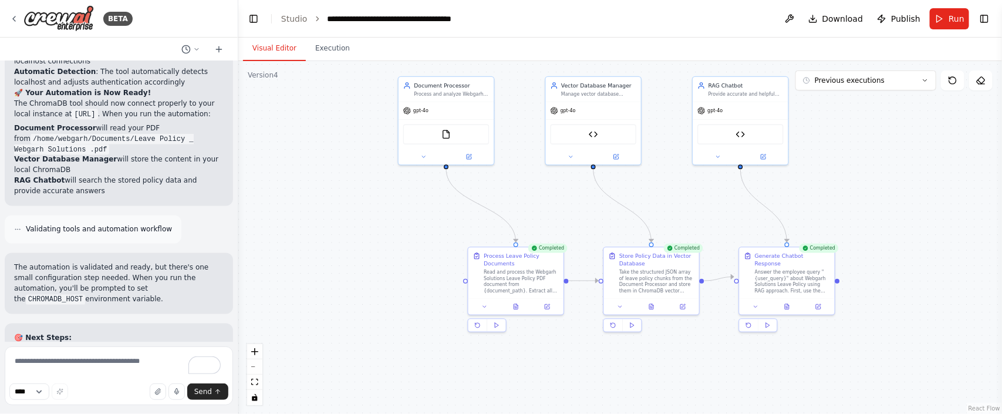
drag, startPoint x: 683, startPoint y: 248, endPoint x: 681, endPoint y: 202, distance: 45.8
click at [681, 202] on div ".deletable-edge-delete-btn { width: 20px; height: 20px; border: 0px solid #ffff…" at bounding box center [620, 237] width 764 height 353
click at [906, 21] on span "Publish" at bounding box center [905, 19] width 29 height 12
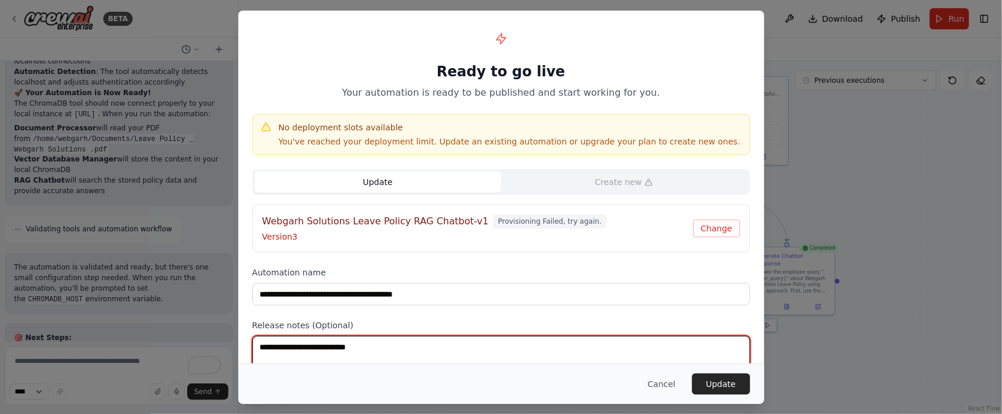
click at [350, 342] on textarea at bounding box center [501, 359] width 498 height 46
type textarea "****"
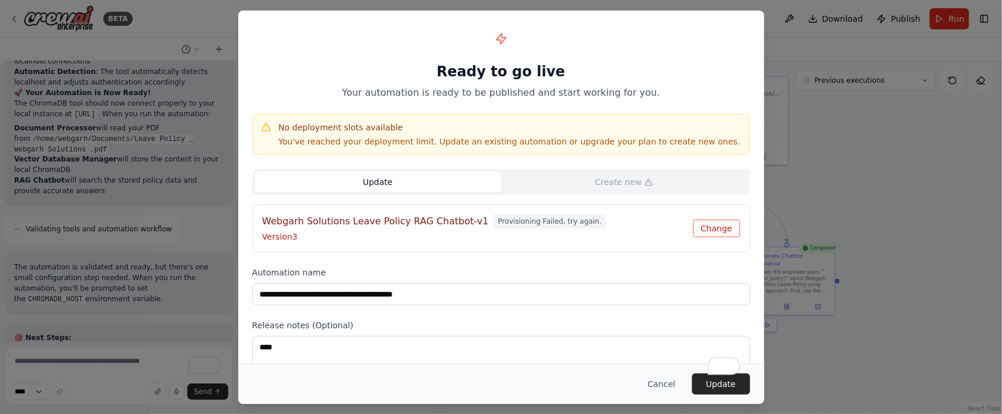
click at [709, 234] on button "Change" at bounding box center [716, 228] width 47 height 18
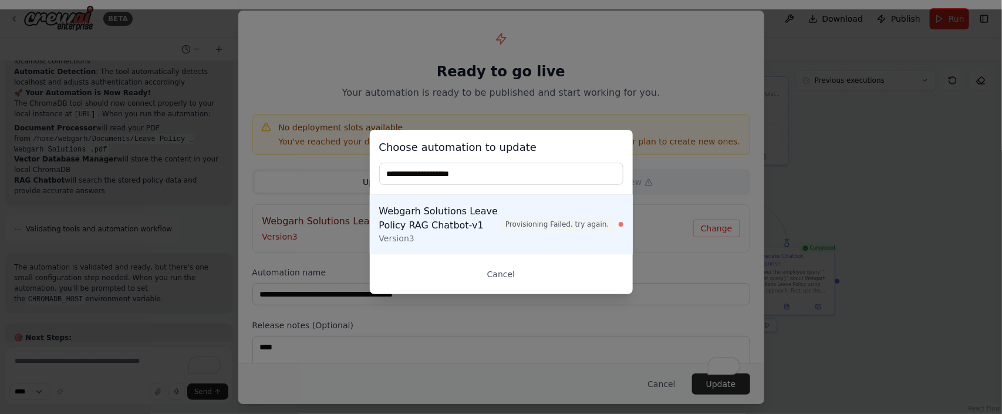
click at [454, 169] on input "text" at bounding box center [501, 174] width 244 height 22
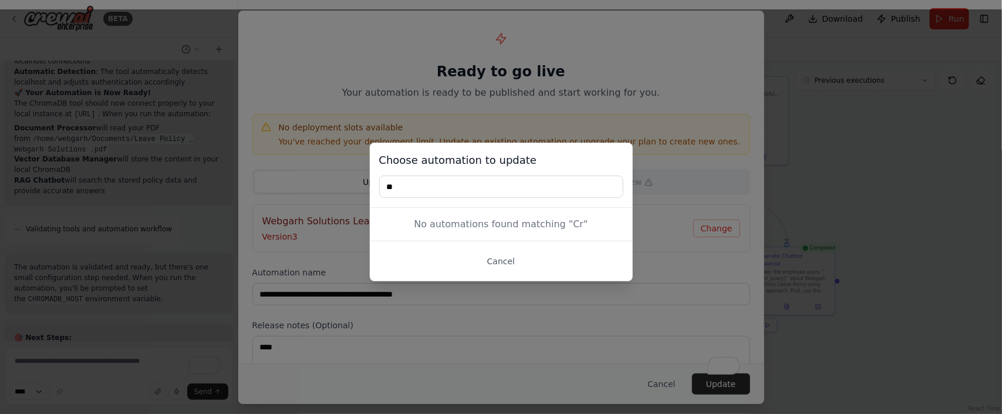
type input "*"
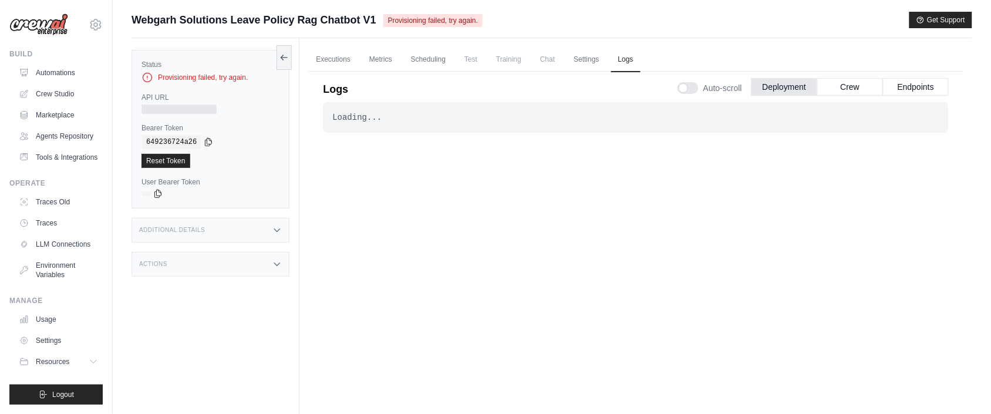
click at [201, 104] on div at bounding box center [178, 108] width 75 height 9
click at [198, 104] on div at bounding box center [178, 108] width 75 height 9
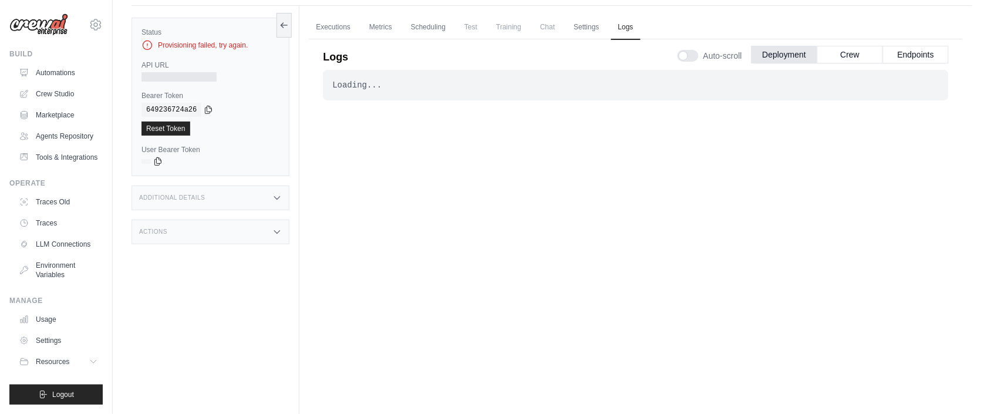
scroll to position [50, 0]
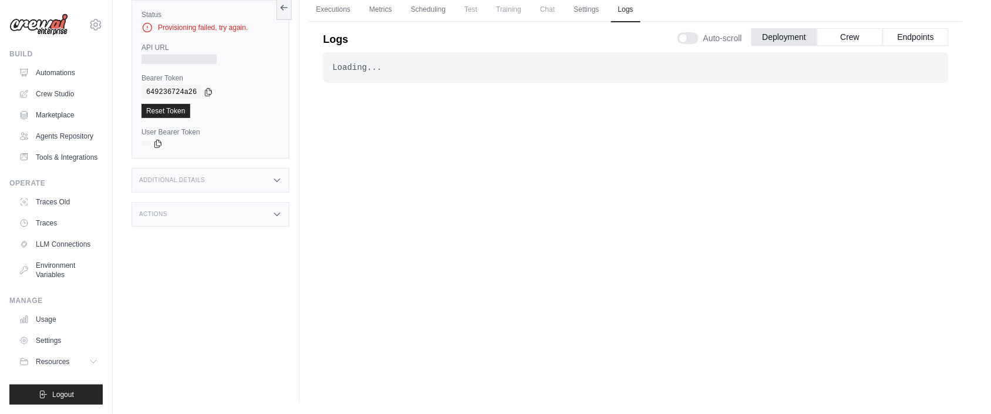
click at [275, 184] on icon at bounding box center [276, 179] width 9 height 9
click at [279, 285] on icon at bounding box center [277, 283] width 5 height 3
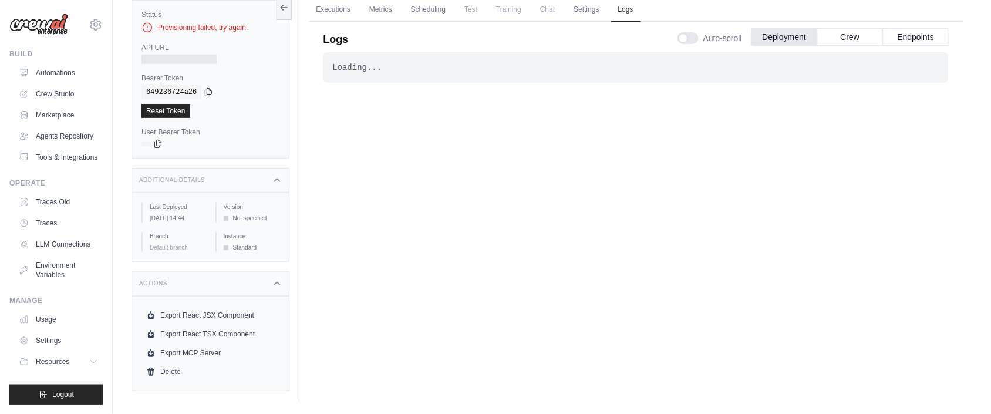
click at [273, 288] on icon at bounding box center [276, 283] width 9 height 9
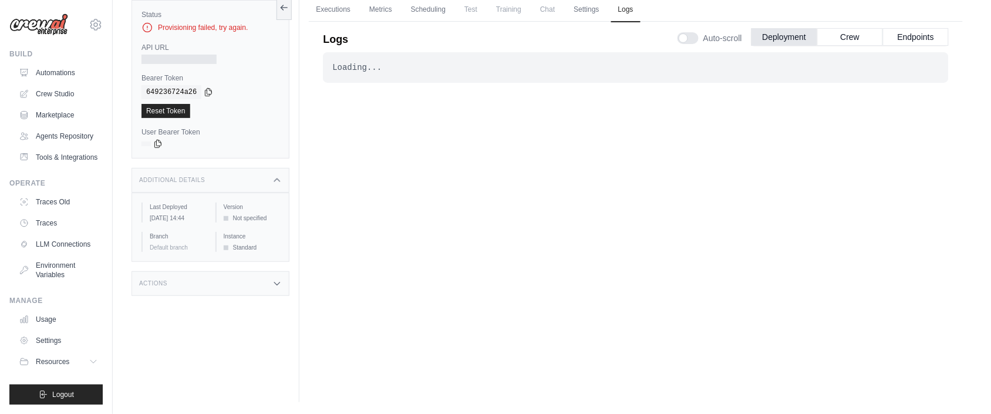
click at [269, 169] on div "Additional Details" at bounding box center [210, 180] width 158 height 25
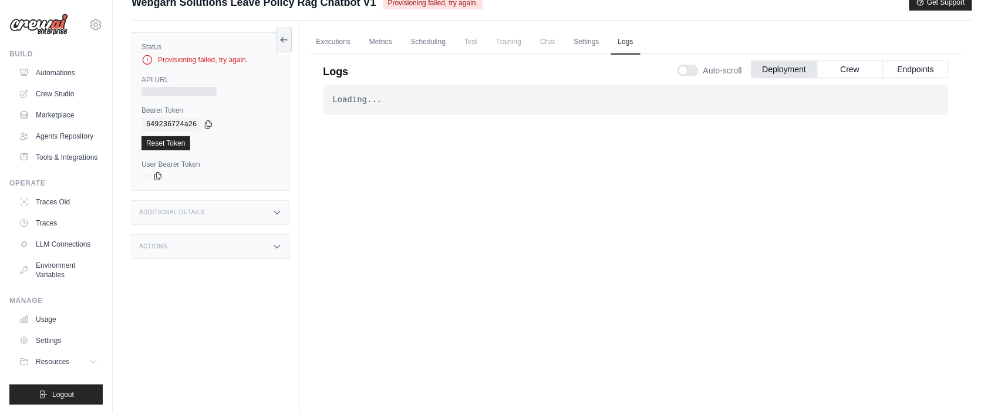
scroll to position [0, 0]
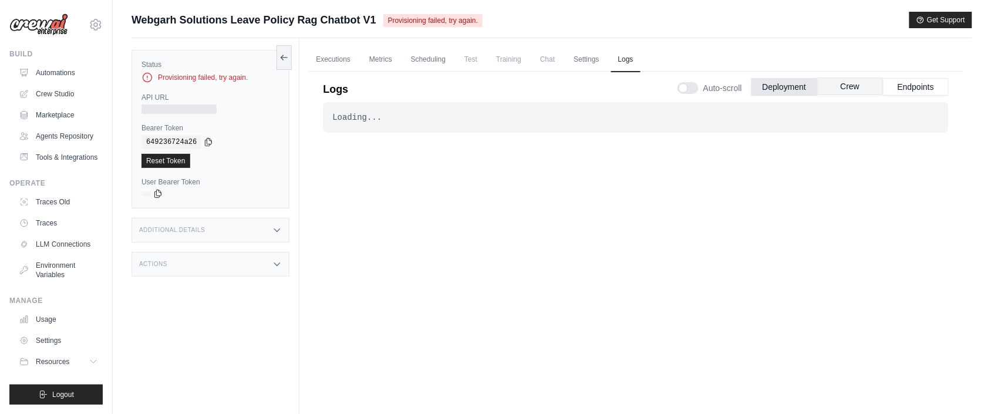
click at [842, 82] on button "Crew" at bounding box center [850, 86] width 66 height 18
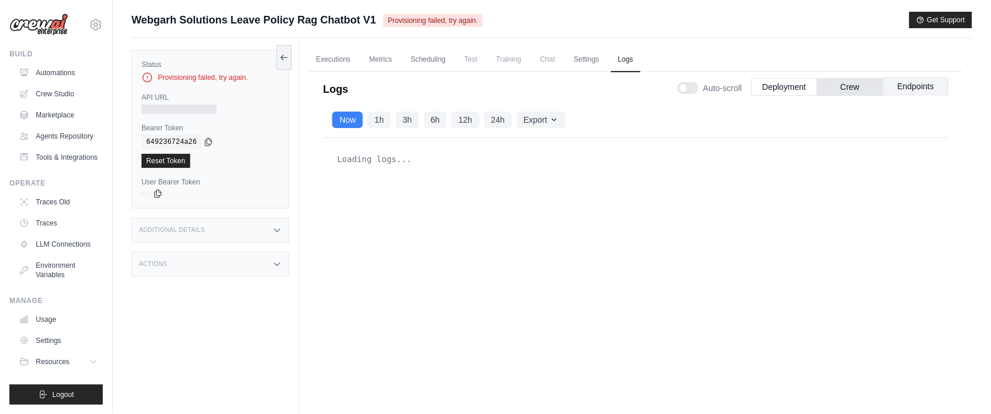
click at [910, 82] on button "Endpoints" at bounding box center [916, 86] width 66 height 18
click at [793, 90] on button "Deployment" at bounding box center [784, 86] width 66 height 18
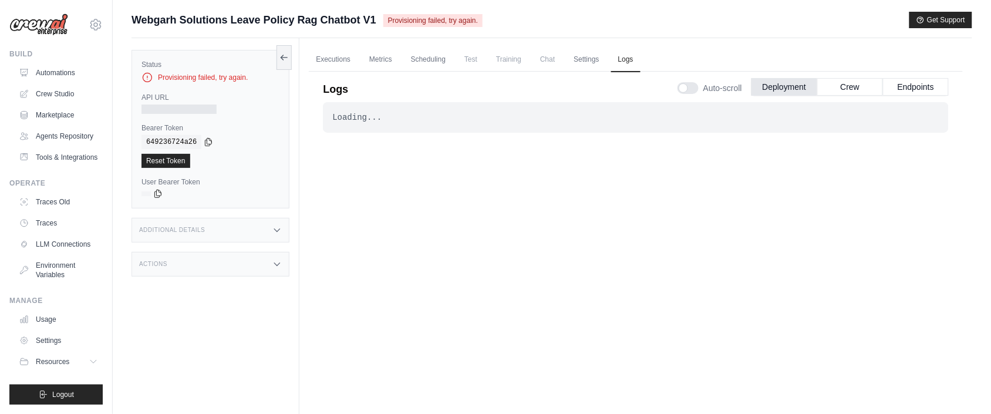
click at [441, 190] on div "Loading... . . . Failed" at bounding box center [636, 256] width 626 height 309
click at [427, 65] on link "Scheduling" at bounding box center [428, 60] width 49 height 25
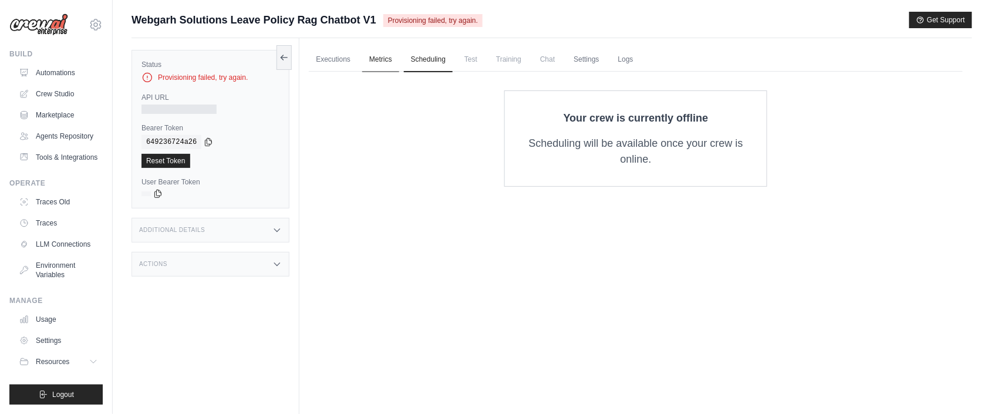
click at [377, 66] on link "Metrics" at bounding box center [380, 60] width 37 height 25
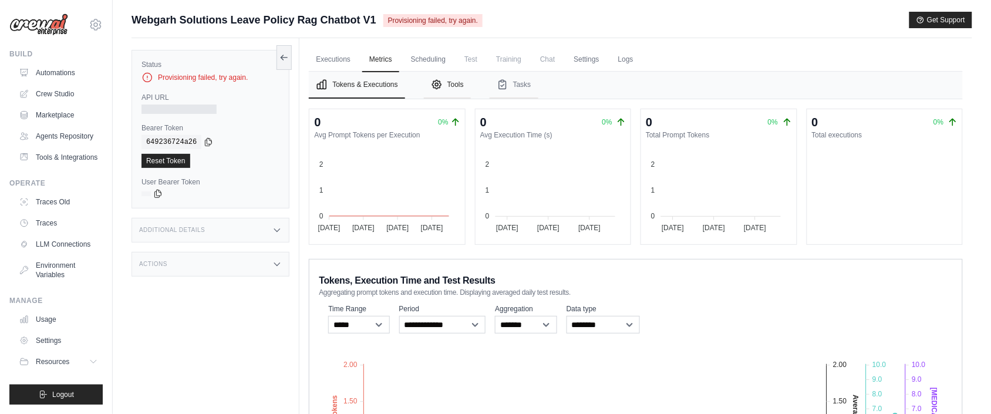
click at [464, 90] on button "Tools" at bounding box center [447, 85] width 47 height 27
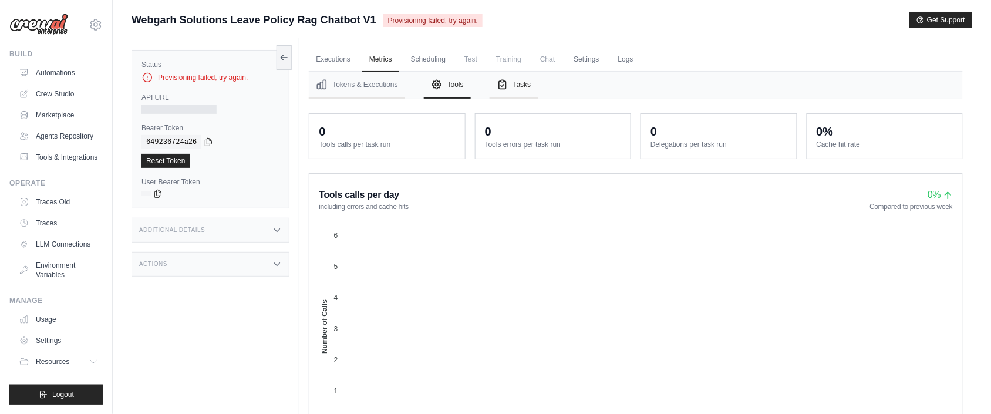
click at [522, 81] on button "Tasks" at bounding box center [513, 85] width 49 height 27
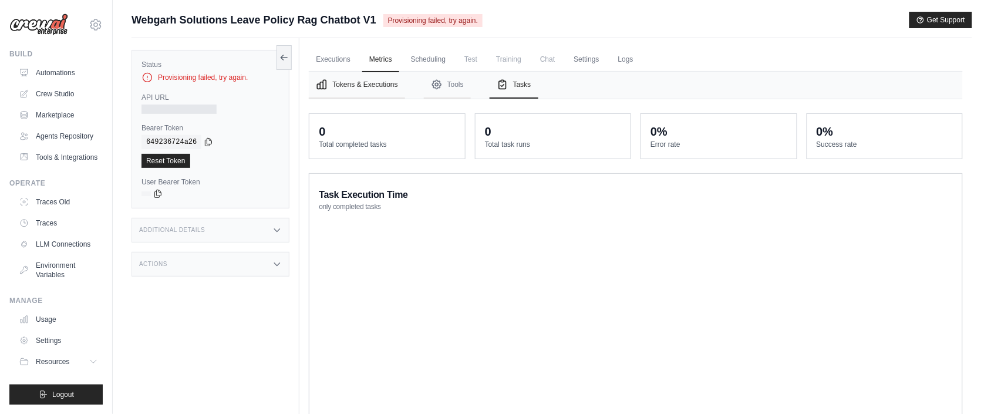
click at [379, 89] on button "Tokens & Executions" at bounding box center [357, 85] width 96 height 27
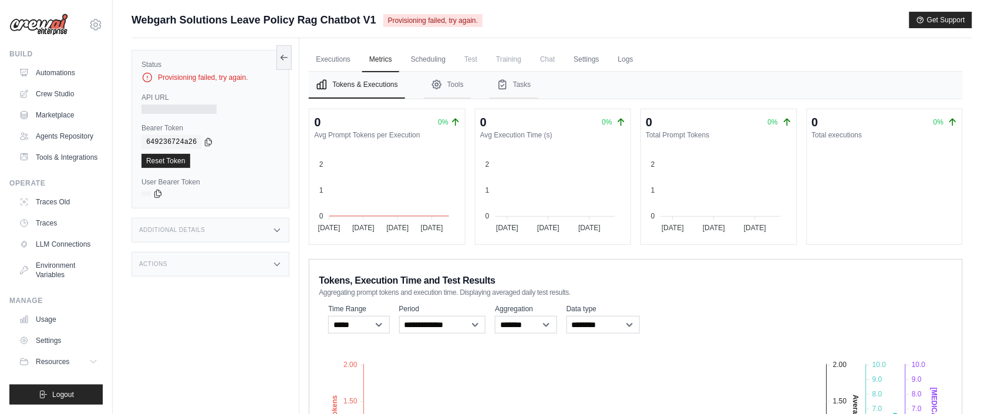
click at [320, 88] on icon "Tabs" at bounding box center [322, 84] width 9 height 9
click at [332, 55] on link "Executions" at bounding box center [333, 60] width 49 height 25
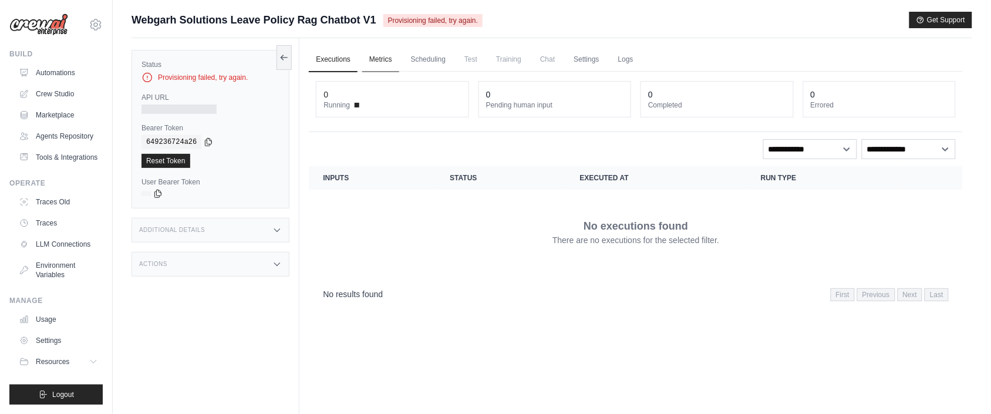
click at [382, 58] on link "Metrics" at bounding box center [380, 60] width 37 height 25
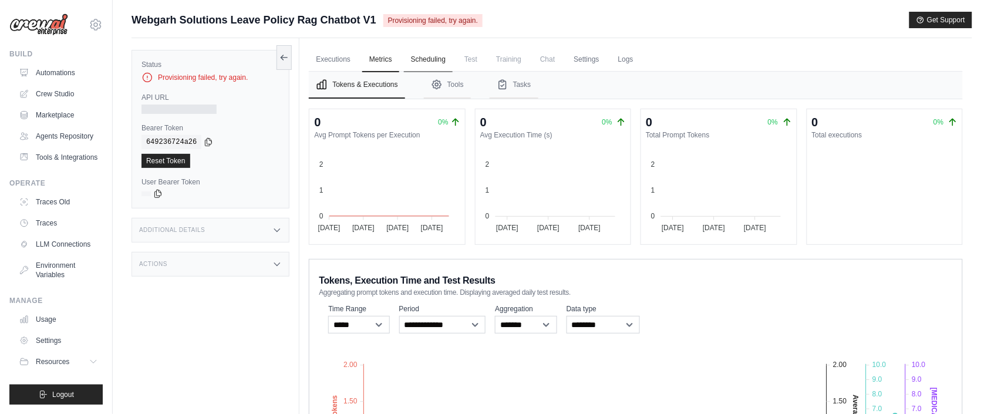
click at [421, 52] on link "Scheduling" at bounding box center [428, 60] width 49 height 25
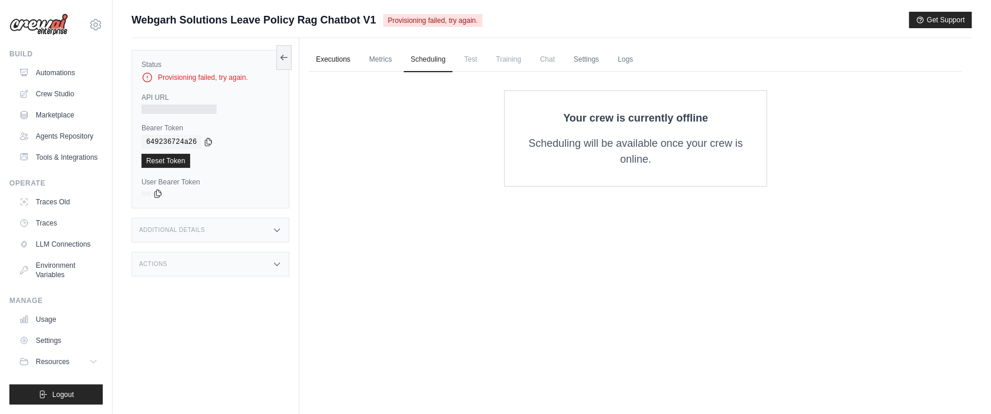
click at [350, 69] on link "Executions" at bounding box center [333, 60] width 49 height 25
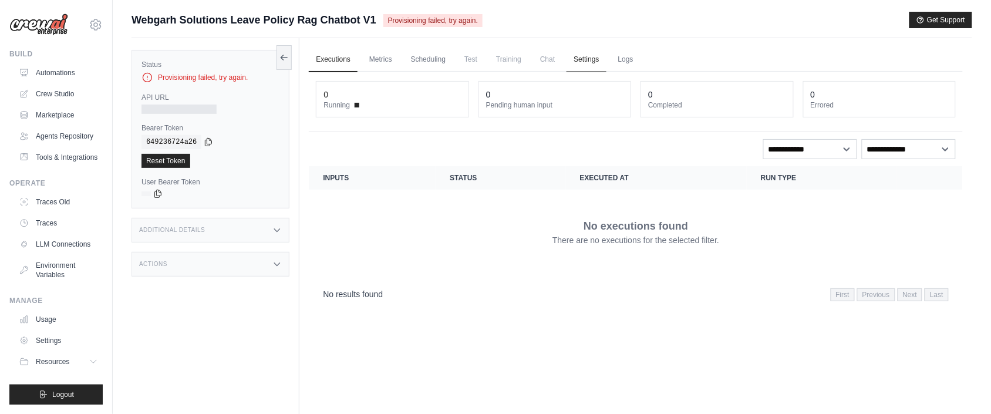
click at [600, 65] on link "Settings" at bounding box center [585, 60] width 39 height 25
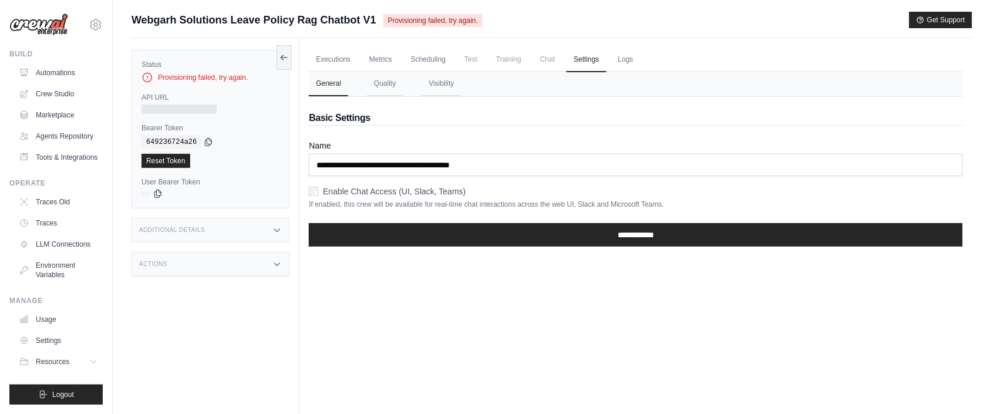
click at [316, 196] on div "Enable Chat Access (UI, Slack, Teams)" at bounding box center [636, 191] width 654 height 12
click at [640, 70] on link "Logs" at bounding box center [625, 60] width 29 height 25
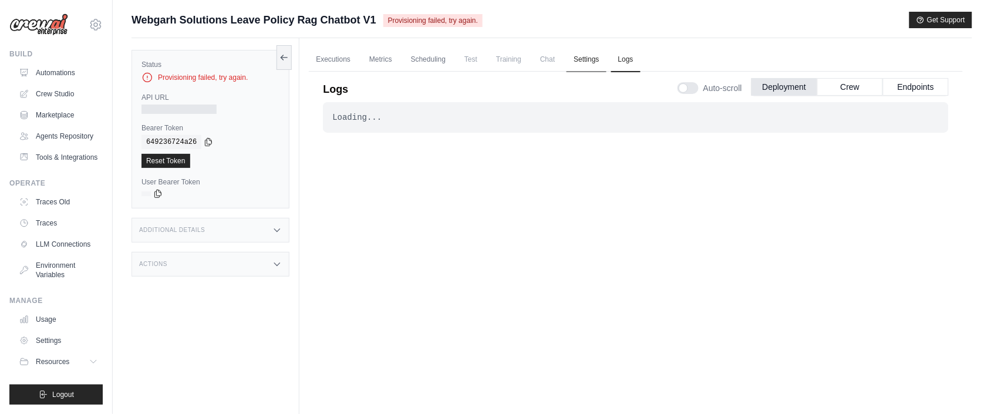
click at [593, 61] on link "Settings" at bounding box center [585, 60] width 39 height 25
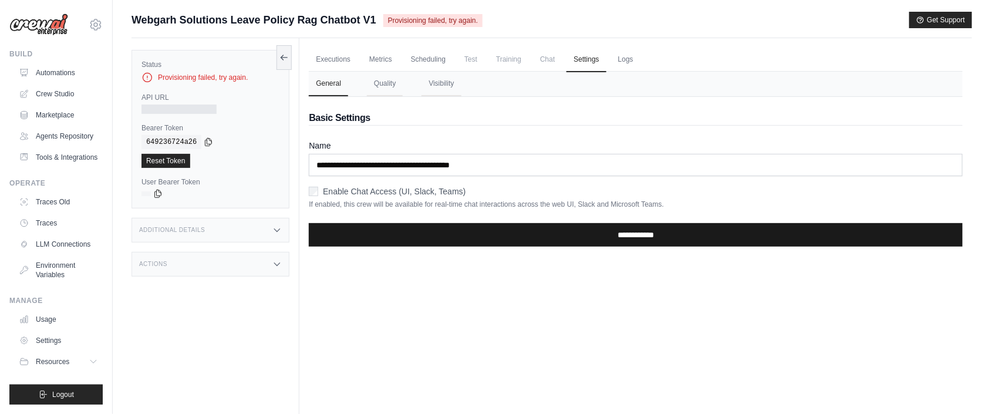
click at [573, 231] on input "**********" at bounding box center [636, 234] width 654 height 23
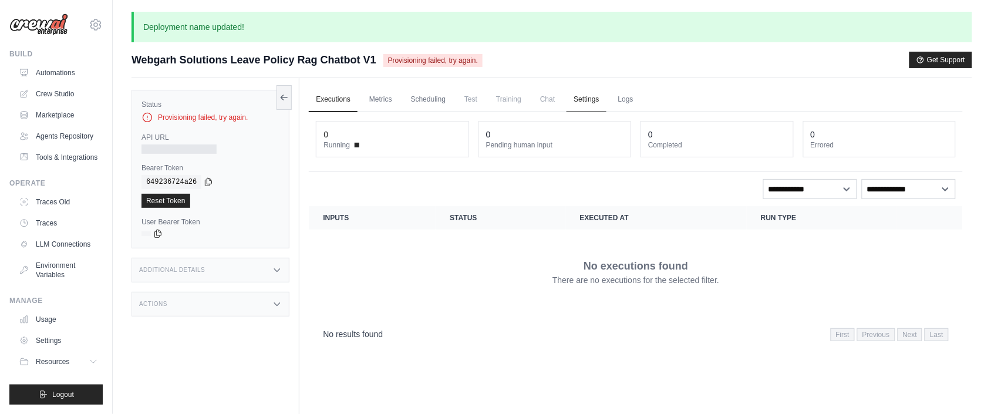
click at [594, 100] on link "Settings" at bounding box center [585, 99] width 39 height 25
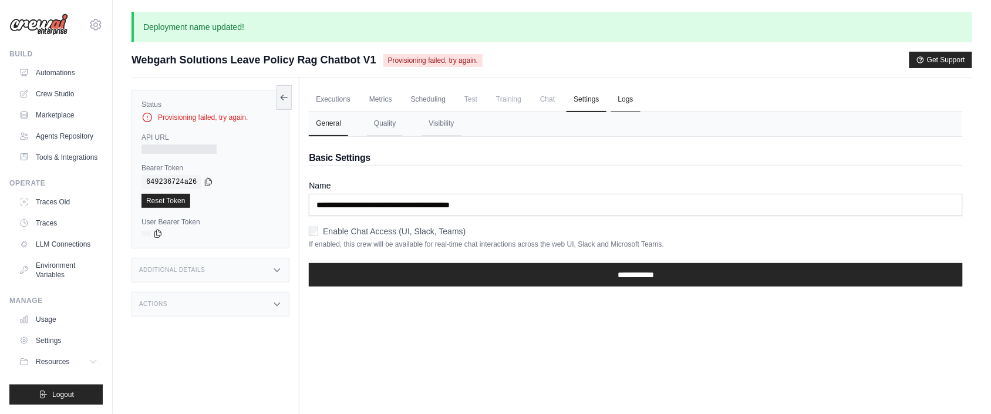
click at [630, 94] on link "Logs" at bounding box center [625, 99] width 29 height 25
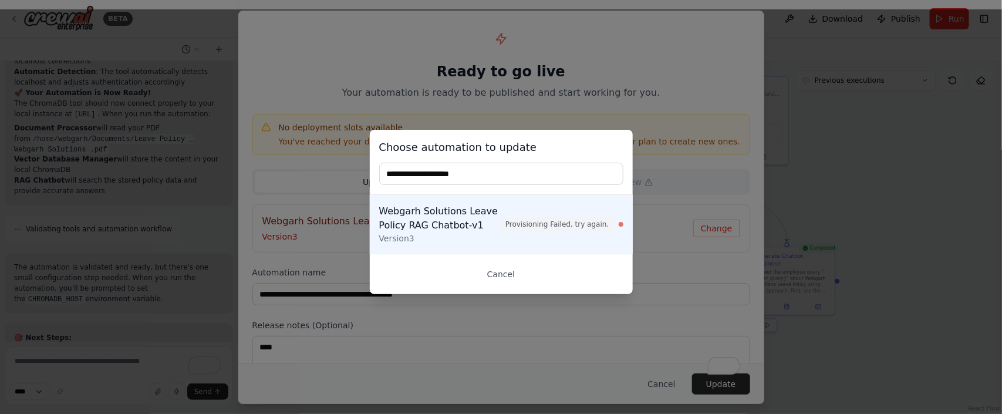
click at [438, 218] on div "Webgarh Solutions Leave Policy RAG Chatbot-v1" at bounding box center [440, 218] width 122 height 28
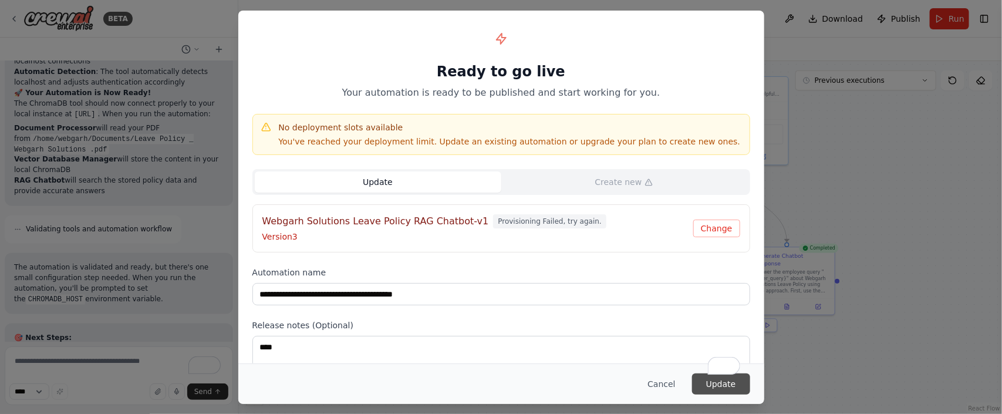
click at [702, 377] on button "Update" at bounding box center [721, 383] width 58 height 21
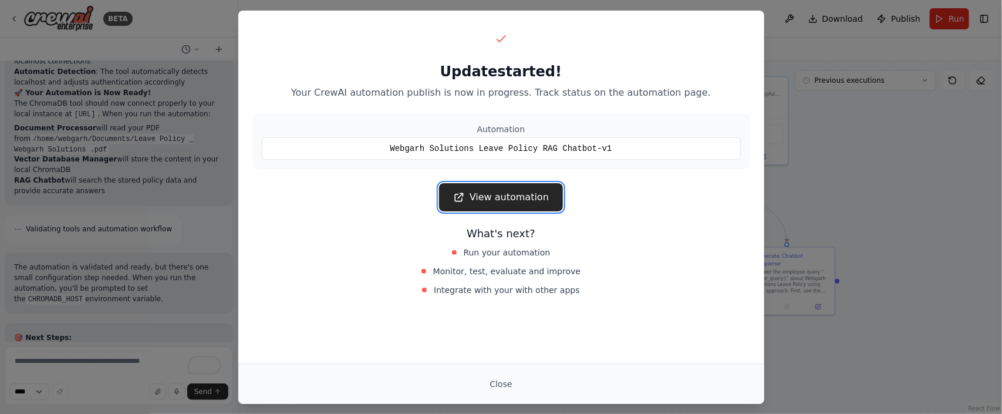
click at [507, 197] on link "View automation" at bounding box center [501, 197] width 124 height 28
click at [500, 382] on button "Close" at bounding box center [500, 383] width 41 height 21
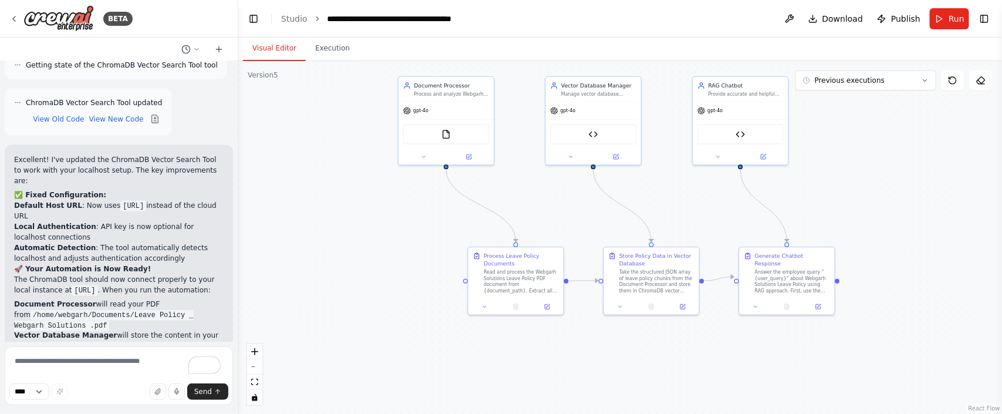
scroll to position [22951, 0]
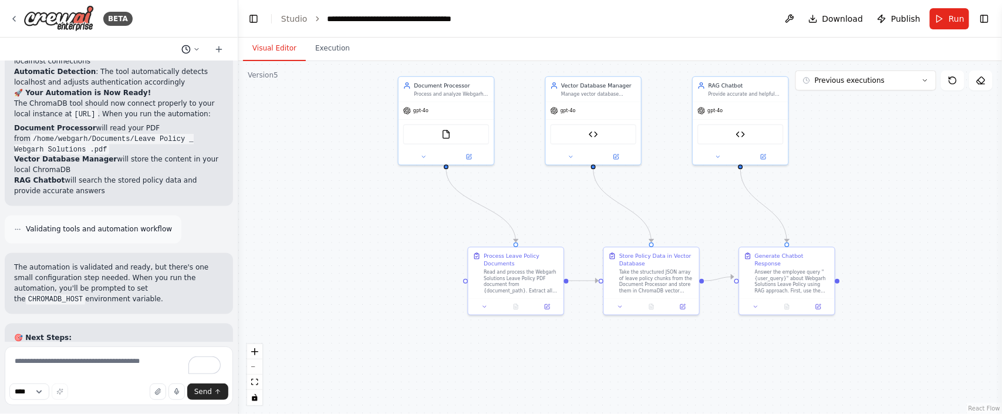
click at [193, 46] on icon at bounding box center [196, 49] width 7 height 7
click at [207, 23] on div at bounding box center [119, 207] width 238 height 414
click at [11, 13] on div "BETA" at bounding box center [119, 19] width 238 height 38
click at [13, 21] on icon at bounding box center [13, 18] width 9 height 9
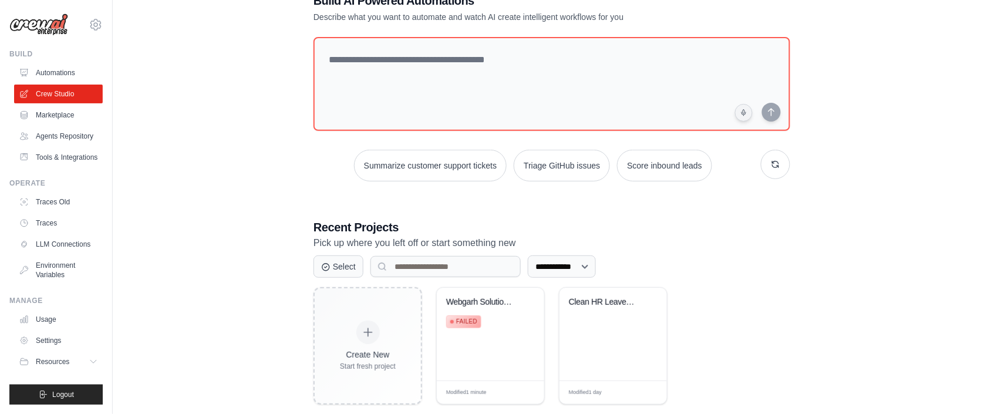
scroll to position [59, 0]
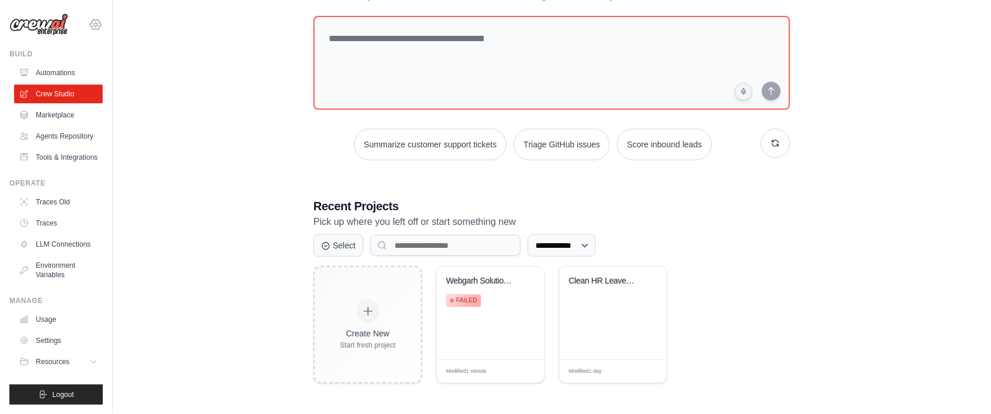
click at [89, 26] on icon at bounding box center [96, 25] width 14 height 14
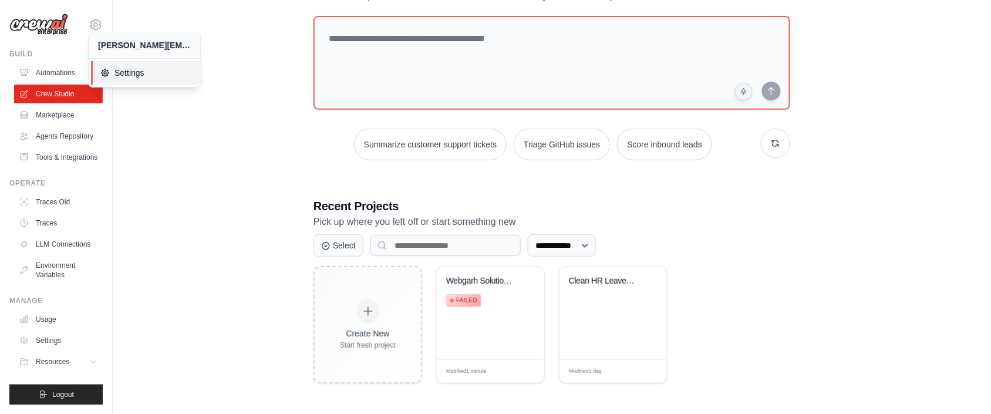
click at [106, 76] on icon at bounding box center [105, 72] width 7 height 7
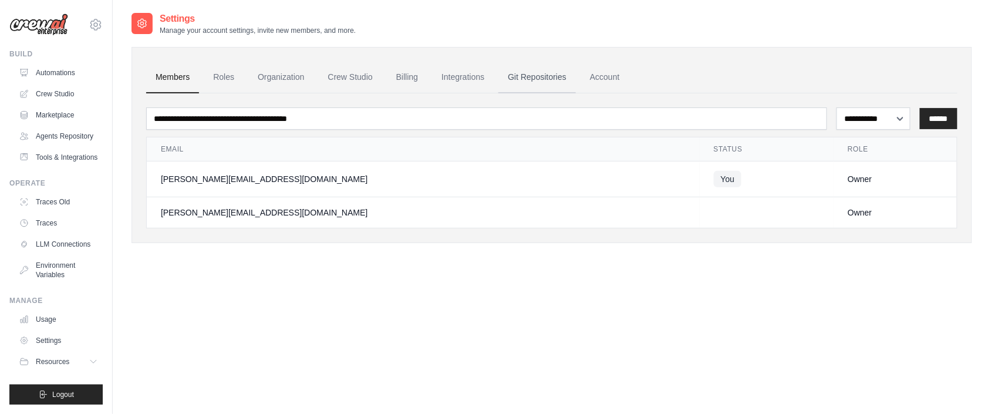
click at [543, 82] on link "Git Repositories" at bounding box center [536, 78] width 77 height 32
click at [545, 80] on link "Git Repositories" at bounding box center [536, 78] width 77 height 32
click at [360, 79] on link "Crew Studio" at bounding box center [350, 78] width 63 height 32
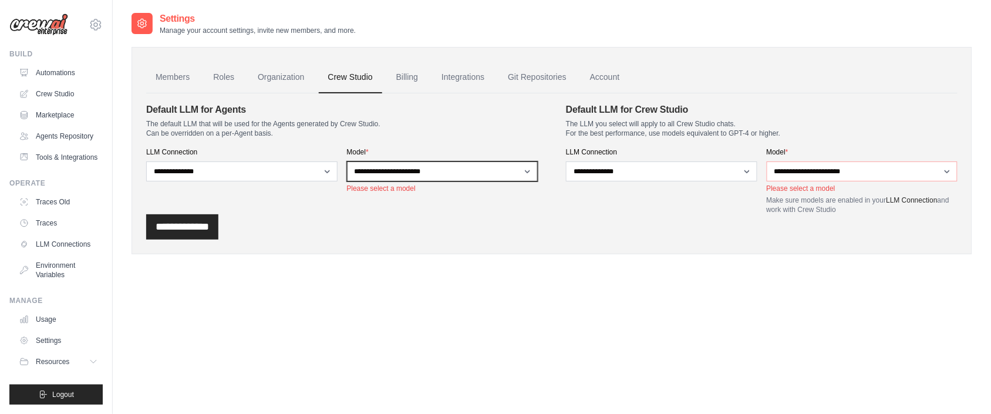
select select "******"
click at [347, 161] on select "**********" at bounding box center [442, 171] width 191 height 20
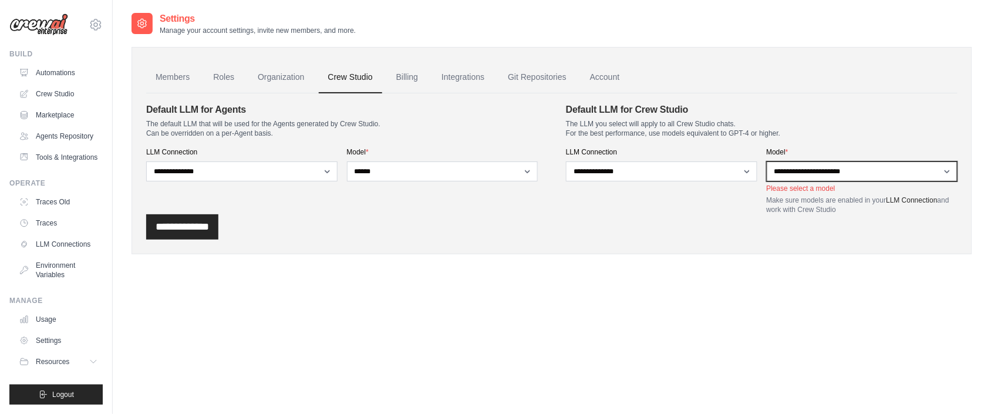
select select "******"
click at [766, 161] on select "**********" at bounding box center [861, 171] width 191 height 20
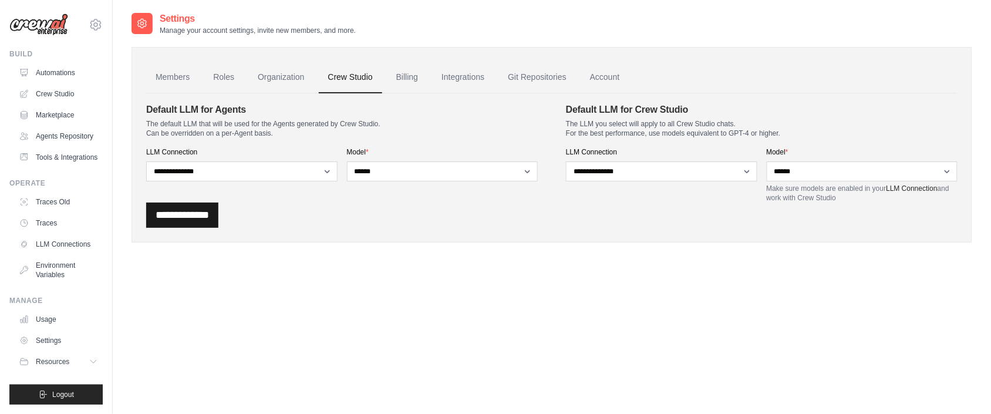
click at [173, 213] on input "**********" at bounding box center [182, 214] width 72 height 25
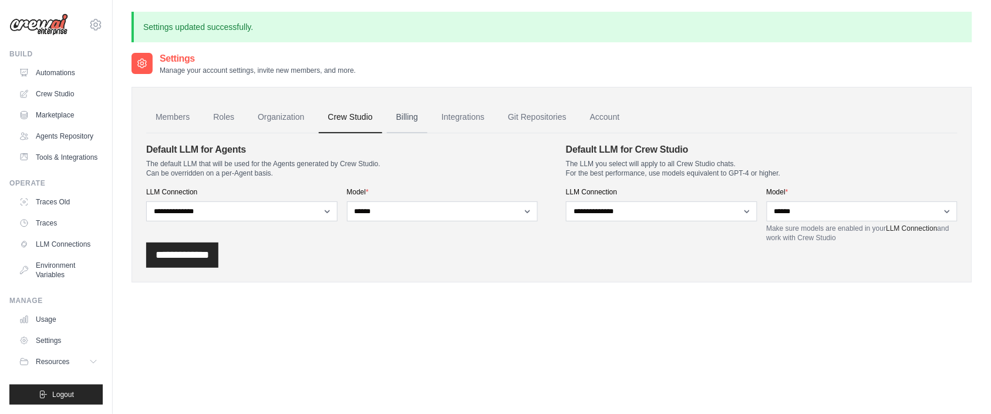
click at [426, 116] on link "Billing" at bounding box center [407, 118] width 40 height 32
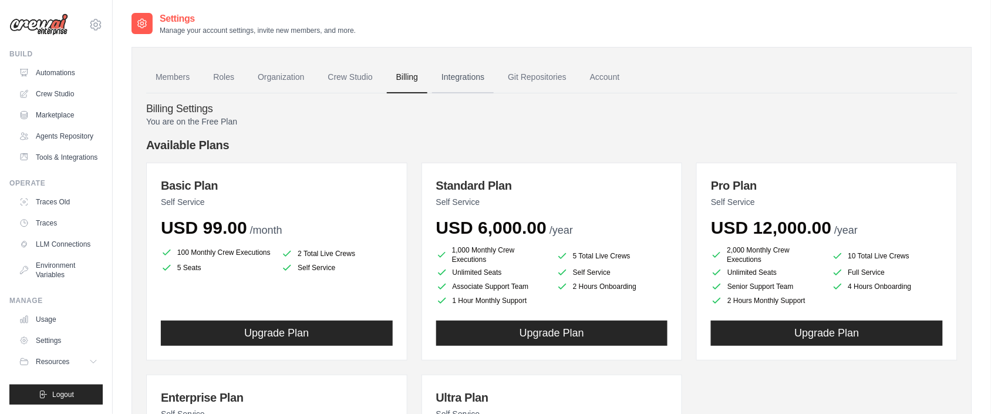
click at [476, 75] on link "Integrations" at bounding box center [463, 78] width 62 height 32
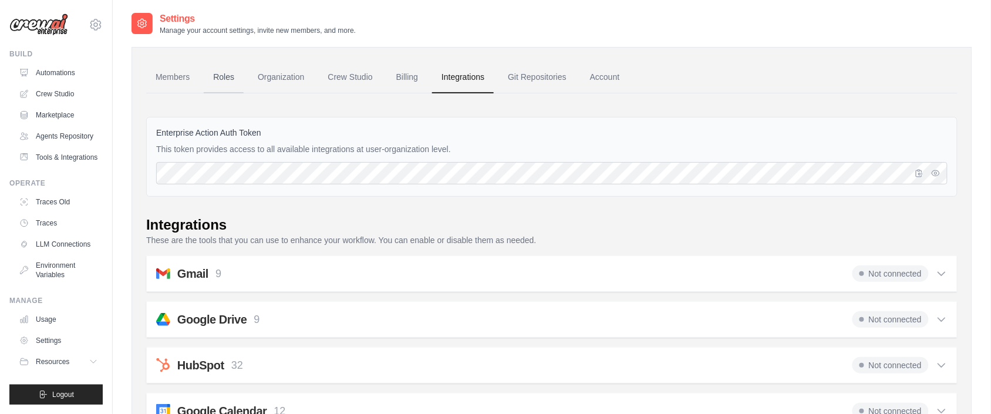
click at [229, 77] on link "Roles" at bounding box center [224, 78] width 40 height 32
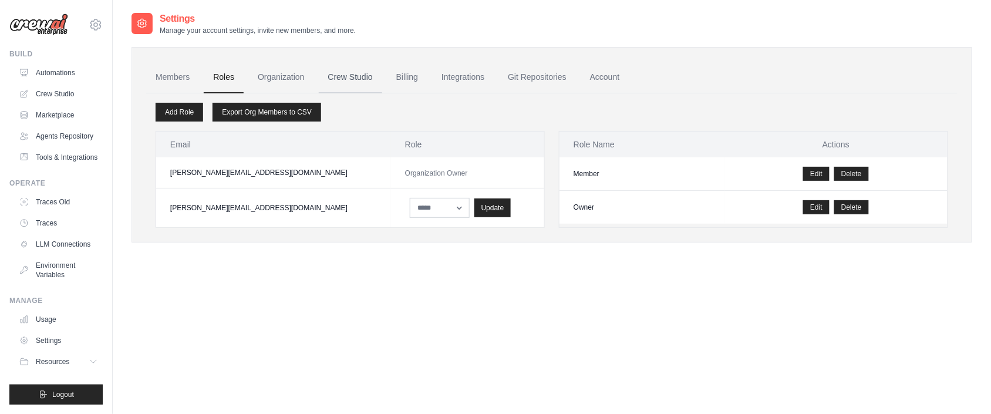
click at [369, 75] on link "Crew Studio" at bounding box center [350, 78] width 63 height 32
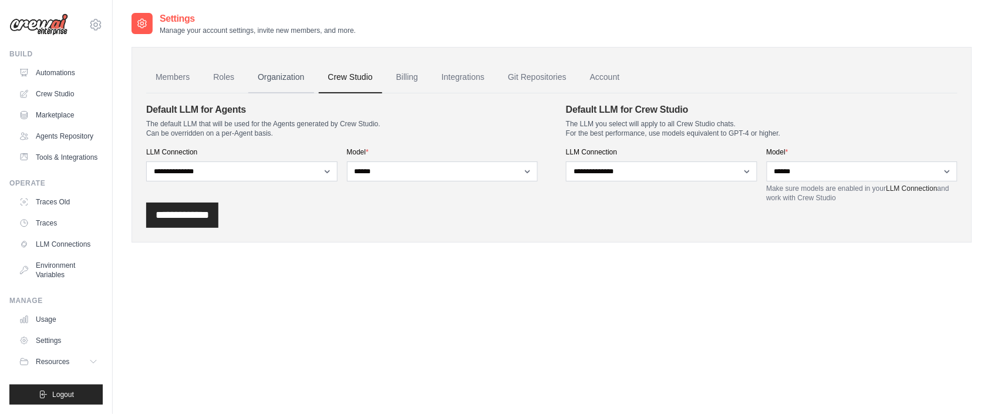
click at [289, 77] on link "Organization" at bounding box center [280, 78] width 65 height 32
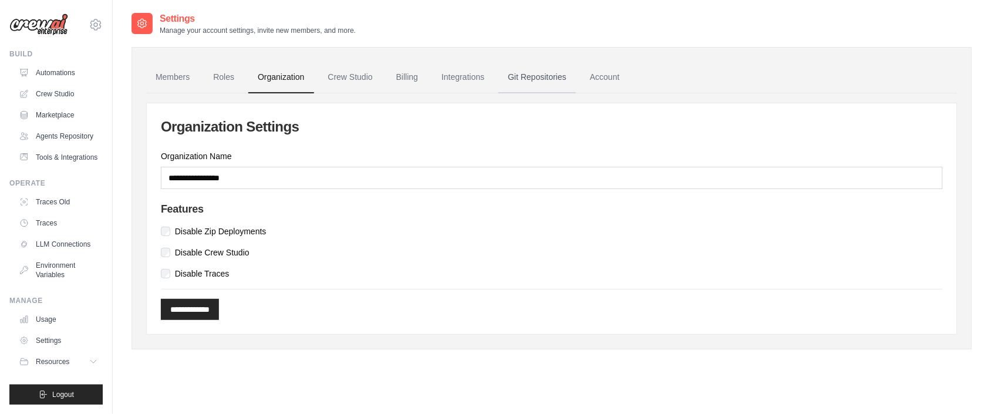
click at [538, 82] on link "Git Repositories" at bounding box center [536, 78] width 77 height 32
click at [184, 73] on link "Members" at bounding box center [172, 78] width 53 height 32
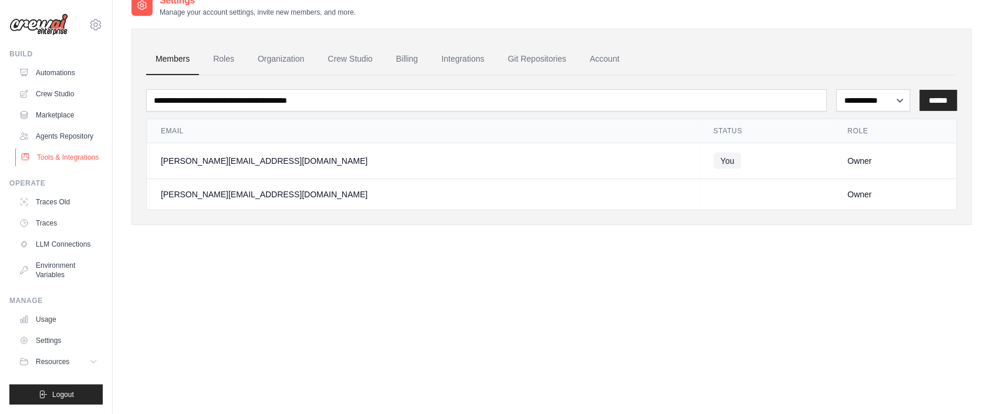
scroll to position [23, 0]
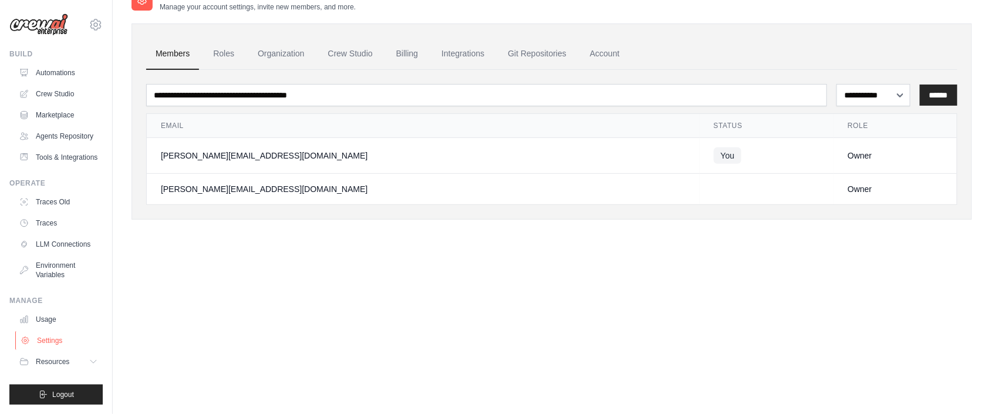
click at [56, 340] on link "Settings" at bounding box center [59, 340] width 89 height 19
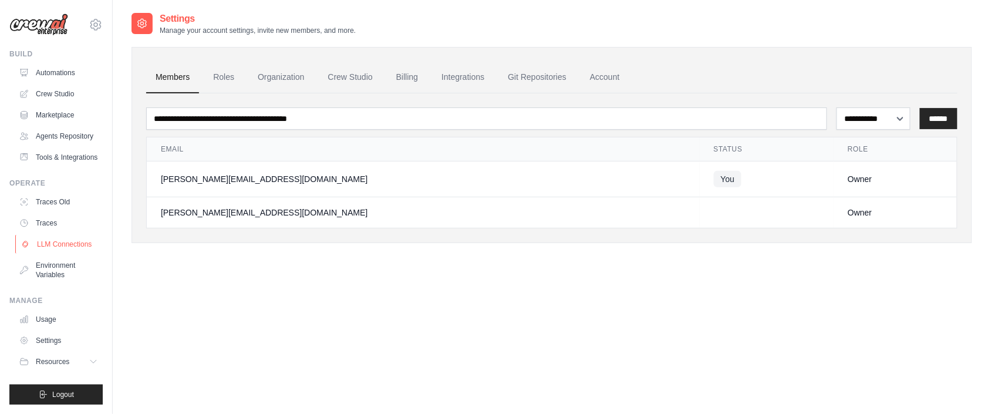
scroll to position [23, 0]
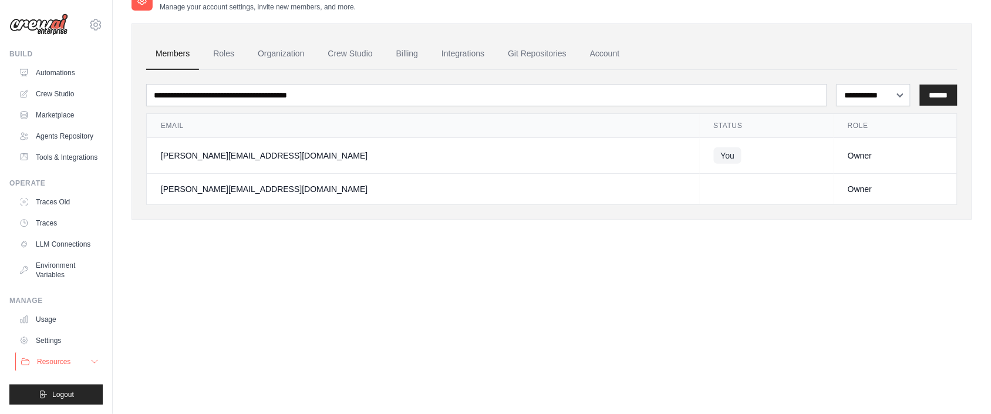
click at [59, 357] on span "Resources" at bounding box center [53, 361] width 33 height 9
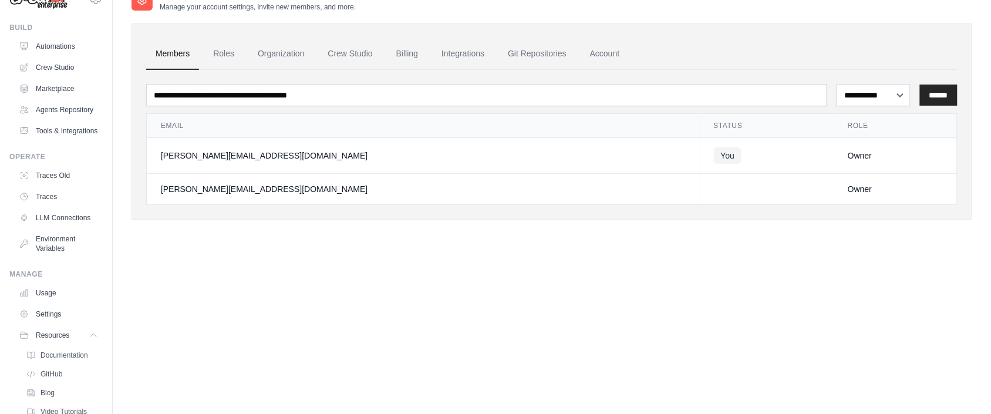
scroll to position [110, 0]
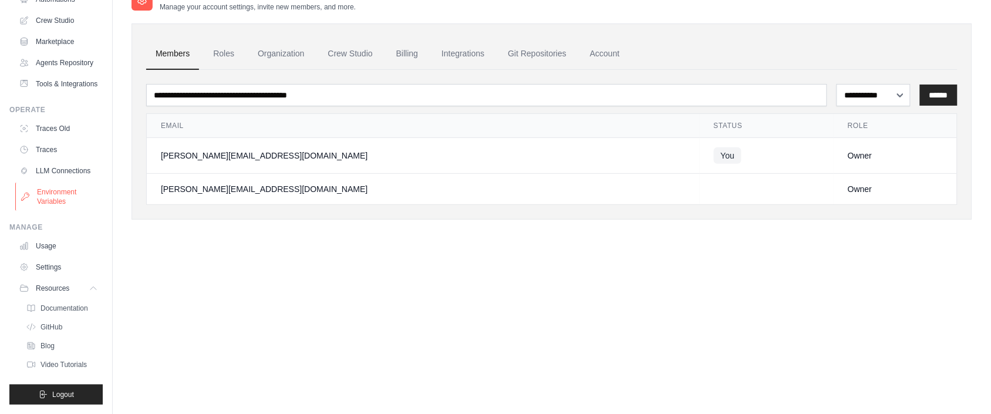
click at [79, 279] on button "Resources" at bounding box center [58, 288] width 89 height 19
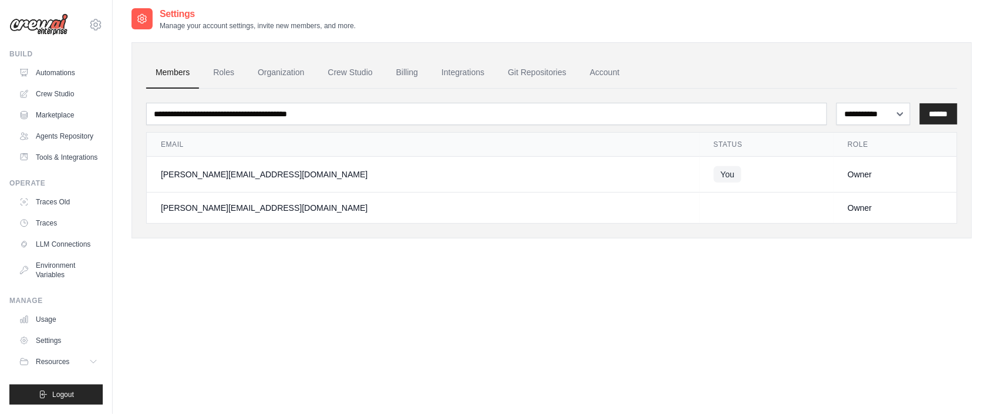
scroll to position [0, 0]
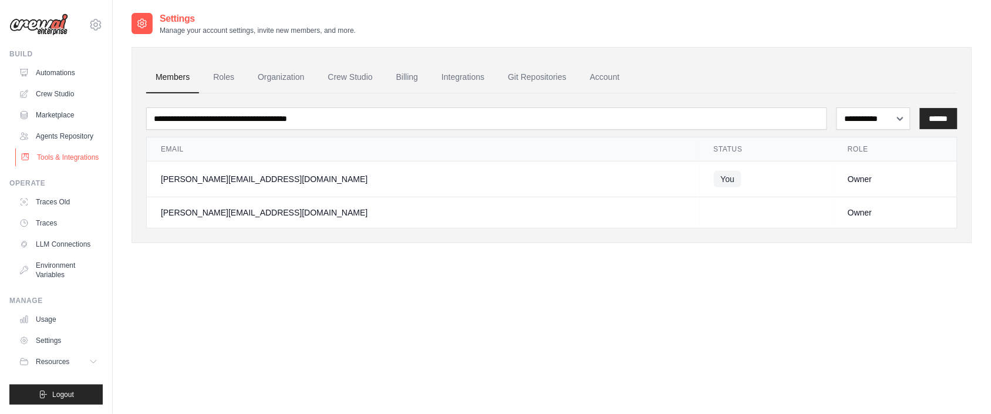
click at [79, 167] on link "Tools & Integrations" at bounding box center [59, 157] width 89 height 19
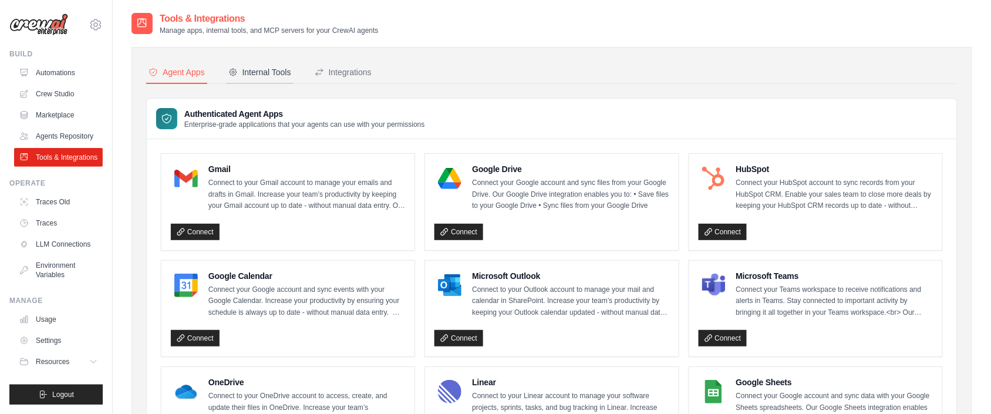
click at [255, 70] on div "Internal Tools" at bounding box center [259, 72] width 63 height 12
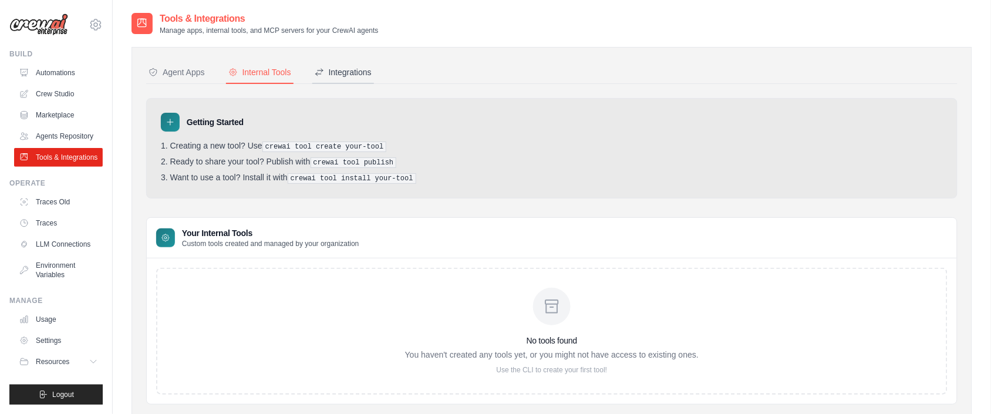
click at [372, 79] on button "Integrations" at bounding box center [343, 73] width 62 height 22
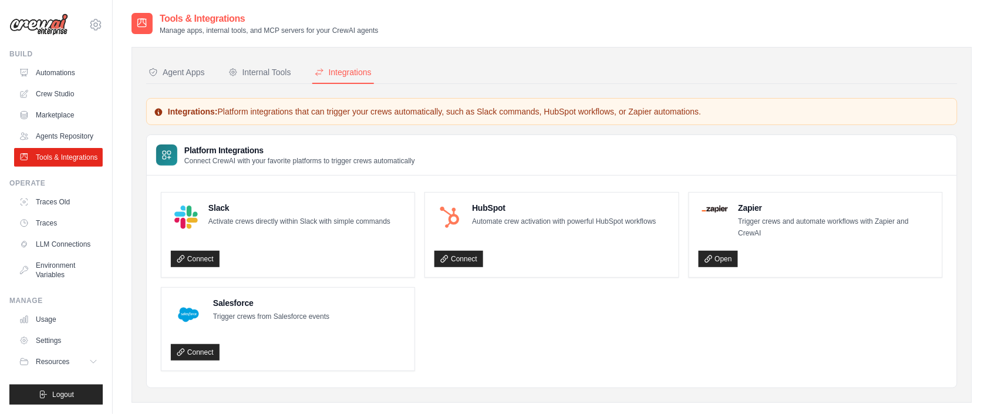
click at [183, 76] on button "Agent Apps" at bounding box center [176, 73] width 61 height 22
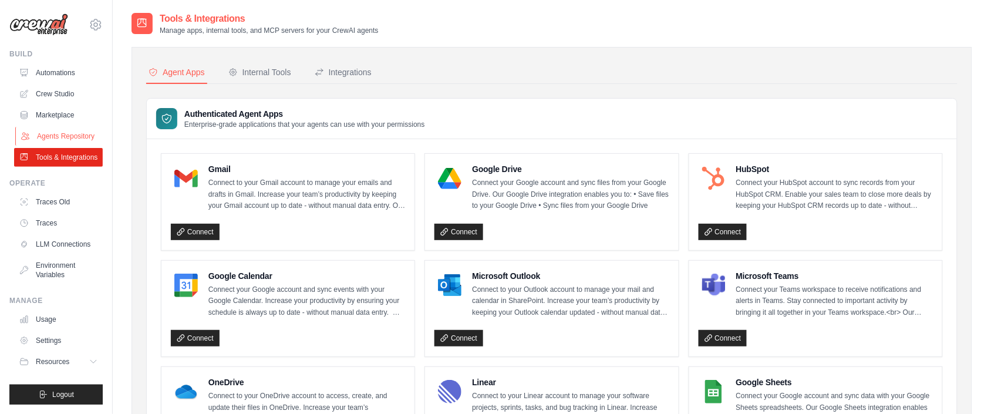
click at [67, 138] on link "Agents Repository" at bounding box center [59, 136] width 89 height 19
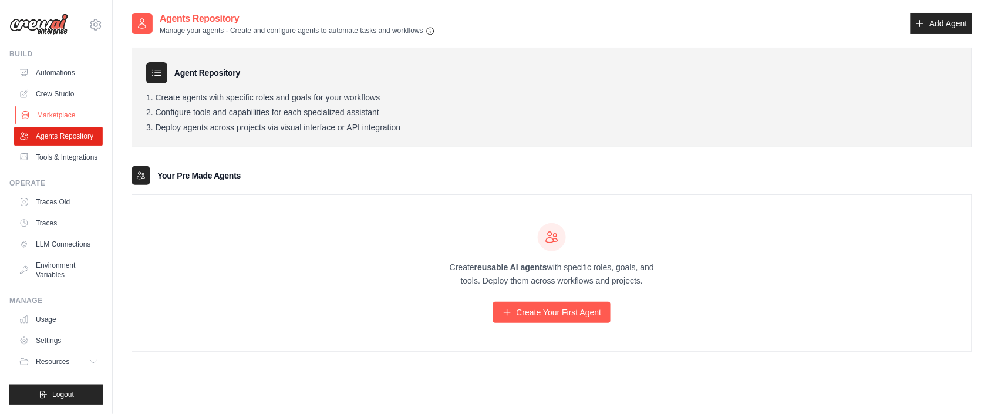
click at [70, 117] on link "Marketplace" at bounding box center [59, 115] width 89 height 19
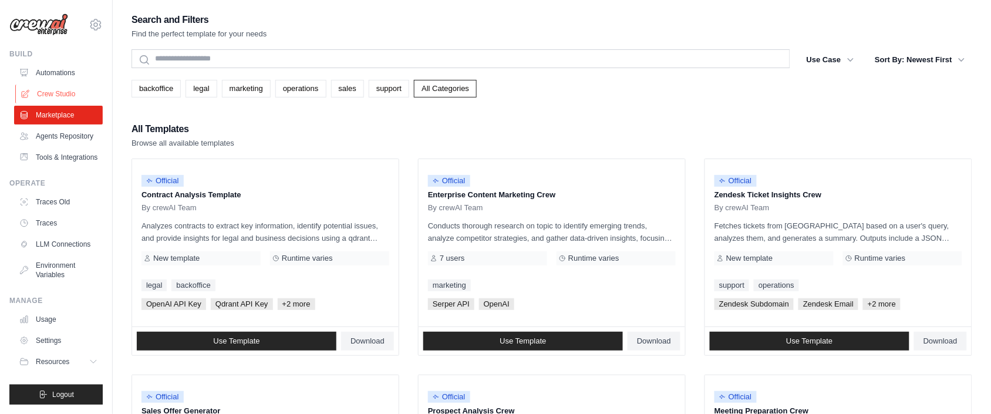
click at [62, 94] on link "Crew Studio" at bounding box center [59, 94] width 89 height 19
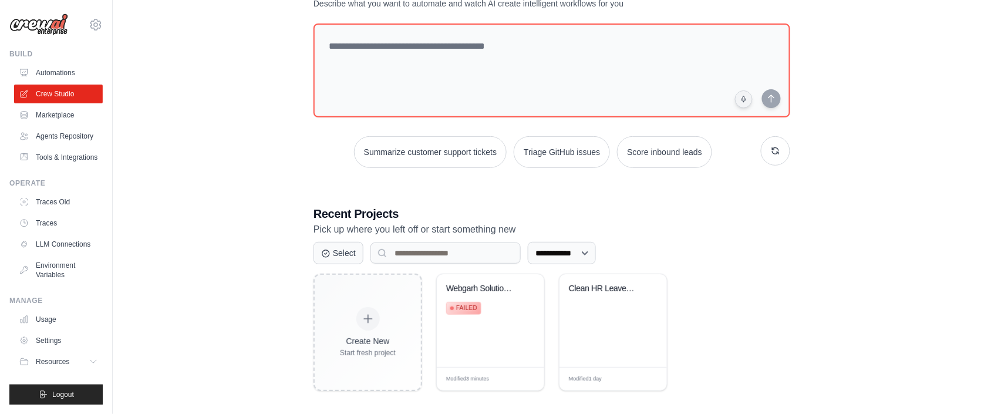
scroll to position [59, 0]
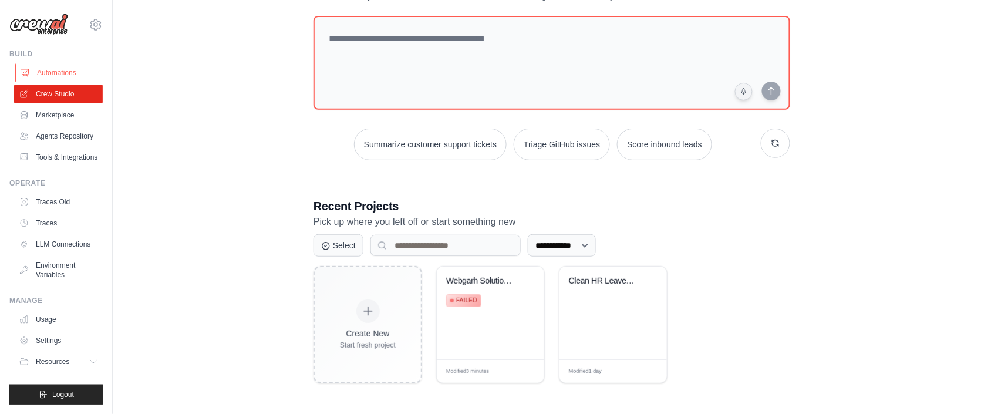
click at [53, 68] on link "Automations" at bounding box center [59, 72] width 89 height 19
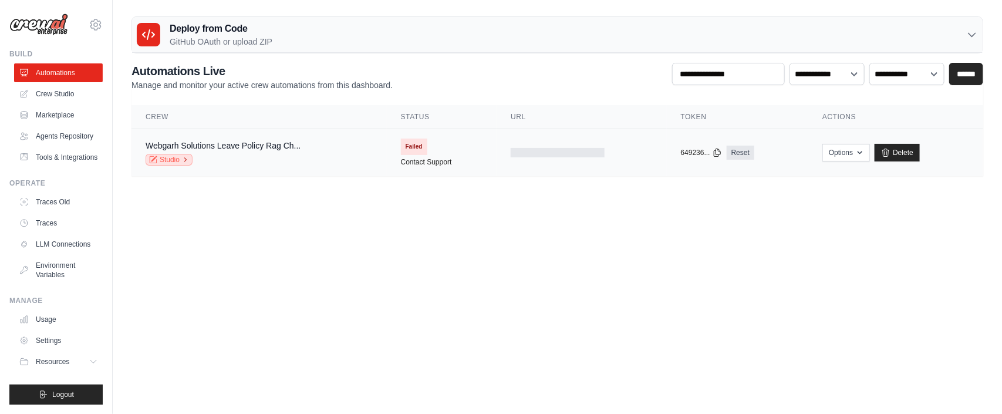
click at [188, 160] on icon at bounding box center [185, 159] width 7 height 7
click at [76, 92] on link "Crew Studio" at bounding box center [59, 94] width 89 height 19
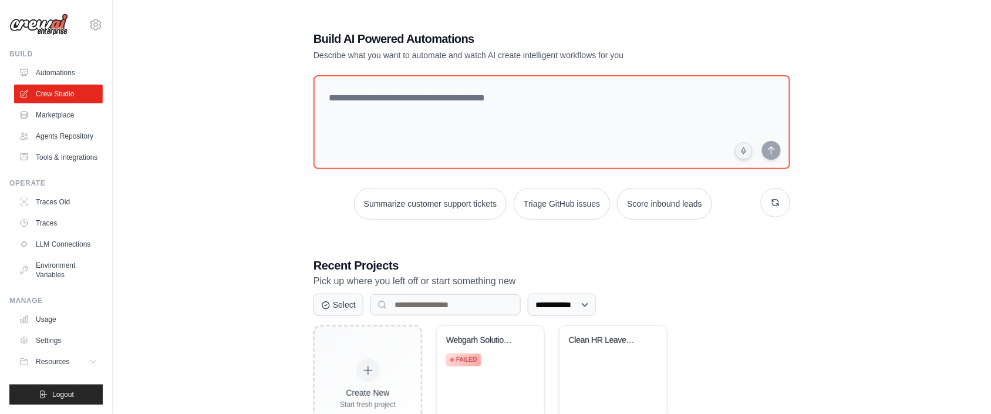
scroll to position [59, 0]
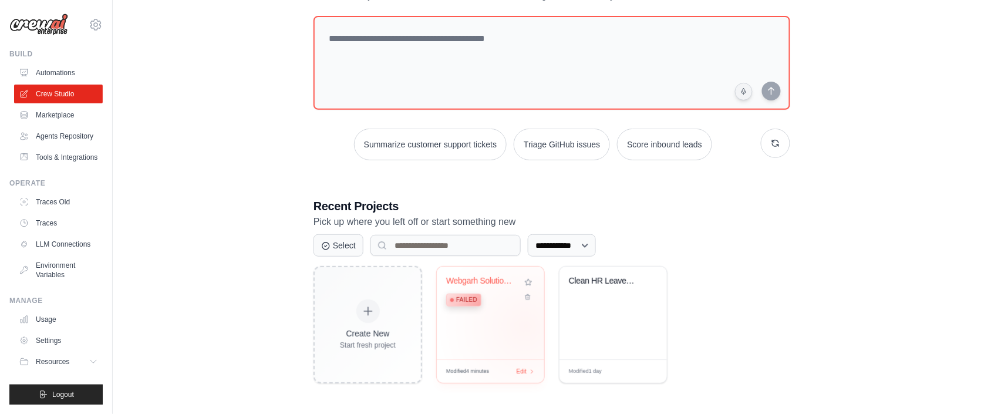
click at [526, 326] on div "Webgarh Solutions Leave Policy RAG ... Failed" at bounding box center [490, 312] width 107 height 93
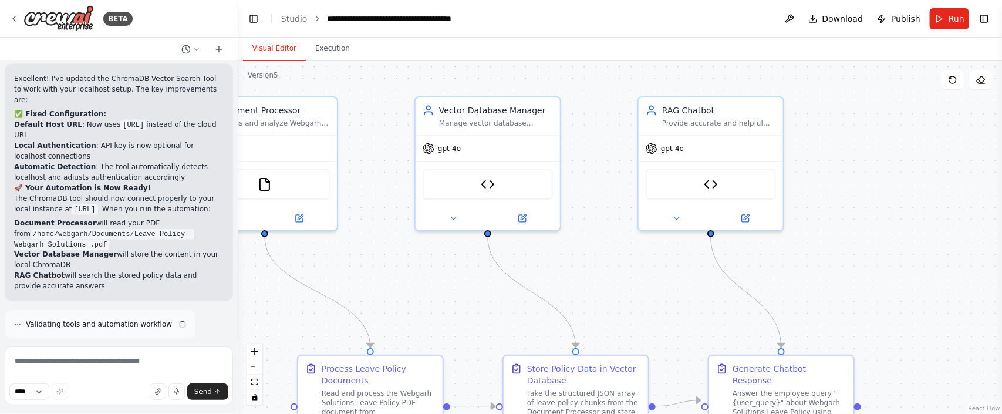
scroll to position [22856, 0]
click at [73, 366] on textarea at bounding box center [119, 375] width 228 height 59
type textarea "*"
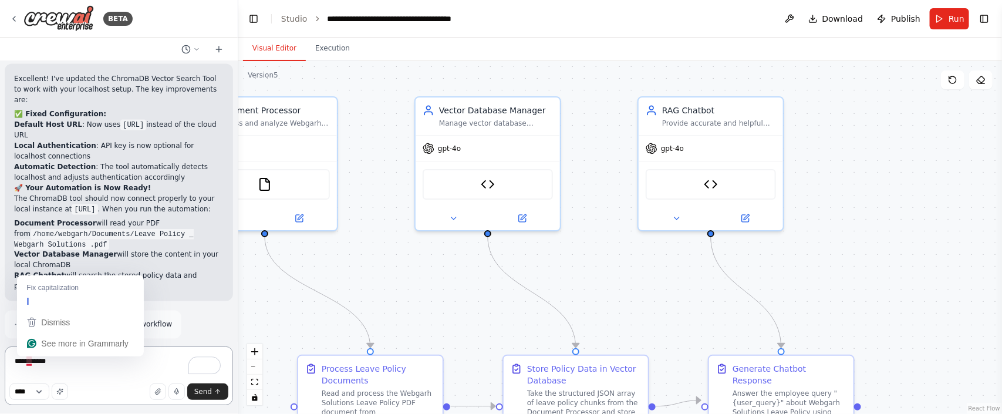
click at [29, 360] on textarea "**********" at bounding box center [119, 375] width 228 height 59
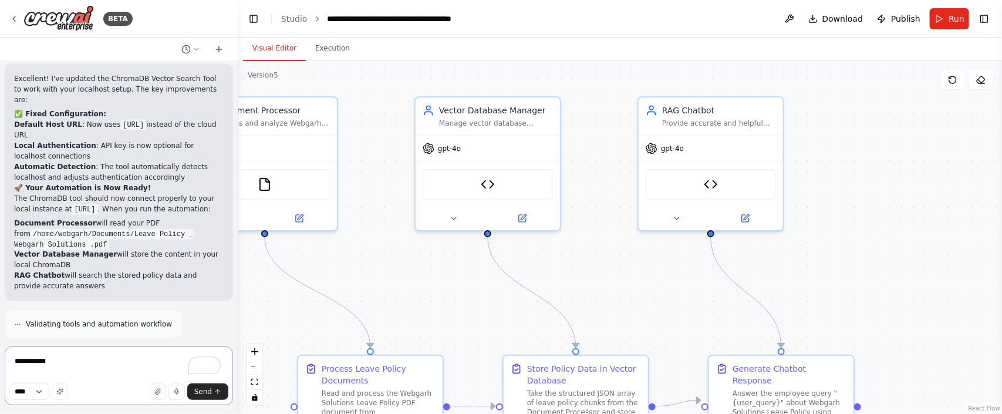
click at [75, 363] on textarea "**********" at bounding box center [119, 375] width 228 height 59
click at [15, 357] on textarea "**********" at bounding box center [119, 375] width 228 height 59
click at [102, 356] on textarea "**********" at bounding box center [119, 375] width 228 height 59
click at [102, 366] on textarea "**********" at bounding box center [119, 375] width 228 height 59
click at [134, 363] on textarea "**********" at bounding box center [119, 375] width 228 height 59
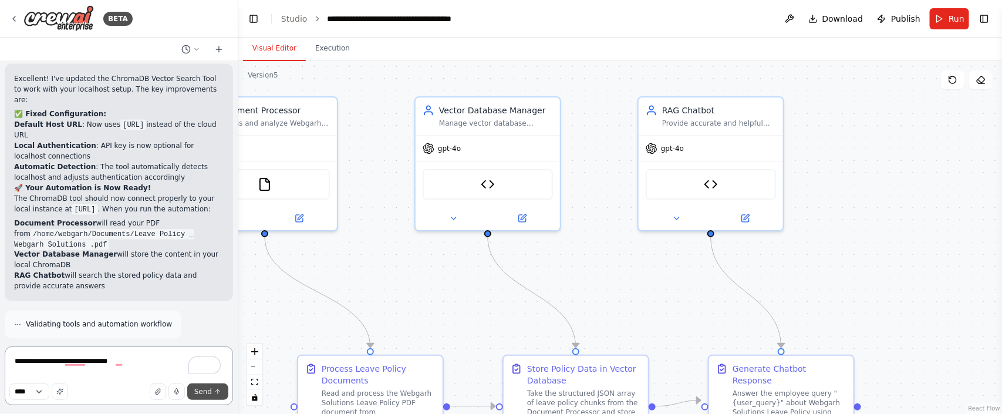
type textarea "**********"
click at [211, 388] on span "Send" at bounding box center [203, 391] width 18 height 9
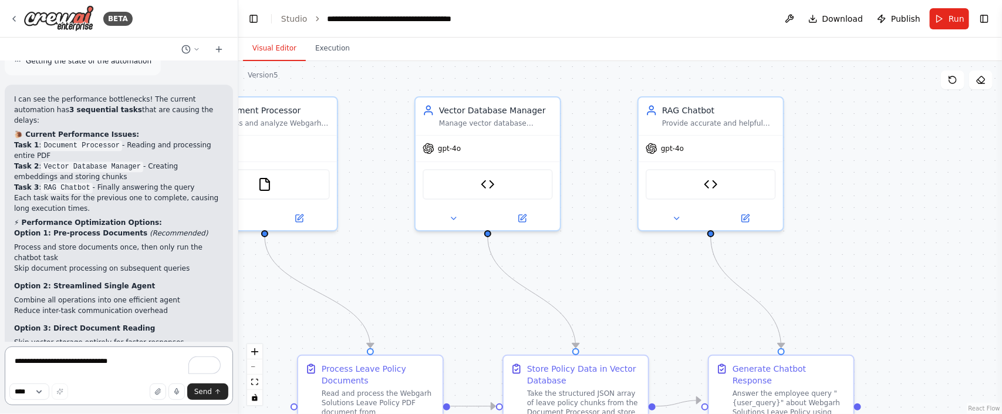
scroll to position [23572, 0]
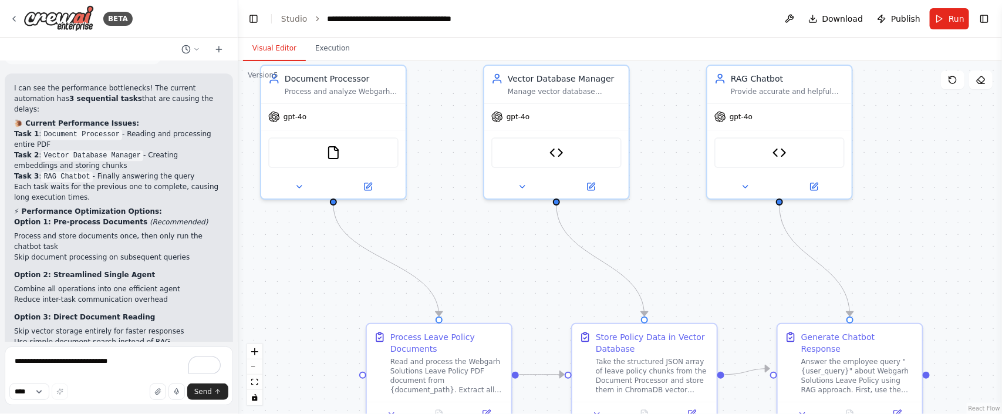
drag, startPoint x: 356, startPoint y: 254, endPoint x: 425, endPoint y: 222, distance: 75.6
click at [425, 222] on div ".deletable-edge-delete-btn { width: 20px; height: 20px; border: 0px solid #ffff…" at bounding box center [620, 237] width 764 height 353
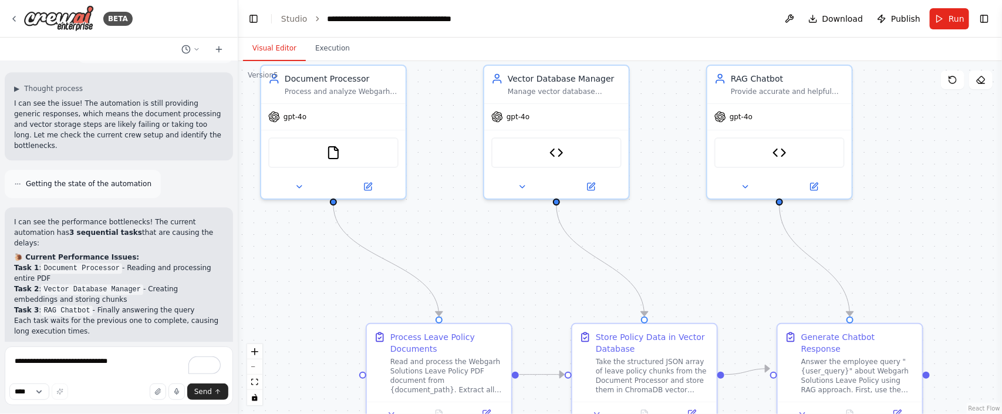
scroll to position [23396, 0]
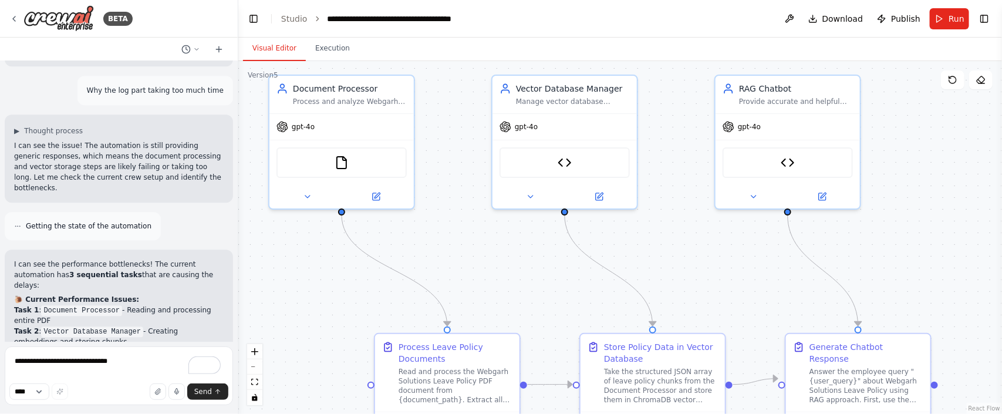
drag, startPoint x: 447, startPoint y: 234, endPoint x: 456, endPoint y: 244, distance: 13.8
click at [456, 244] on div ".deletable-edge-delete-btn { width: 20px; height: 20px; border: 0px solid #ffff…" at bounding box center [620, 237] width 764 height 353
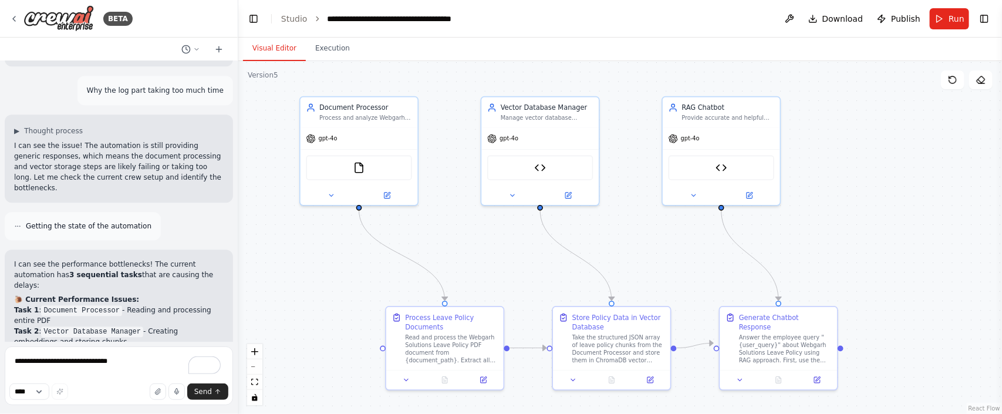
drag, startPoint x: 453, startPoint y: 262, endPoint x: 449, endPoint y: 252, distance: 11.3
click at [449, 252] on div ".deletable-edge-delete-btn { width: 20px; height: 20px; border: 0px solid #ffff…" at bounding box center [620, 237] width 764 height 353
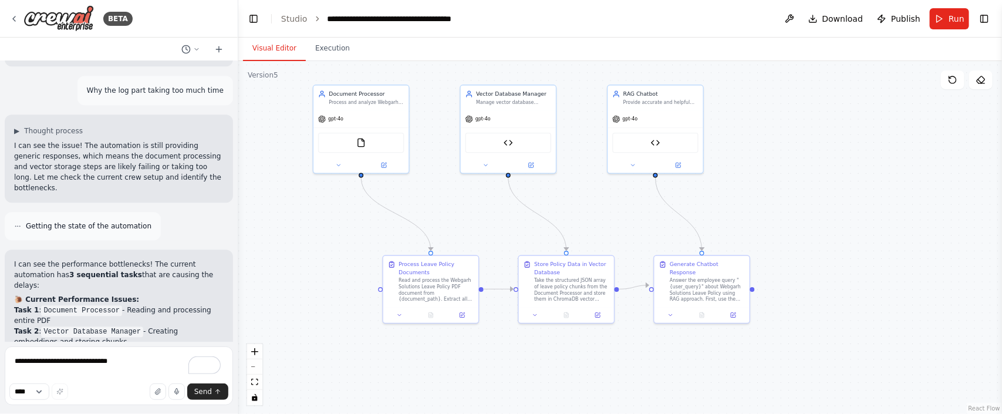
drag, startPoint x: 488, startPoint y: 260, endPoint x: 475, endPoint y: 220, distance: 41.9
click at [475, 220] on div ".deletable-edge-delete-btn { width: 20px; height: 20px; border: 0px solid #ffff…" at bounding box center [620, 237] width 764 height 353
click at [893, 22] on button "Publish" at bounding box center [898, 18] width 53 height 21
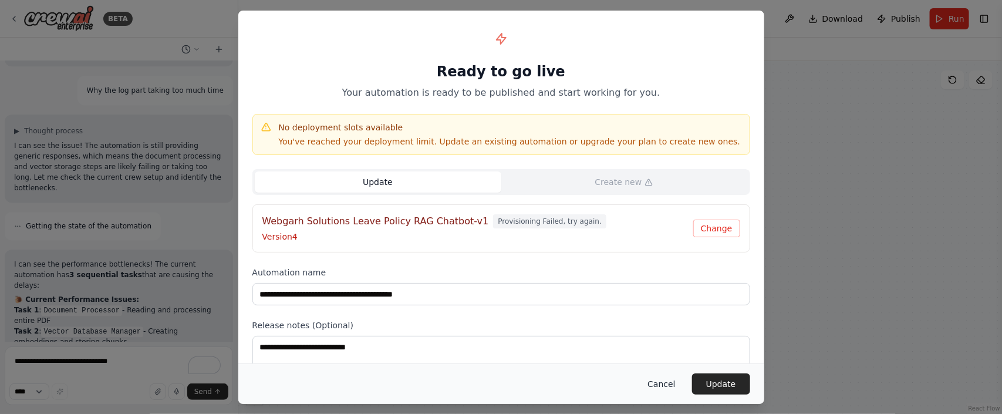
click at [670, 383] on button "Cancel" at bounding box center [661, 383] width 46 height 21
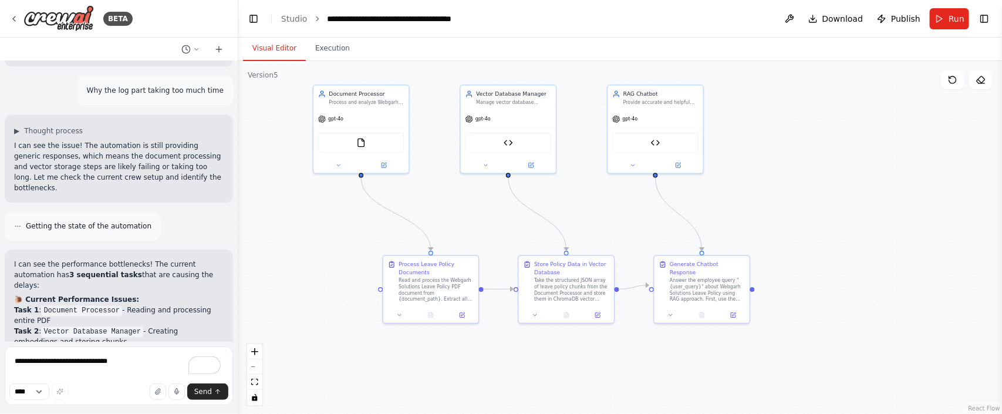
scroll to position [23572, 0]
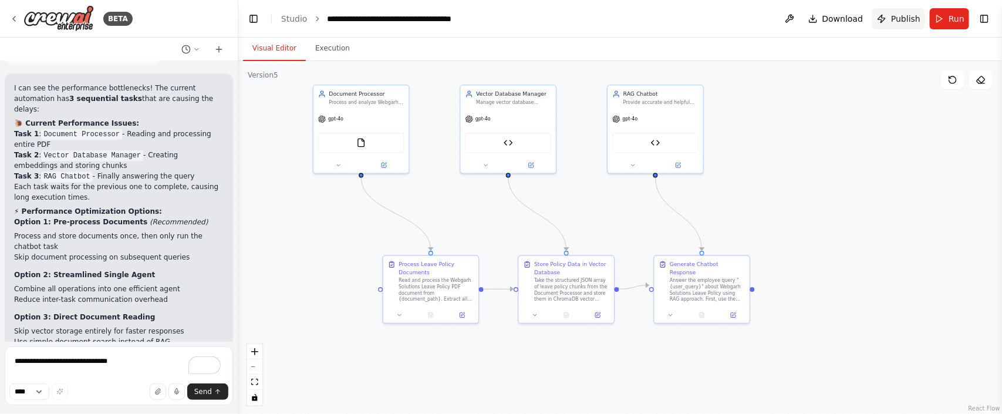
click at [892, 18] on button "Publish" at bounding box center [898, 18] width 53 height 21
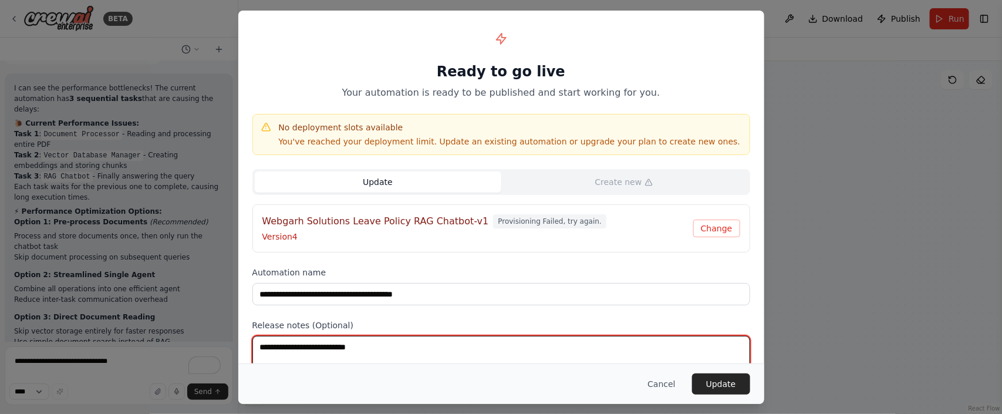
click at [371, 344] on textarea at bounding box center [501, 359] width 498 height 46
type textarea "****"
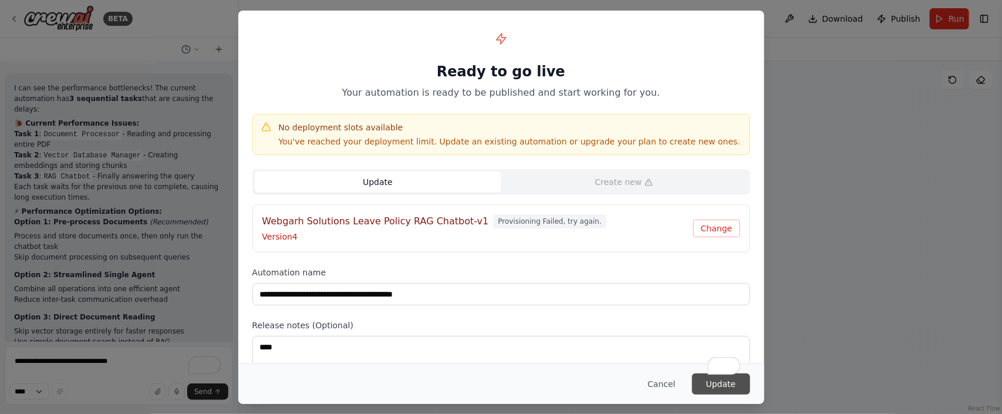
click at [735, 391] on button "Update" at bounding box center [721, 383] width 58 height 21
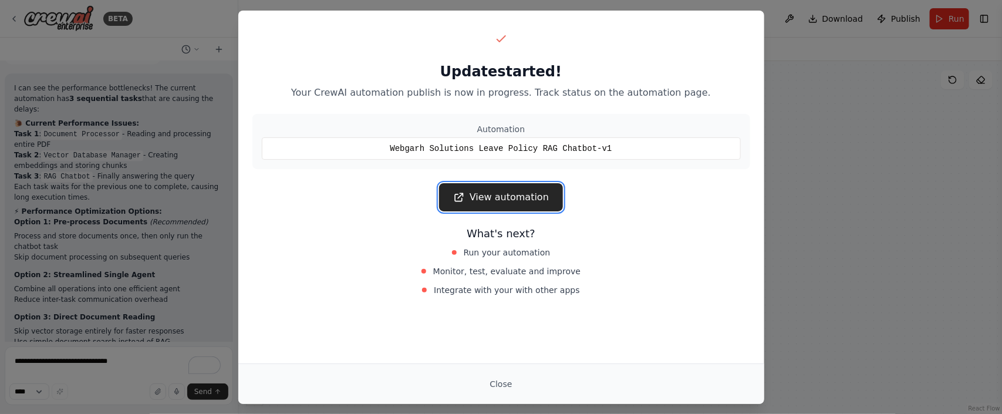
click at [484, 192] on link "View automation" at bounding box center [501, 197] width 124 height 28
click at [494, 379] on button "Close" at bounding box center [500, 383] width 41 height 21
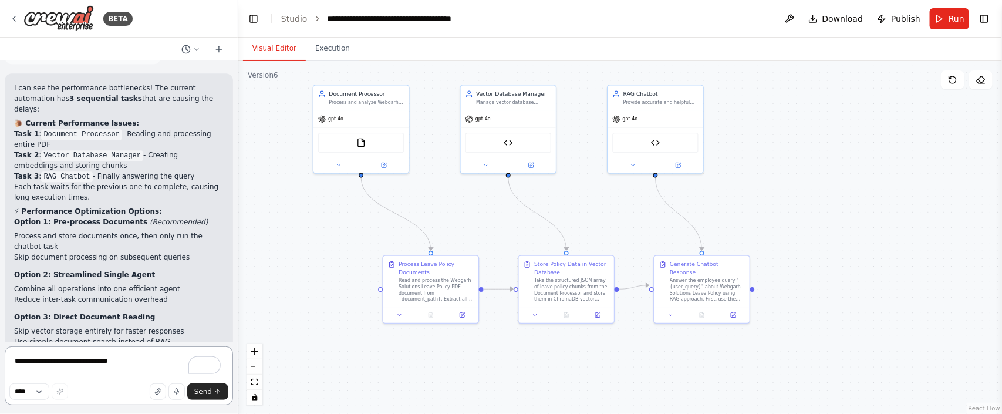
click at [94, 367] on textarea "**********" at bounding box center [119, 375] width 228 height 59
type textarea "**********"
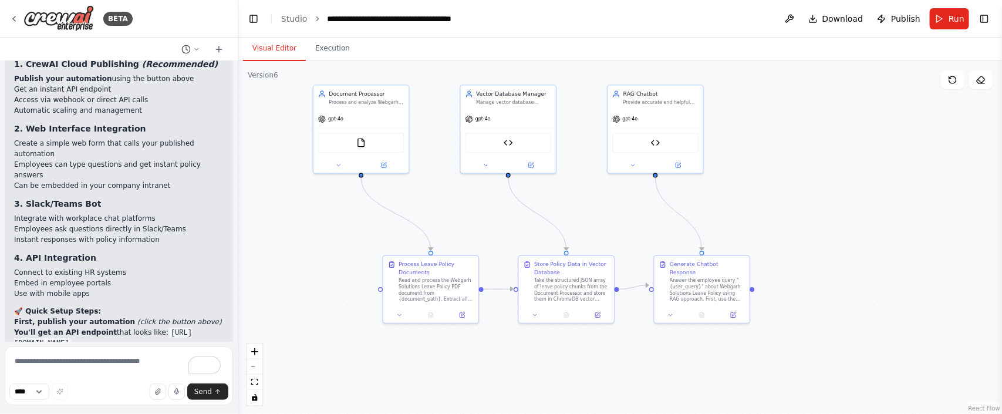
scroll to position [24208, 0]
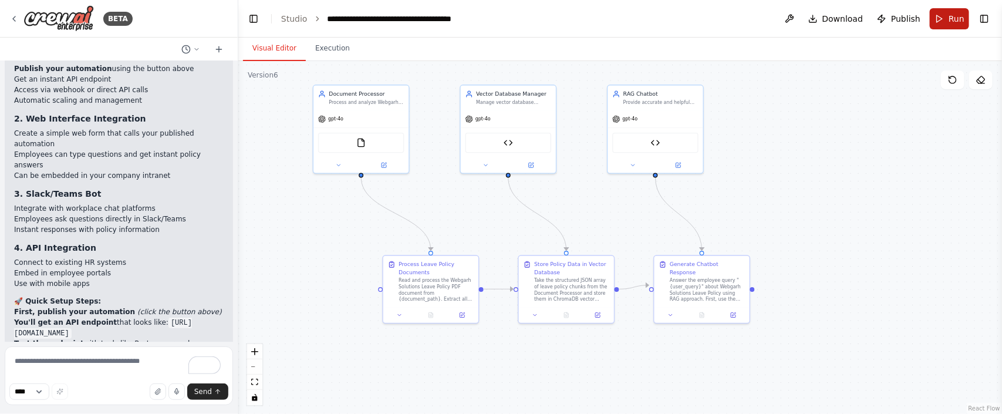
click at [948, 12] on button "Run" at bounding box center [949, 18] width 39 height 21
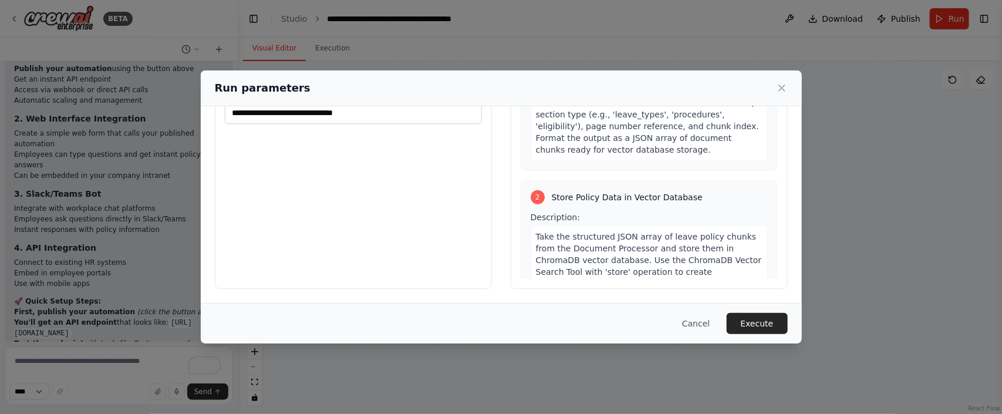
scroll to position [264, 0]
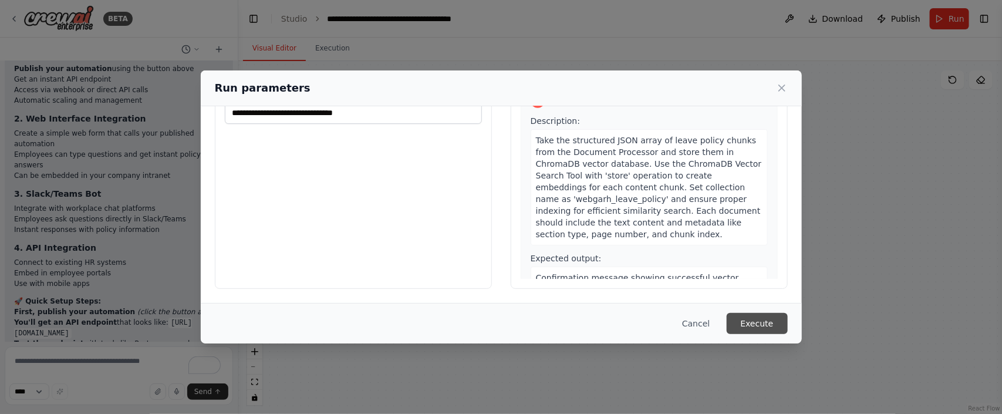
click at [771, 326] on button "Execute" at bounding box center [757, 323] width 61 height 21
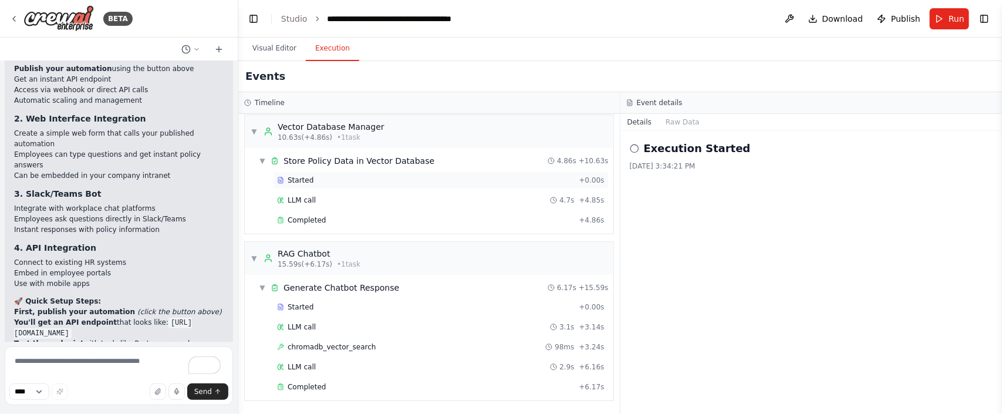
scroll to position [177, 0]
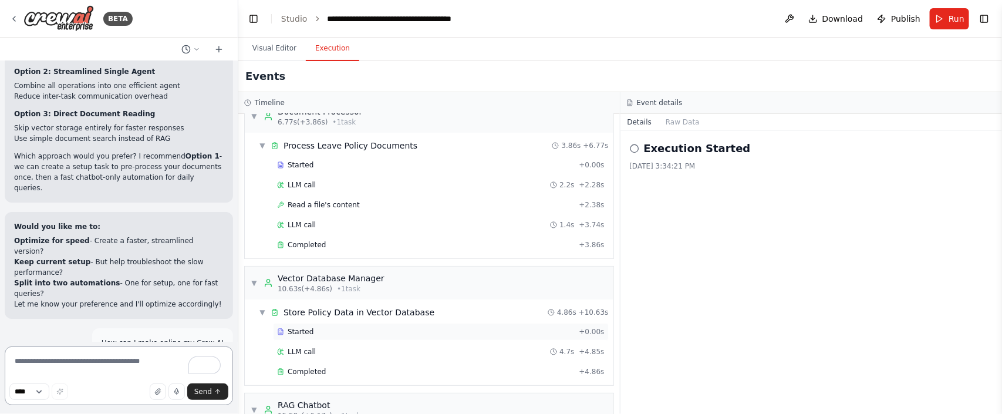
scroll to position [0, 0]
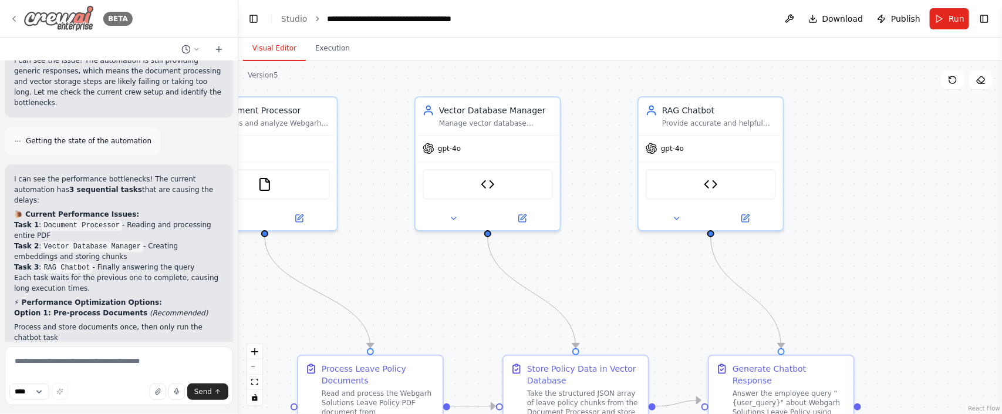
scroll to position [23476, 0]
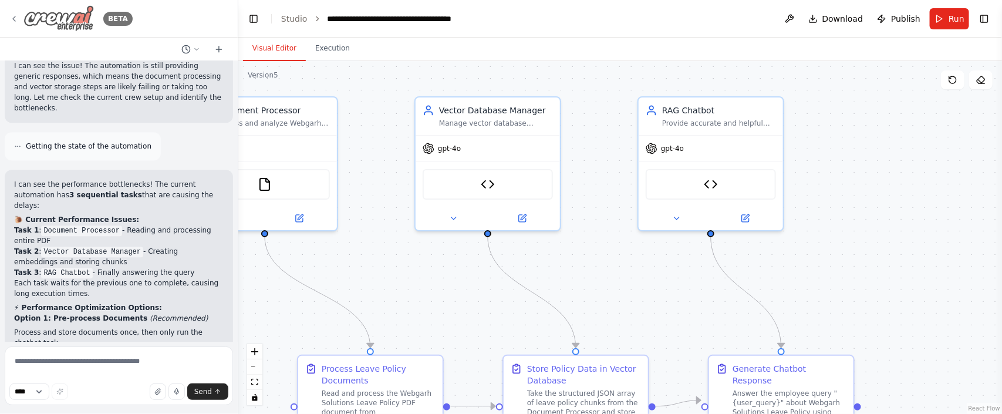
click at [13, 23] on icon at bounding box center [13, 18] width 9 height 9
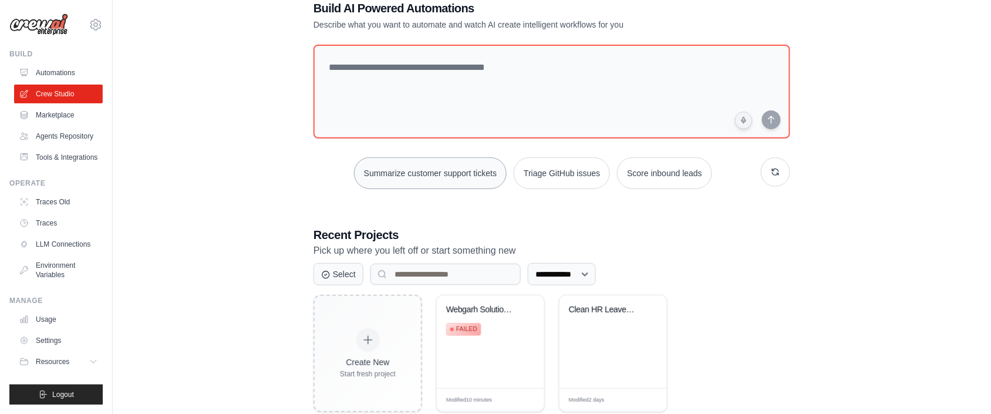
scroll to position [59, 0]
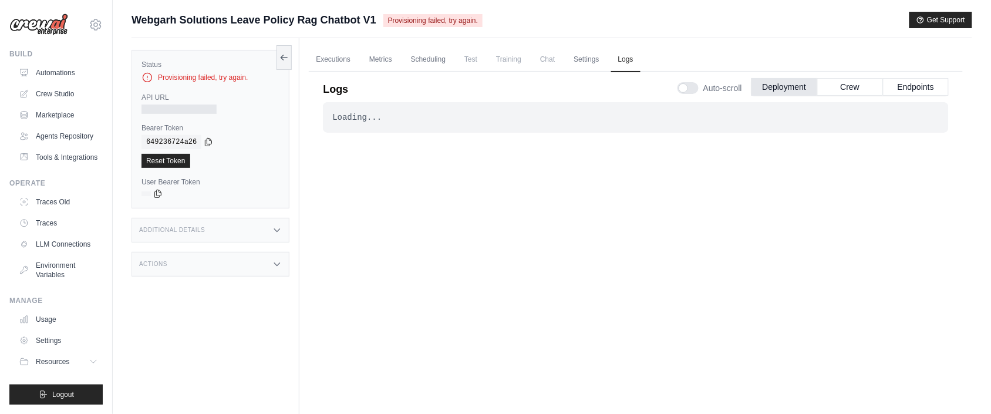
click at [679, 87] on div at bounding box center [687, 88] width 21 height 12
click at [602, 61] on link "Settings" at bounding box center [585, 60] width 39 height 25
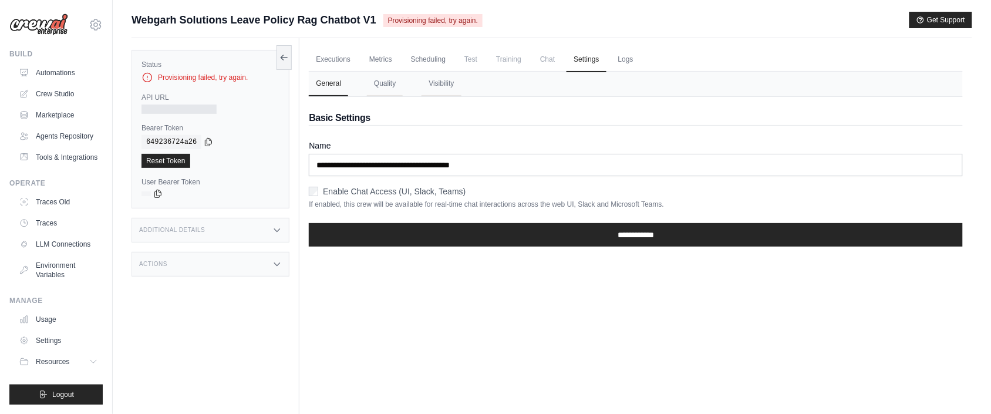
click at [560, 62] on span "Chat" at bounding box center [547, 59] width 29 height 23
click at [515, 62] on span "Training" at bounding box center [508, 59] width 39 height 23
click at [483, 63] on span "Test" at bounding box center [470, 59] width 27 height 23
click at [634, 60] on link "Logs" at bounding box center [625, 60] width 29 height 25
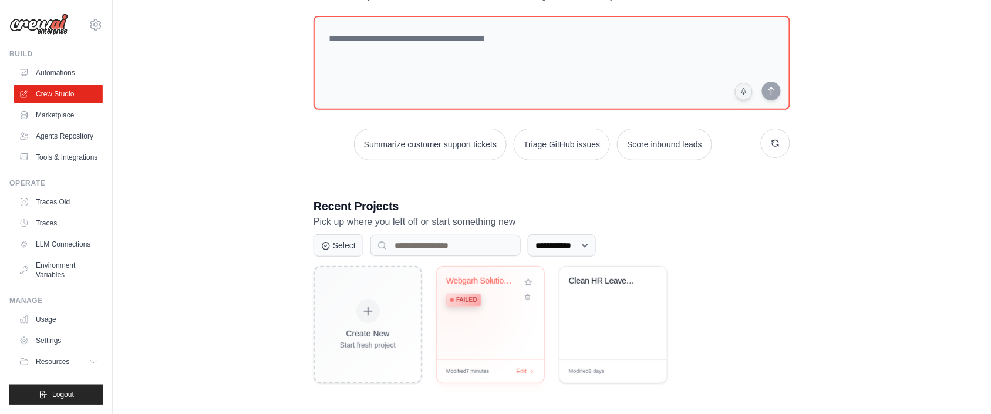
click at [453, 300] on div "Failed" at bounding box center [463, 299] width 35 height 13
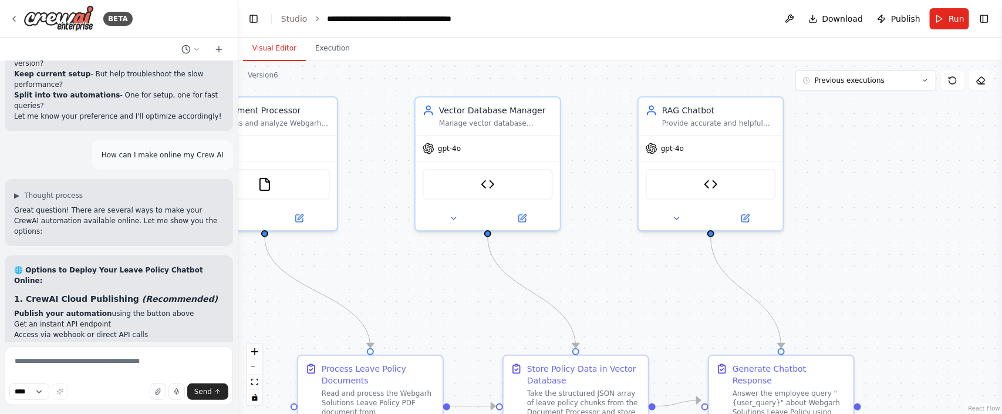
scroll to position [23951, 0]
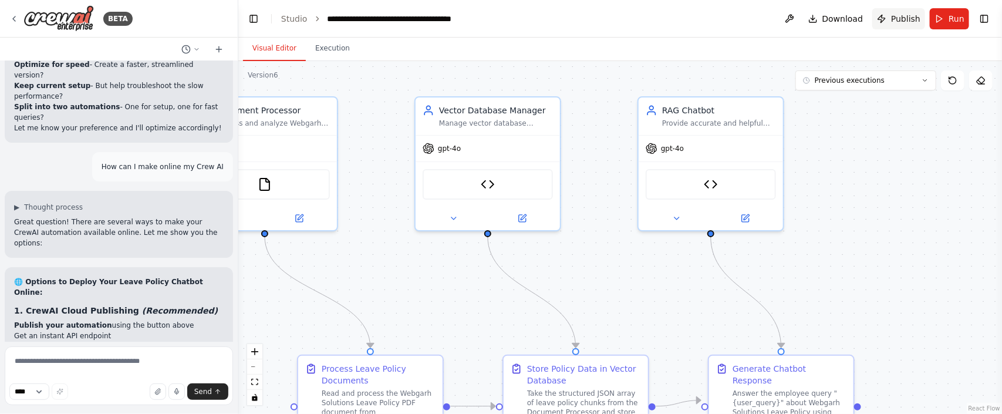
click at [892, 17] on button "Publish" at bounding box center [898, 18] width 53 height 21
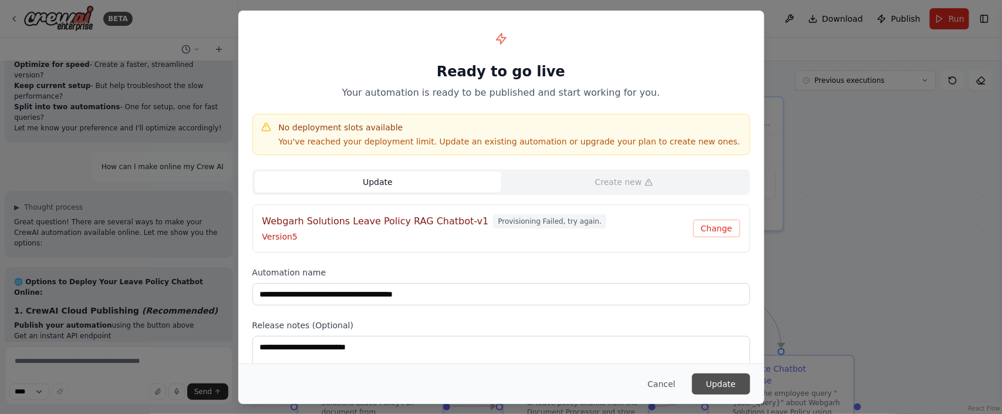
click at [717, 386] on button "Update" at bounding box center [721, 383] width 58 height 21
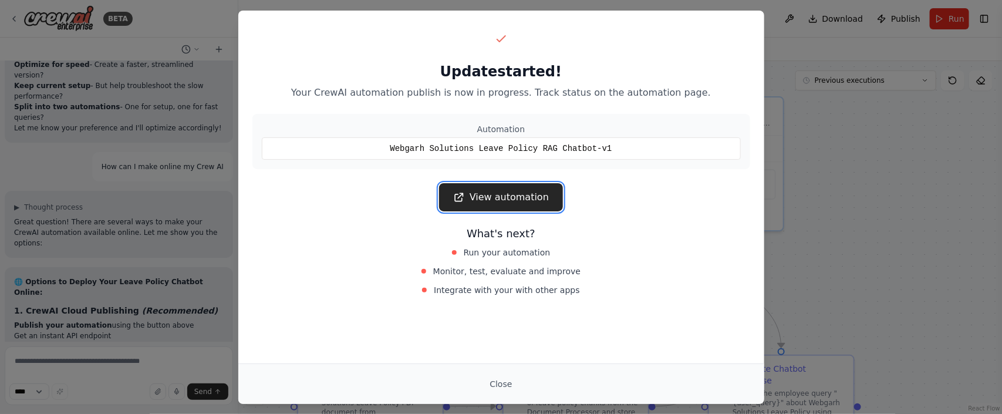
click at [501, 201] on link "View automation" at bounding box center [501, 197] width 124 height 28
click at [504, 377] on button "Close" at bounding box center [500, 383] width 41 height 21
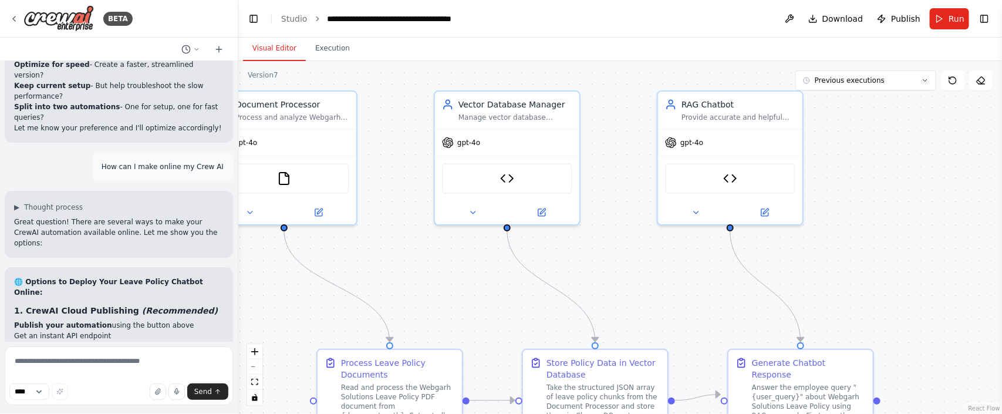
drag, startPoint x: 462, startPoint y: 317, endPoint x: 493, endPoint y: 304, distance: 33.7
click at [493, 304] on div ".deletable-edge-delete-btn { width: 20px; height: 20px; border: 0px solid #ffff…" at bounding box center [620, 237] width 764 height 353
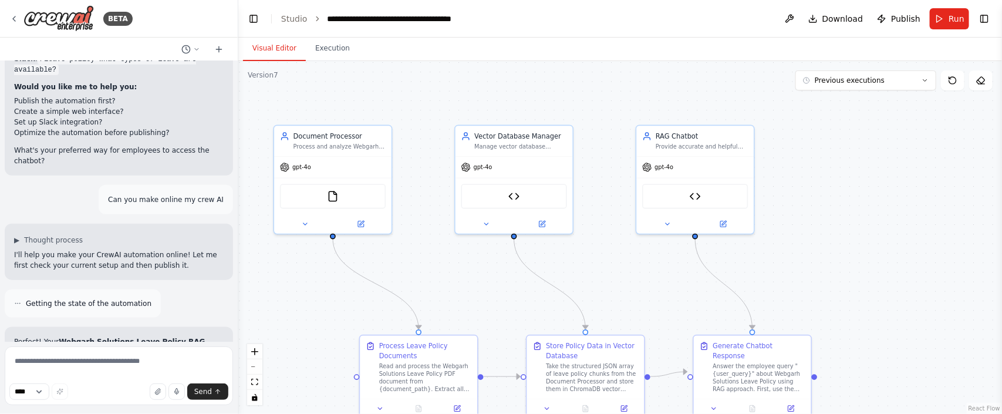
scroll to position [24656, 0]
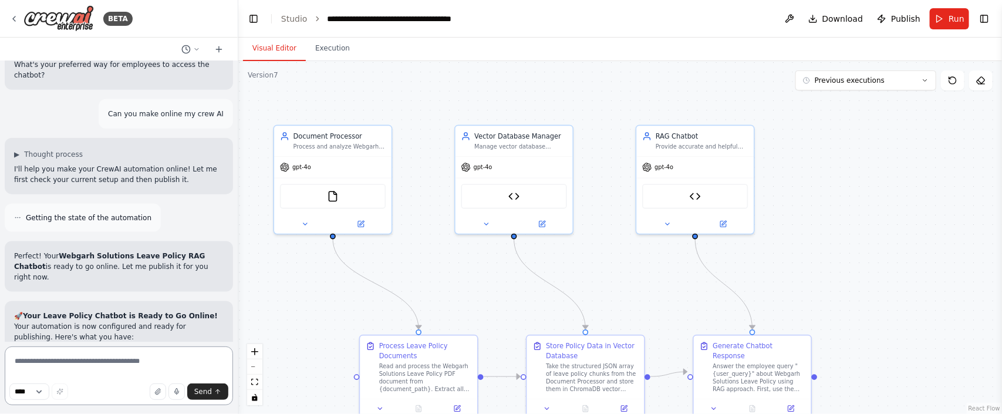
click at [41, 364] on textarea at bounding box center [119, 375] width 228 height 59
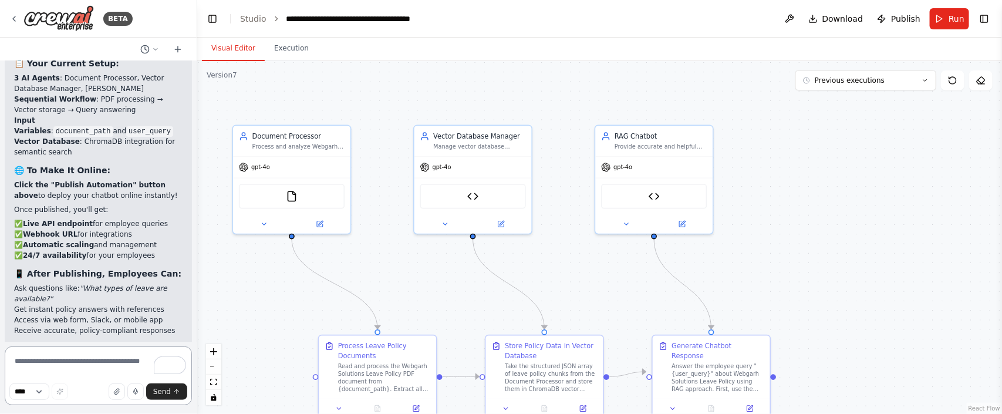
drag, startPoint x: 237, startPoint y: 12, endPoint x: 184, endPoint y: 26, distance: 54.5
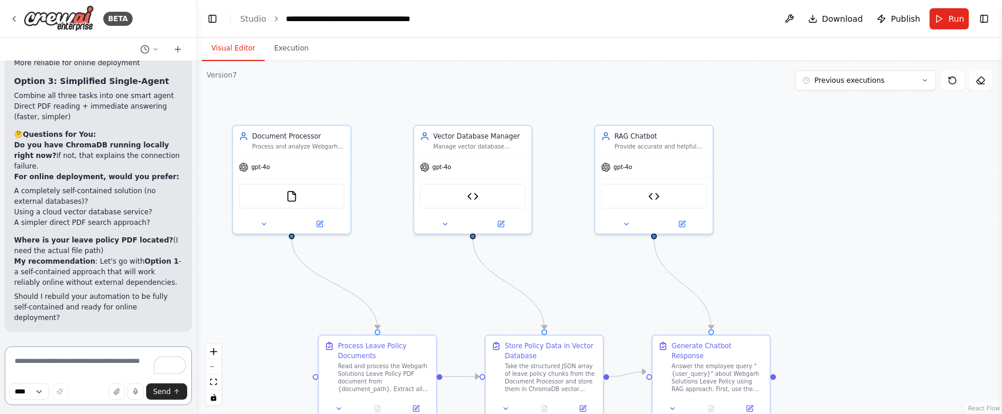
click at [184, 26] on div "BETA I want to create a chatbot for Webgarh Solutions Leave Policy and that mus…" at bounding box center [501, 207] width 1002 height 414
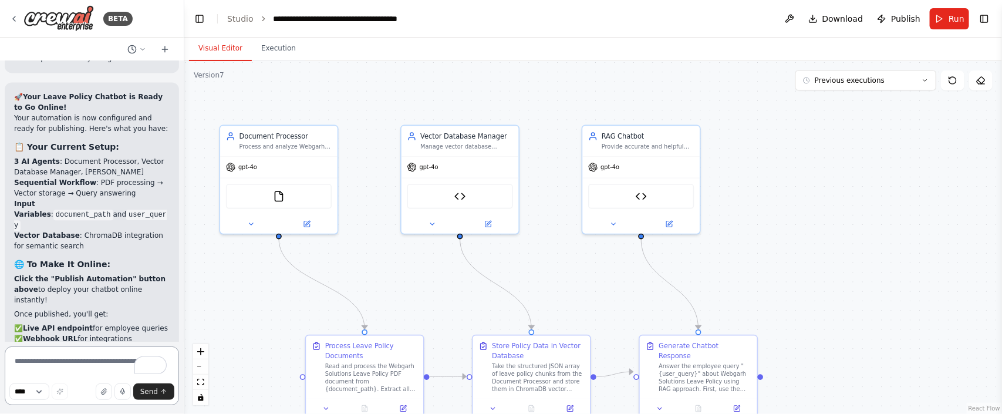
scroll to position [29303, 0]
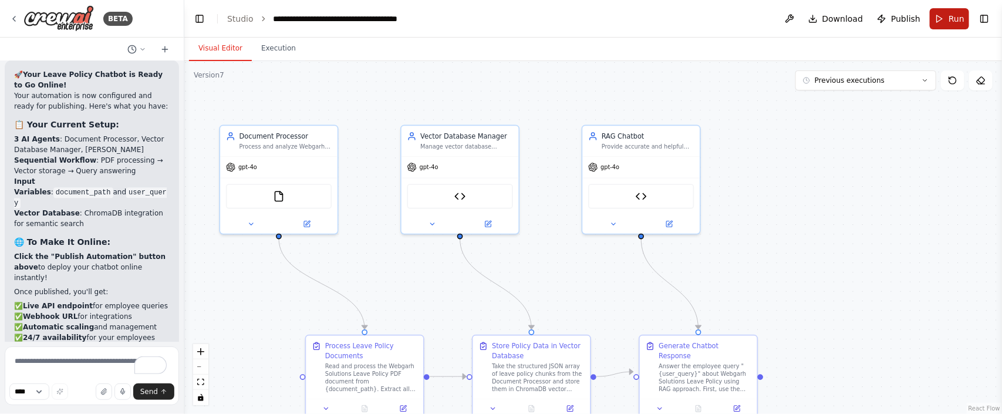
click at [934, 19] on button "Run" at bounding box center [949, 18] width 39 height 21
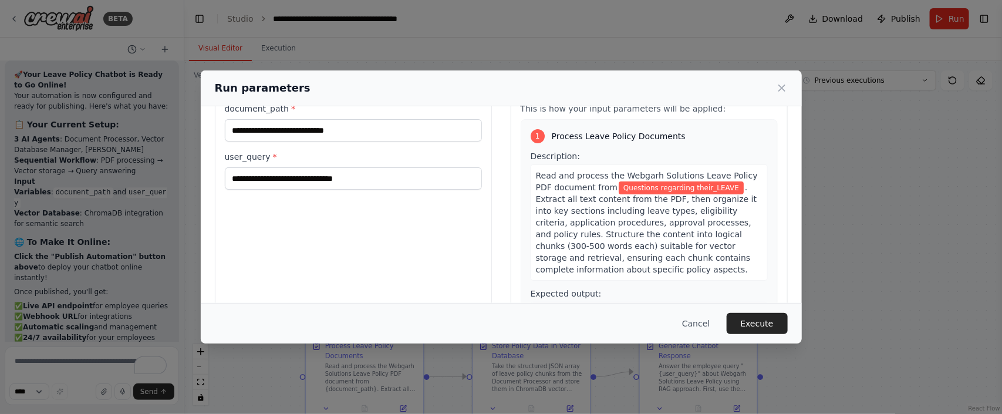
scroll to position [0, 0]
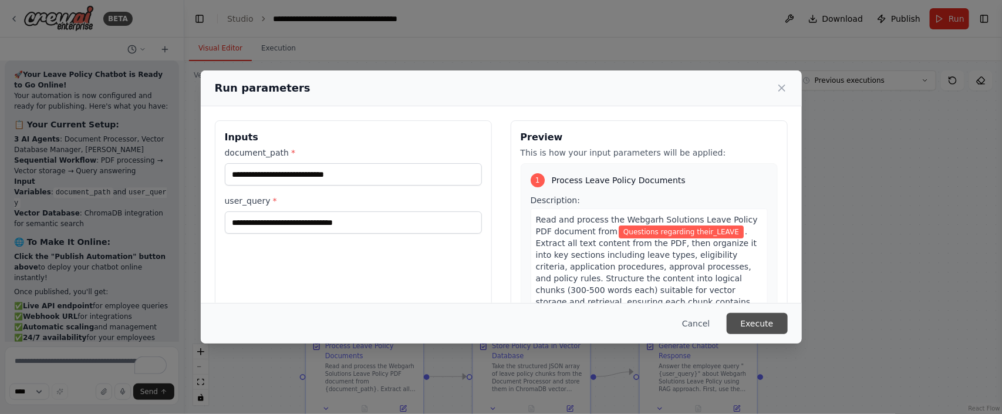
click at [755, 325] on button "Execute" at bounding box center [757, 323] width 61 height 21
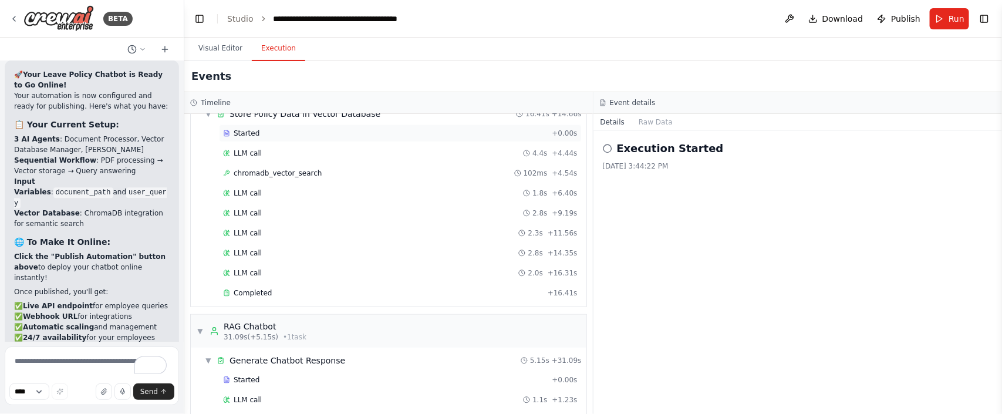
scroll to position [162, 0]
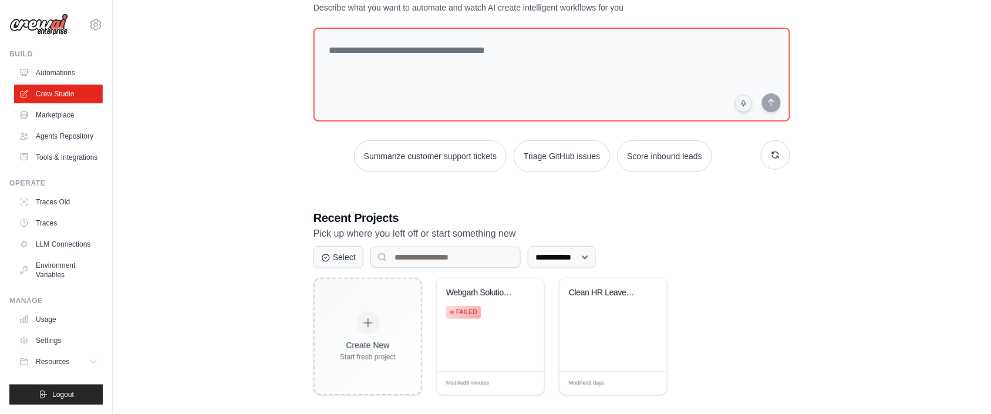
scroll to position [59, 0]
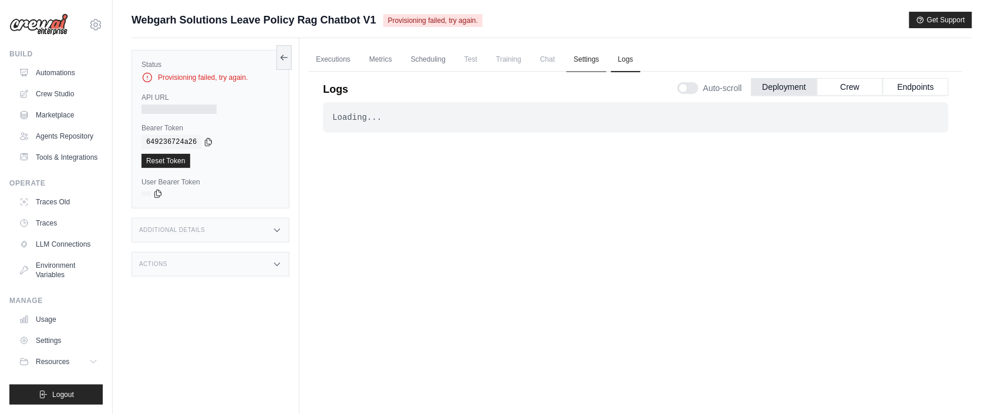
click at [606, 64] on link "Settings" at bounding box center [585, 60] width 39 height 25
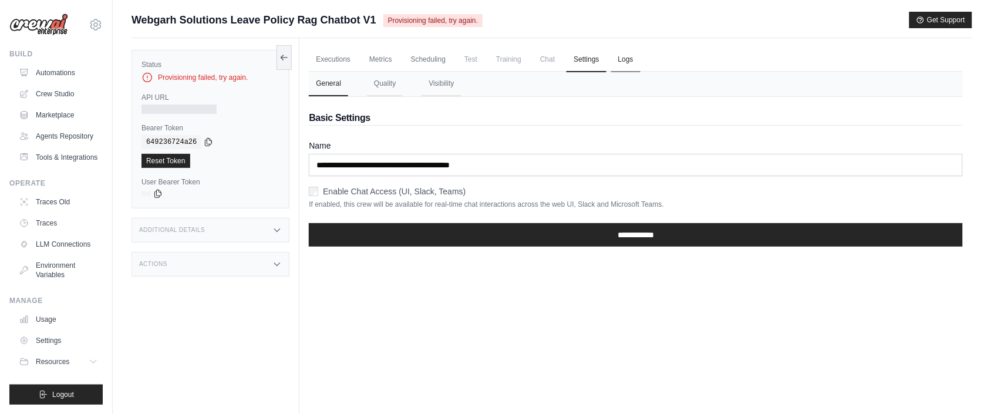
click at [639, 58] on link "Logs" at bounding box center [625, 60] width 29 height 25
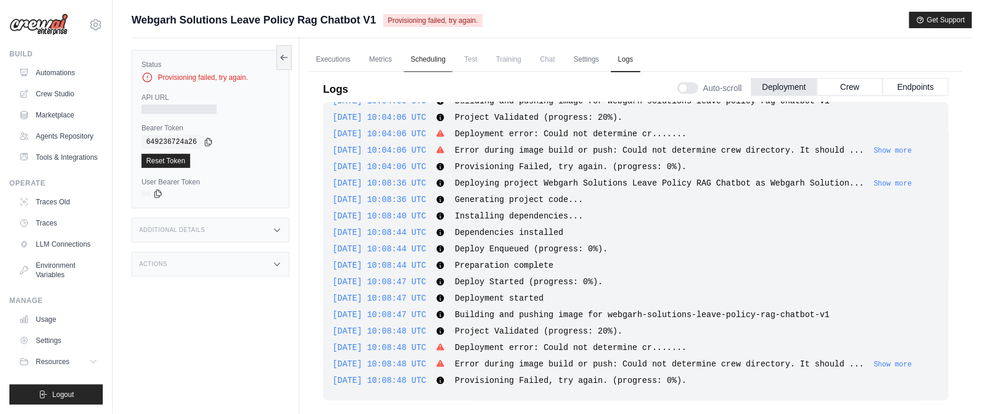
click at [435, 63] on link "Scheduling" at bounding box center [428, 60] width 49 height 25
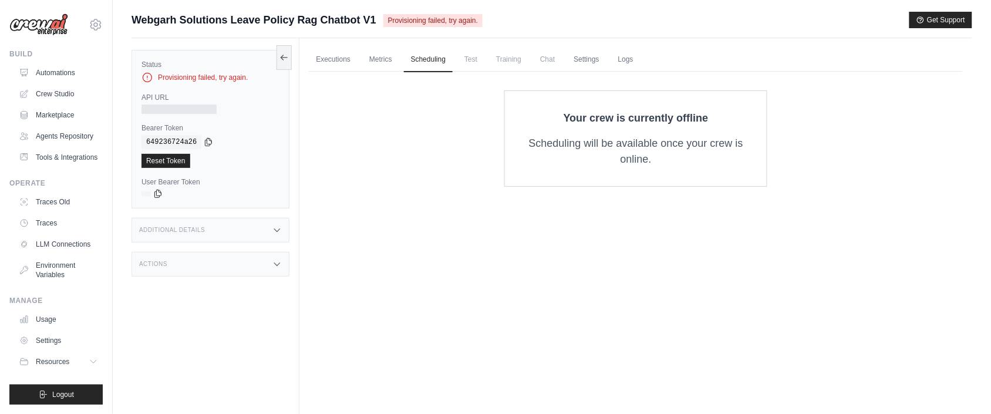
drag, startPoint x: 565, startPoint y: 113, endPoint x: 725, endPoint y: 117, distance: 160.3
click at [725, 117] on p "Your crew is currently offline" at bounding box center [636, 118] width 224 height 16
copy p "Your crew is currently offline"
click at [558, 255] on div "Executions Metrics Scheduling Test Training Chat Settings Logs 0 Running 0 Pend…" at bounding box center [635, 245] width 673 height 414
click at [376, 50] on link "Metrics" at bounding box center [380, 60] width 37 height 25
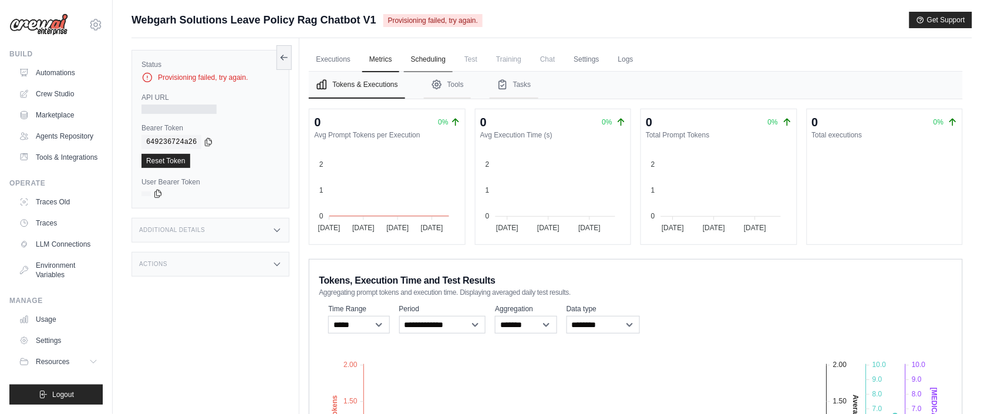
click at [447, 62] on link "Scheduling" at bounding box center [428, 60] width 49 height 25
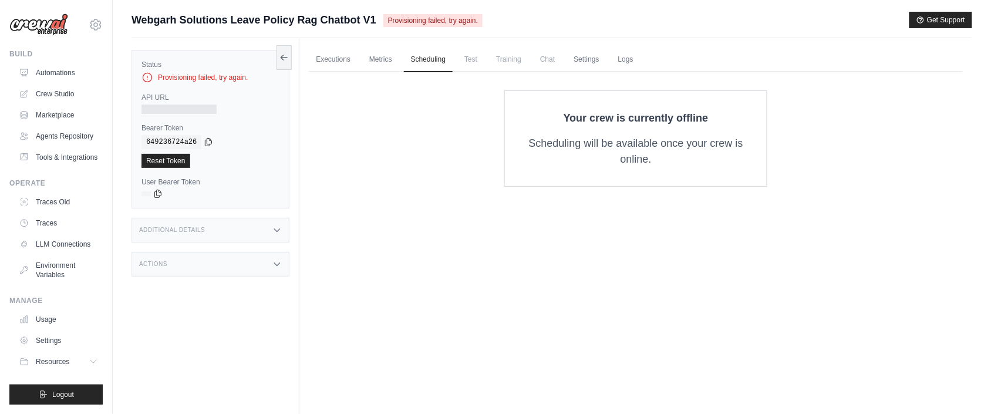
click at [483, 58] on span "Test" at bounding box center [470, 59] width 27 height 23
click at [596, 58] on link "Settings" at bounding box center [585, 60] width 39 height 25
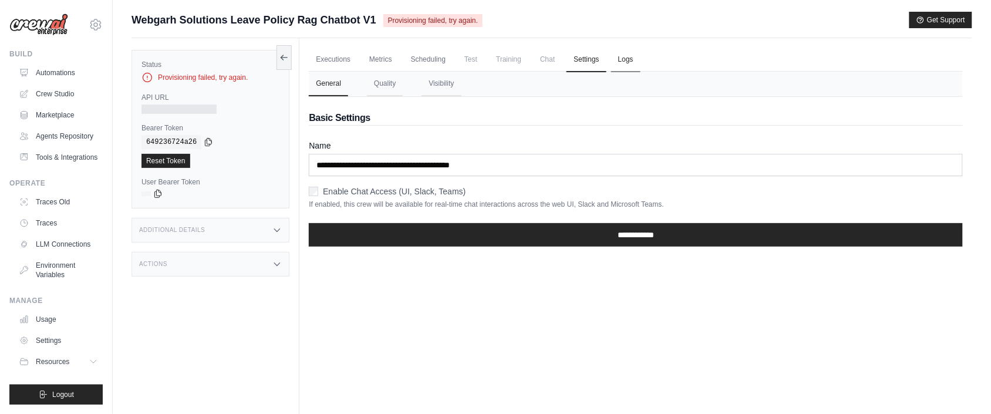
click at [637, 59] on link "Logs" at bounding box center [625, 60] width 29 height 25
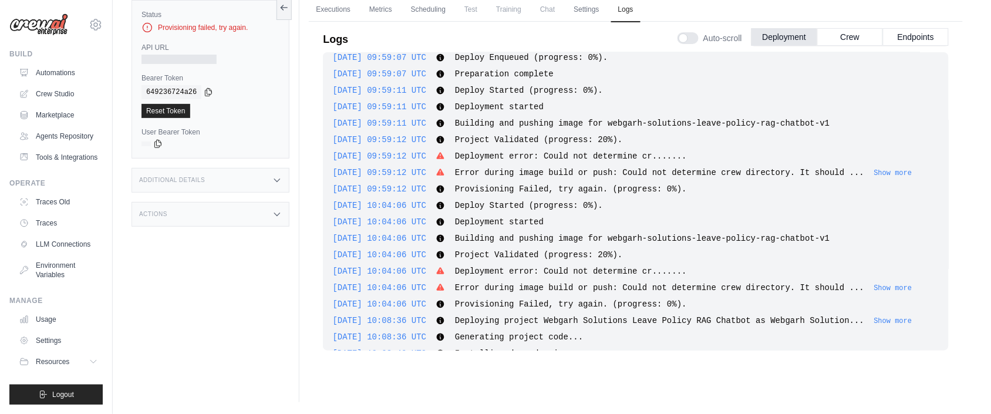
scroll to position [1122, 0]
